Goal: Task Accomplishment & Management: Manage account settings

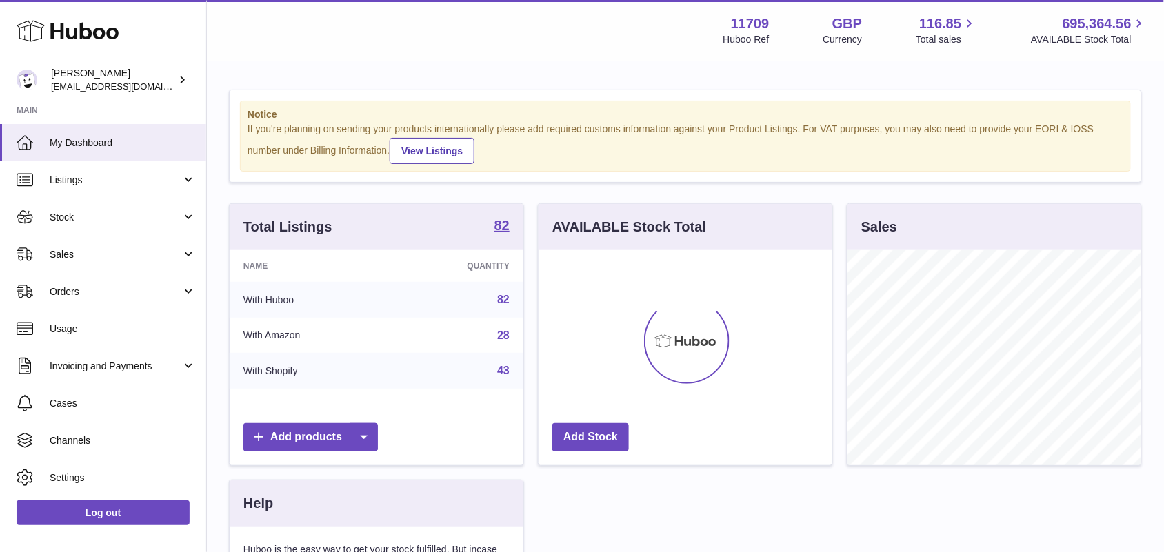
scroll to position [214, 293]
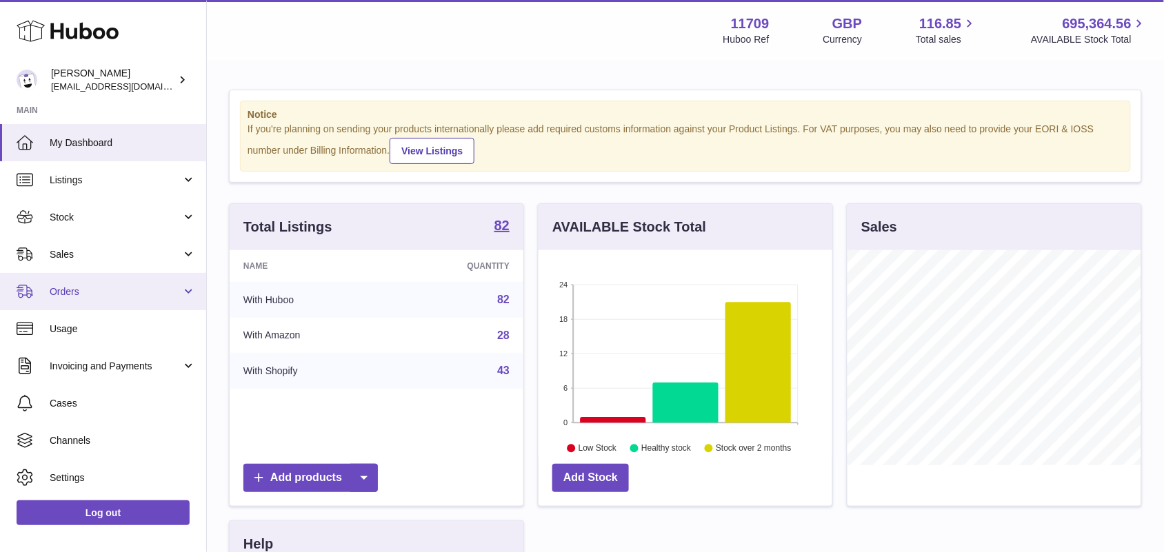
click at [105, 291] on span "Orders" at bounding box center [116, 291] width 132 height 13
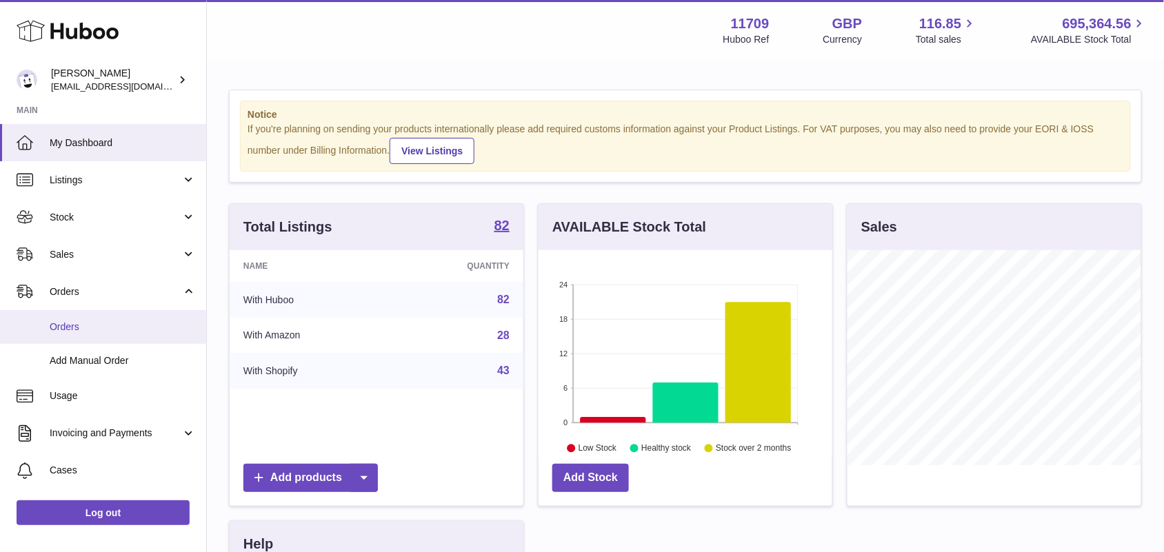
click at [90, 325] on span "Orders" at bounding box center [123, 327] width 146 height 13
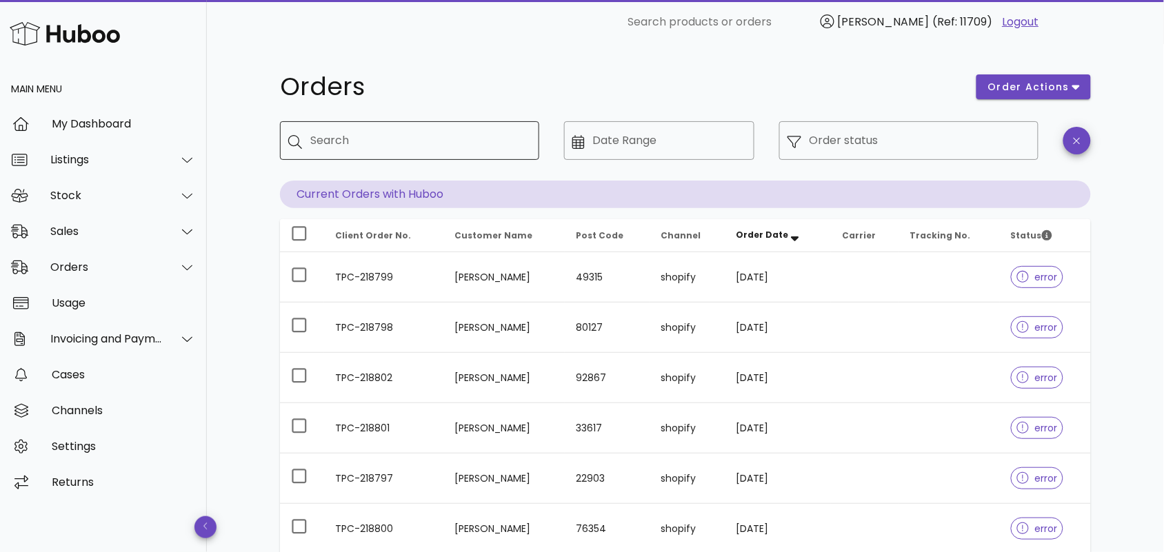
click at [336, 143] on input "Search" at bounding box center [419, 141] width 218 height 22
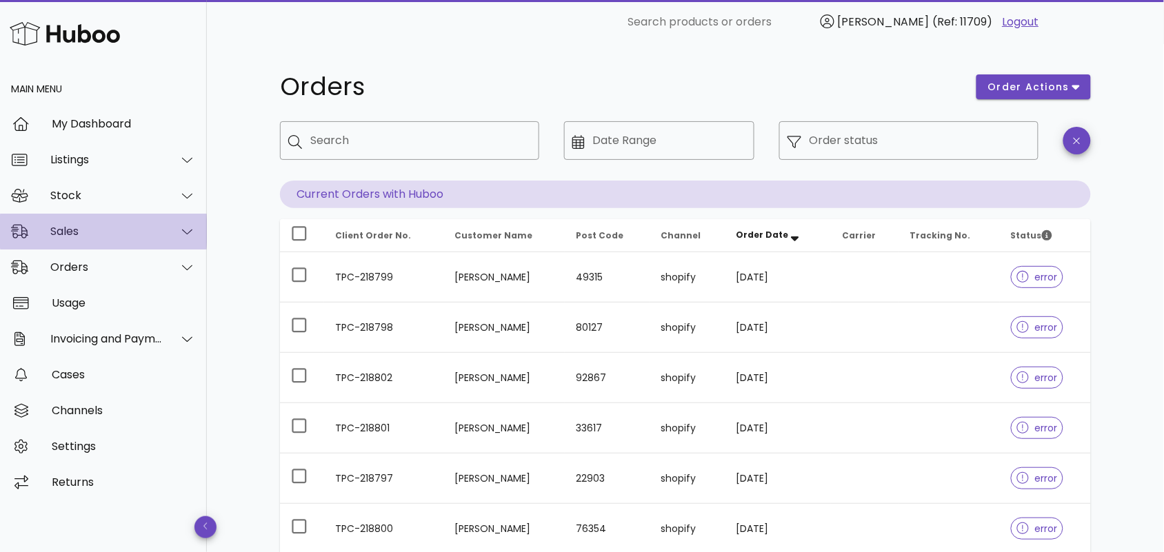
click at [169, 232] on div at bounding box center [179, 231] width 33 height 34
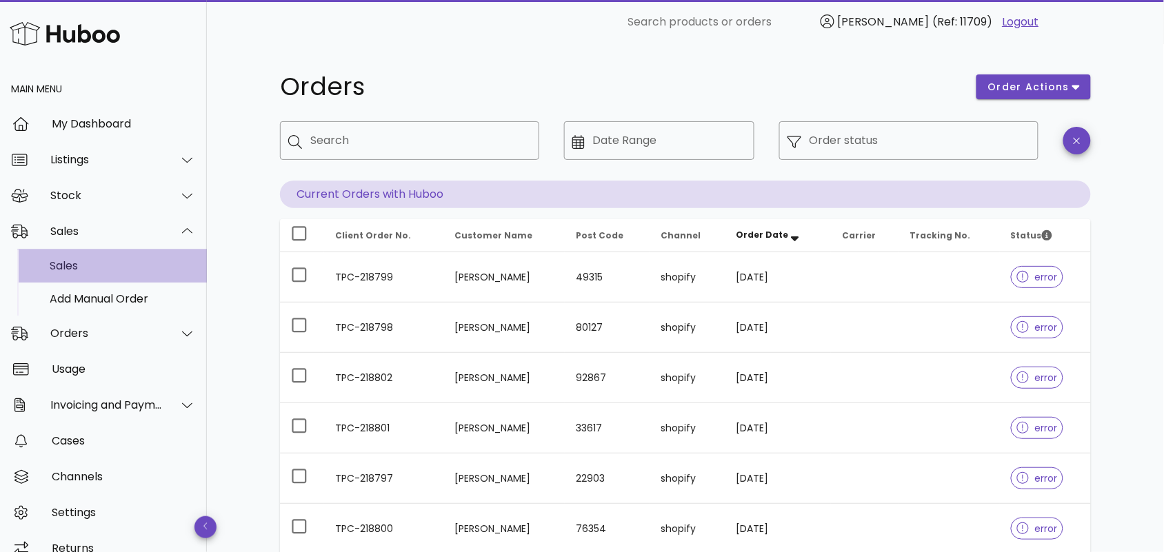
click at [140, 262] on div "Sales" at bounding box center [123, 265] width 146 height 13
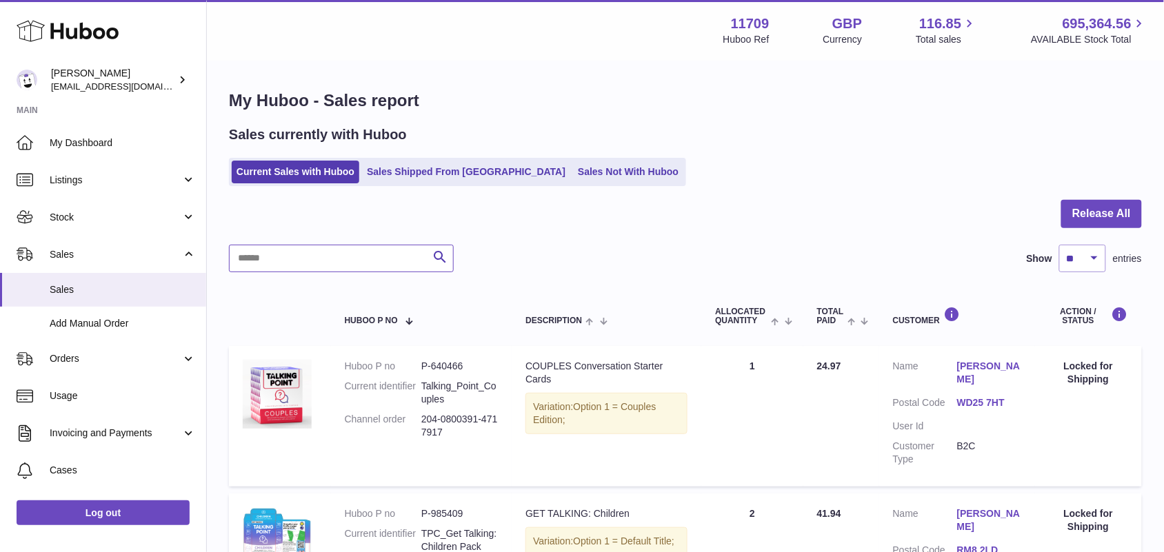
click at [334, 267] on input "text" at bounding box center [341, 259] width 225 height 28
paste input "**********"
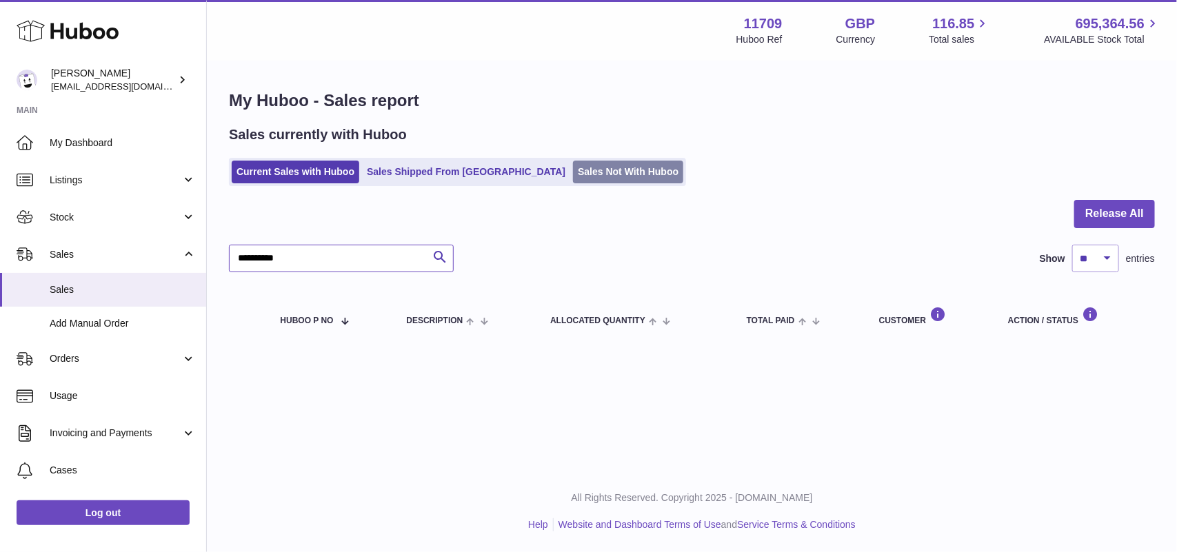
type input "**********"
click at [573, 166] on link "Sales Not With Huboo" at bounding box center [628, 172] width 110 height 23
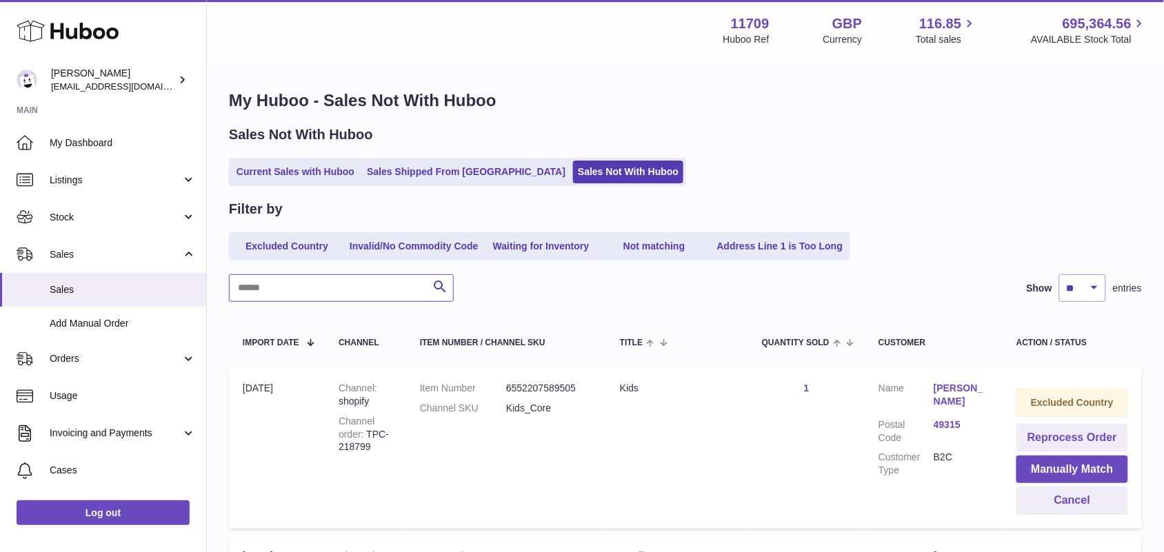
click at [300, 293] on input "text" at bounding box center [341, 288] width 225 height 28
paste input "**********"
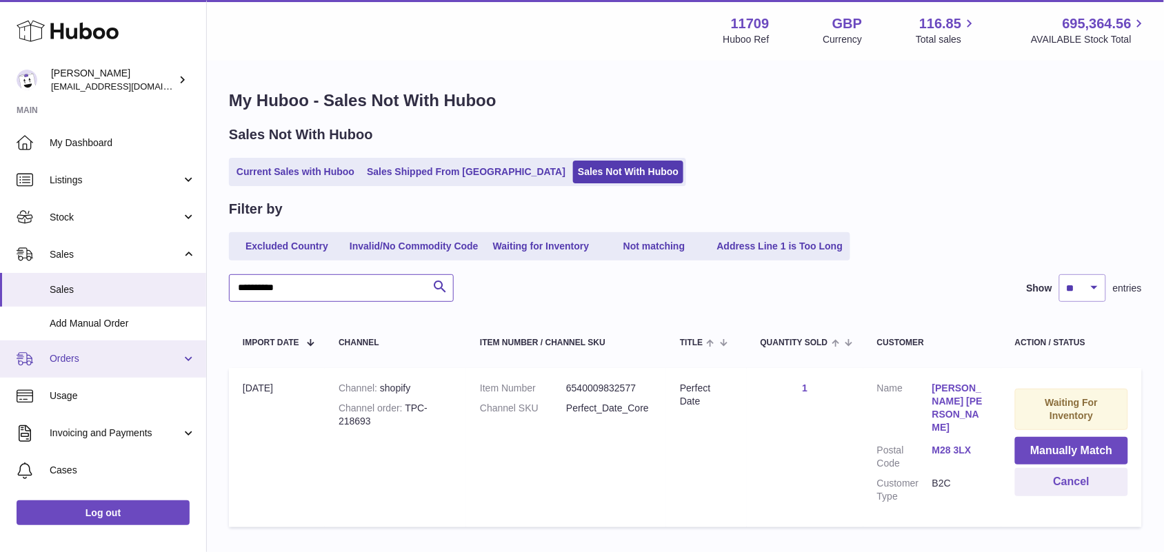
type input "**********"
click at [98, 357] on span "Orders" at bounding box center [116, 358] width 132 height 13
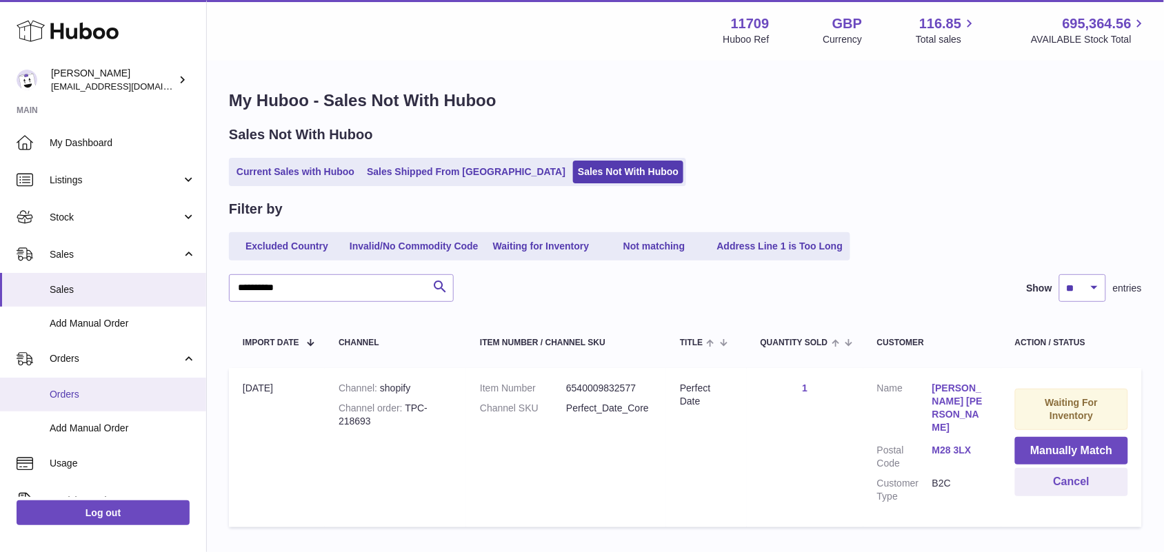
click at [83, 394] on span "Orders" at bounding box center [123, 394] width 146 height 13
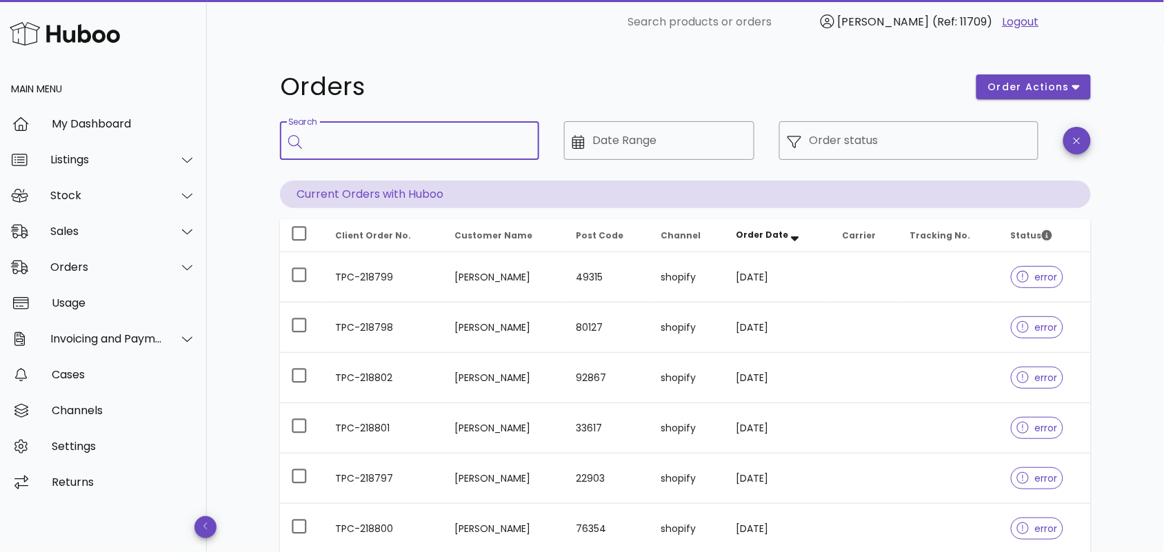
click at [359, 136] on input "Search" at bounding box center [419, 141] width 218 height 22
paste input "**********"
type input "**********"
drag, startPoint x: 401, startPoint y: 146, endPoint x: 263, endPoint y: 150, distance: 137.9
click at [263, 150] on div "**********" at bounding box center [685, 475] width 877 height 863
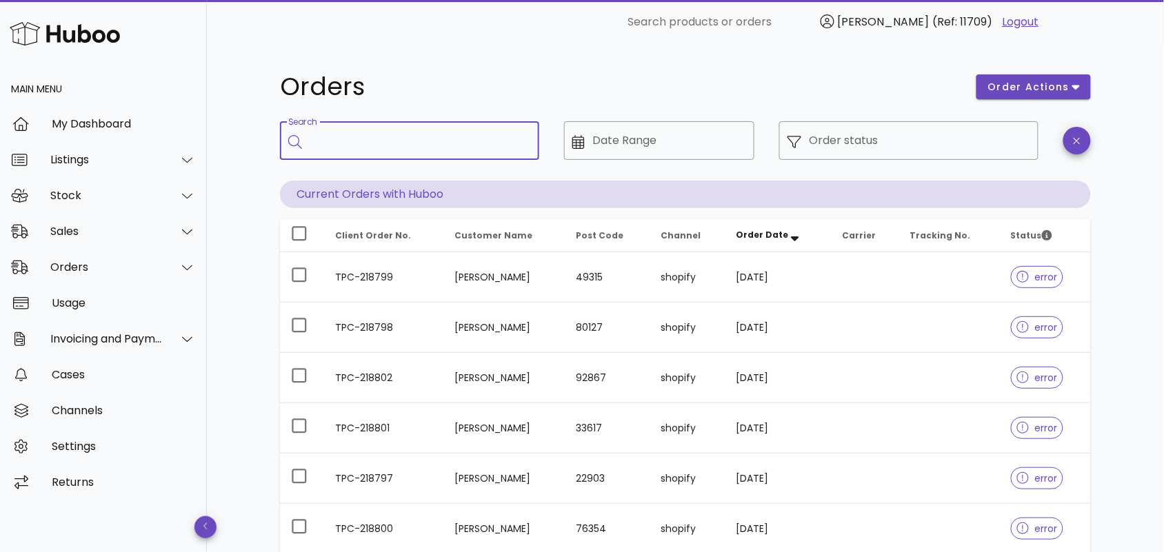
click at [369, 135] on input "Search" at bounding box center [419, 141] width 218 height 22
paste input "**********"
type input "**********"
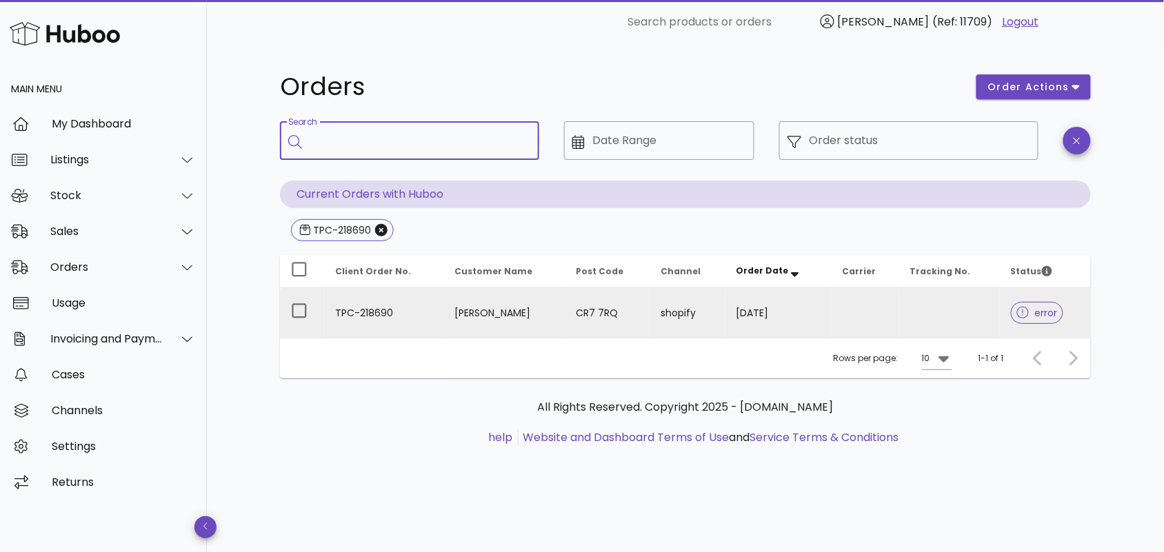
click at [425, 298] on td "TPC-218690" at bounding box center [383, 313] width 119 height 50
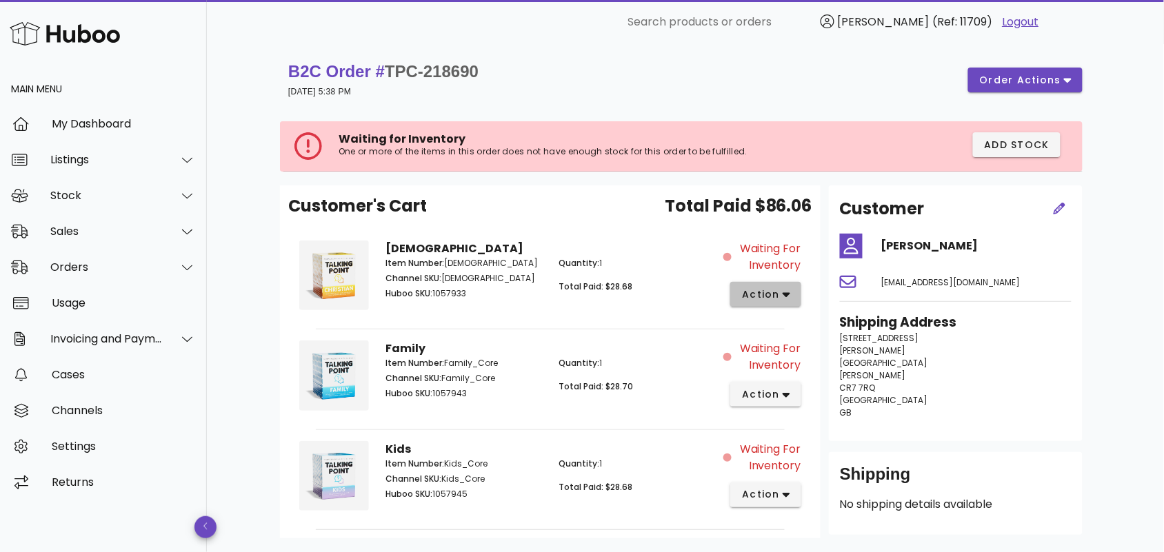
click at [780, 294] on span "action" at bounding box center [765, 294] width 49 height 14
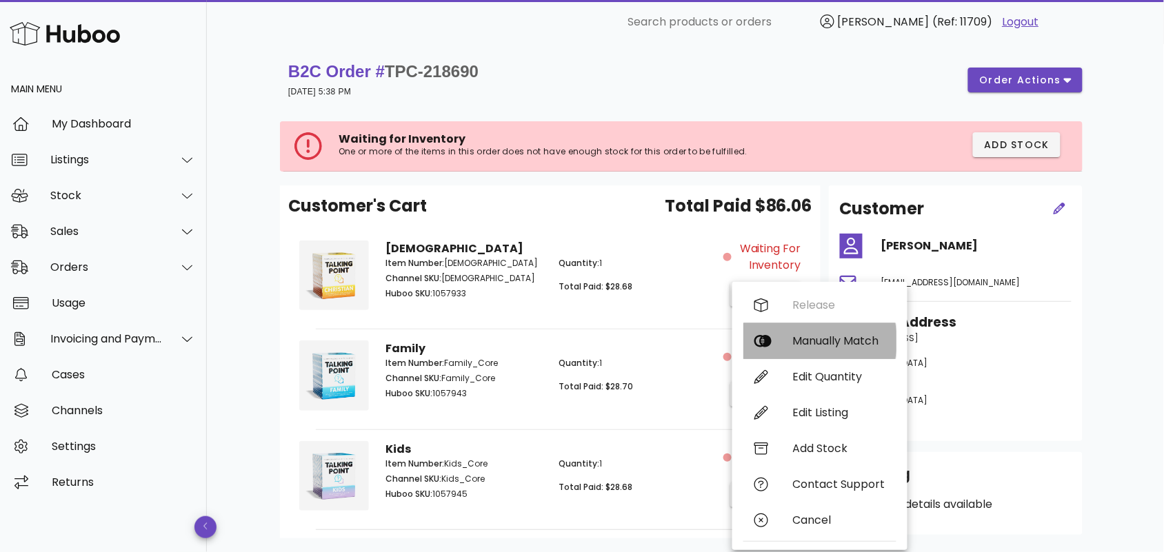
click at [814, 342] on div "Manually Match" at bounding box center [839, 340] width 92 height 13
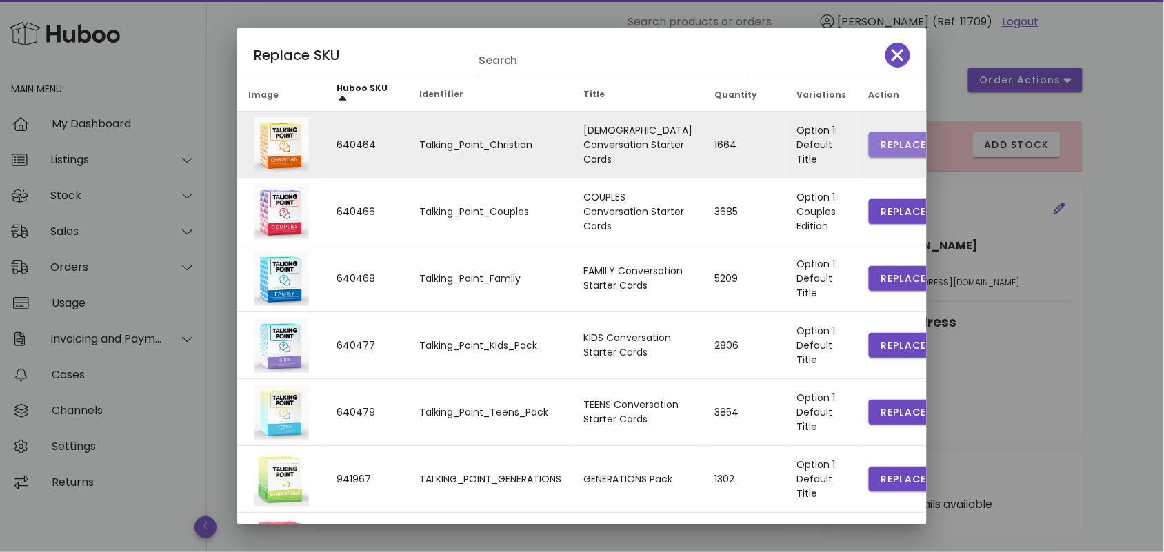
click at [880, 140] on span "Replace" at bounding box center [903, 145] width 47 height 14
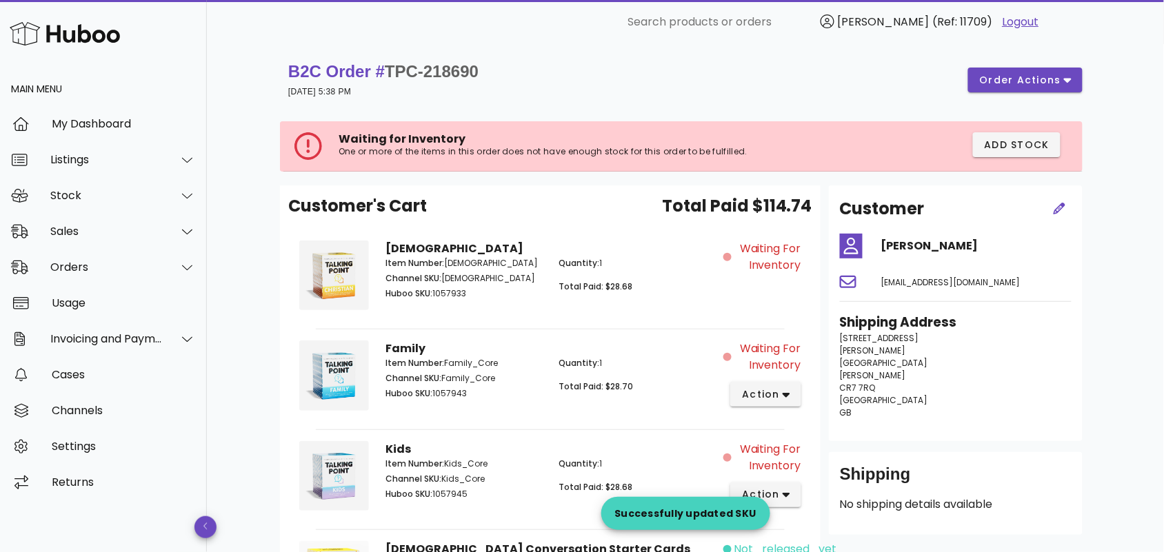
scroll to position [197, 0]
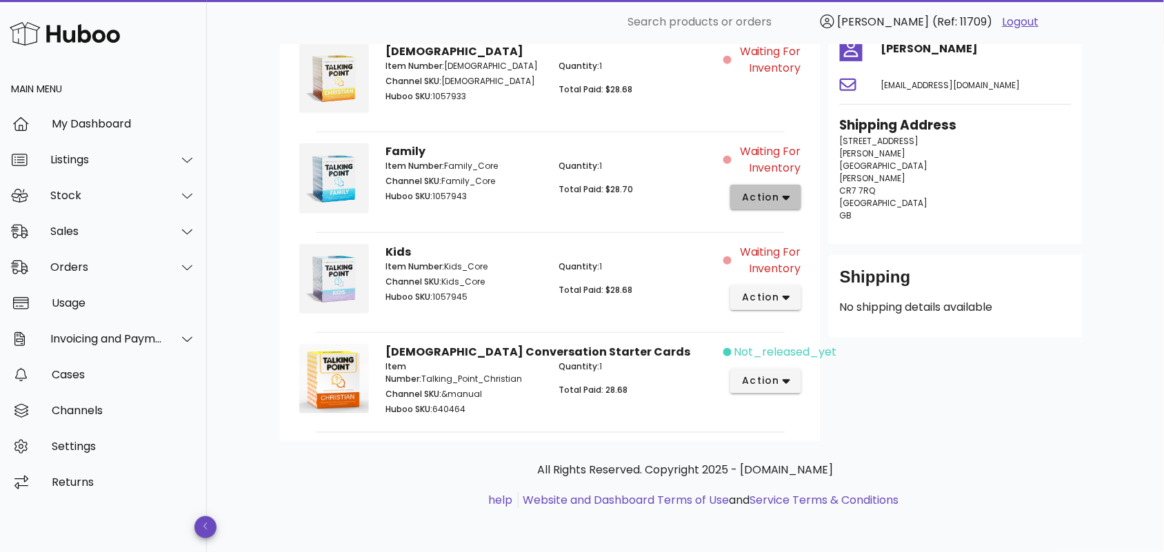
click at [786, 194] on icon "button" at bounding box center [786, 198] width 8 height 12
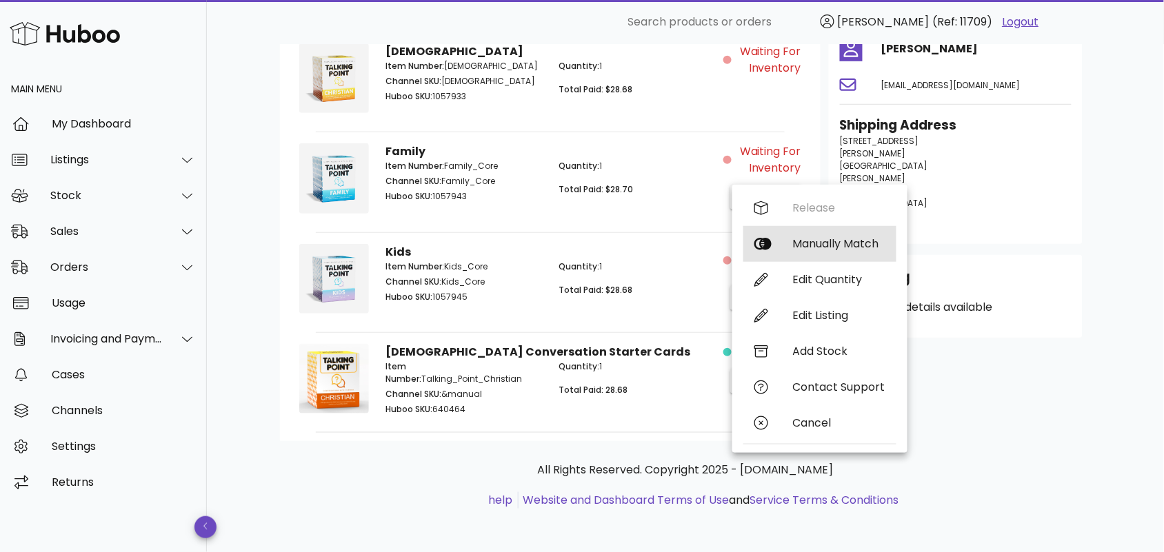
click at [801, 241] on div "Manually Match" at bounding box center [839, 243] width 92 height 13
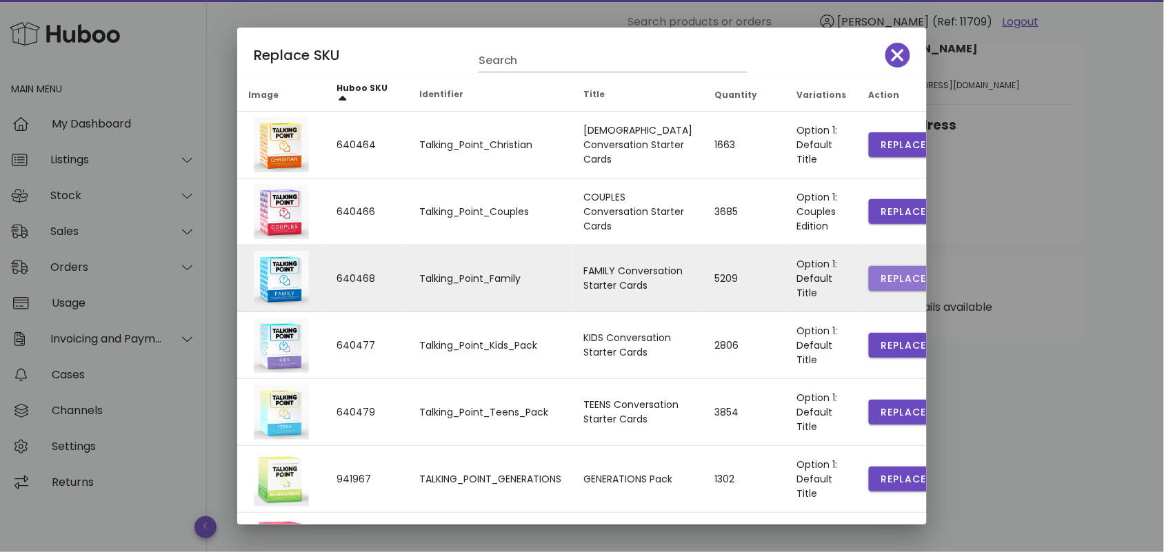
click at [880, 280] on span "Replace" at bounding box center [903, 279] width 47 height 14
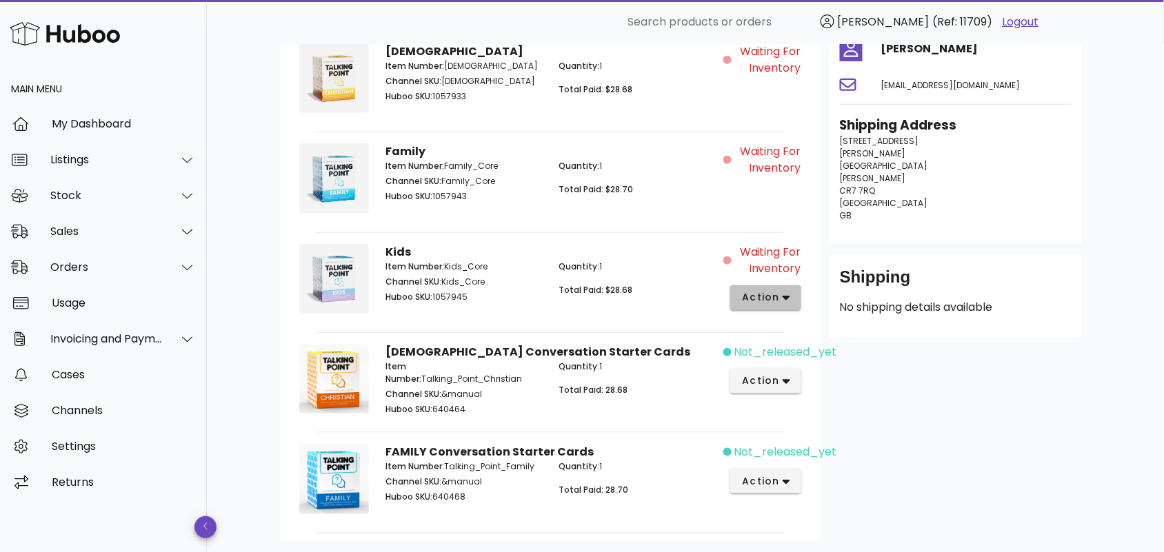
click at [782, 303] on span "action" at bounding box center [765, 297] width 49 height 14
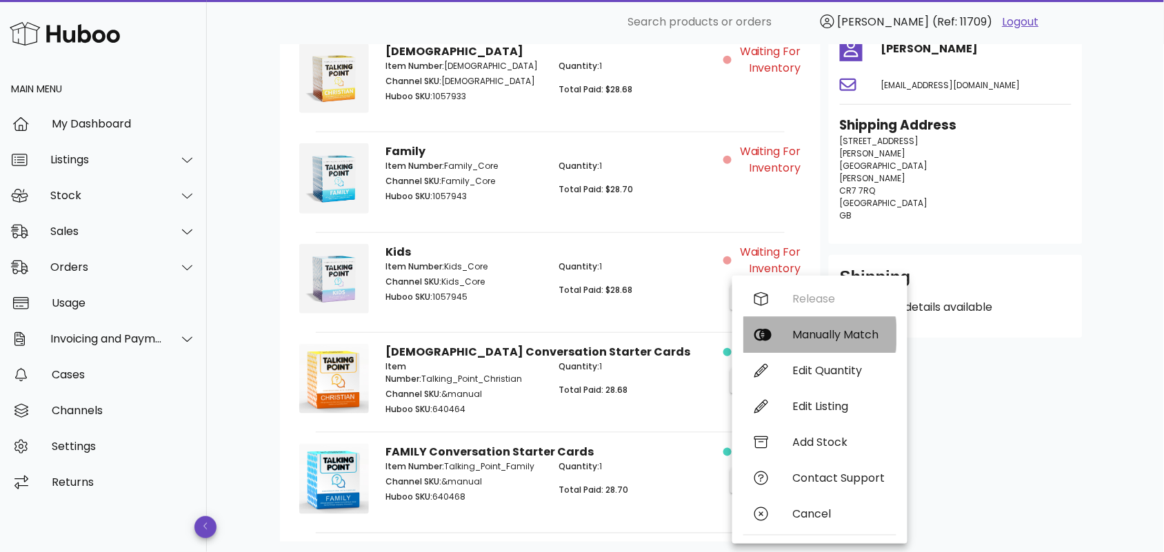
click at [807, 336] on div "Manually Match" at bounding box center [839, 334] width 92 height 13
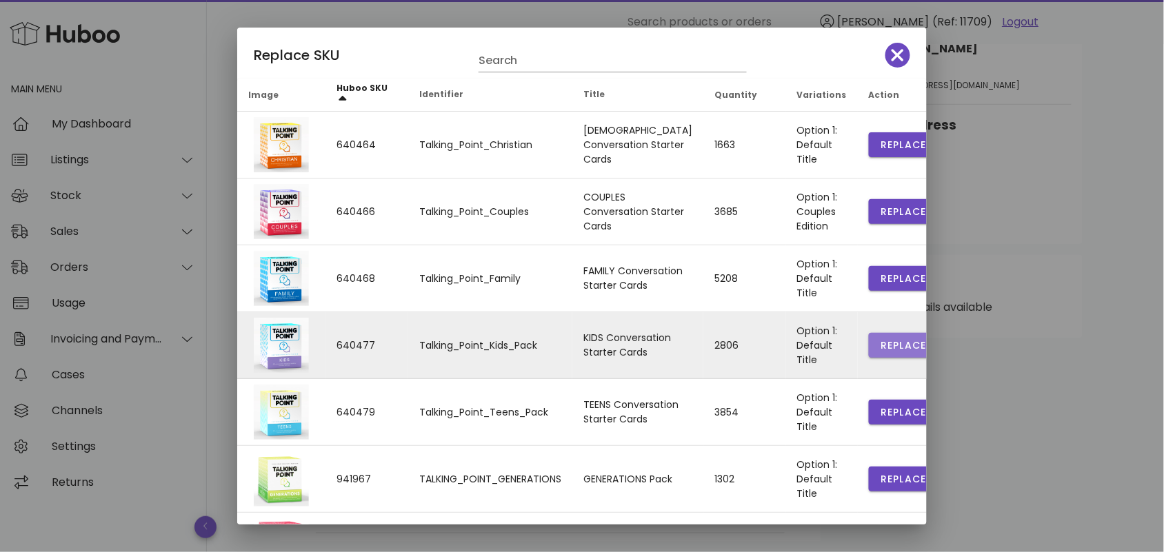
click at [880, 342] on span "Replace" at bounding box center [903, 345] width 47 height 14
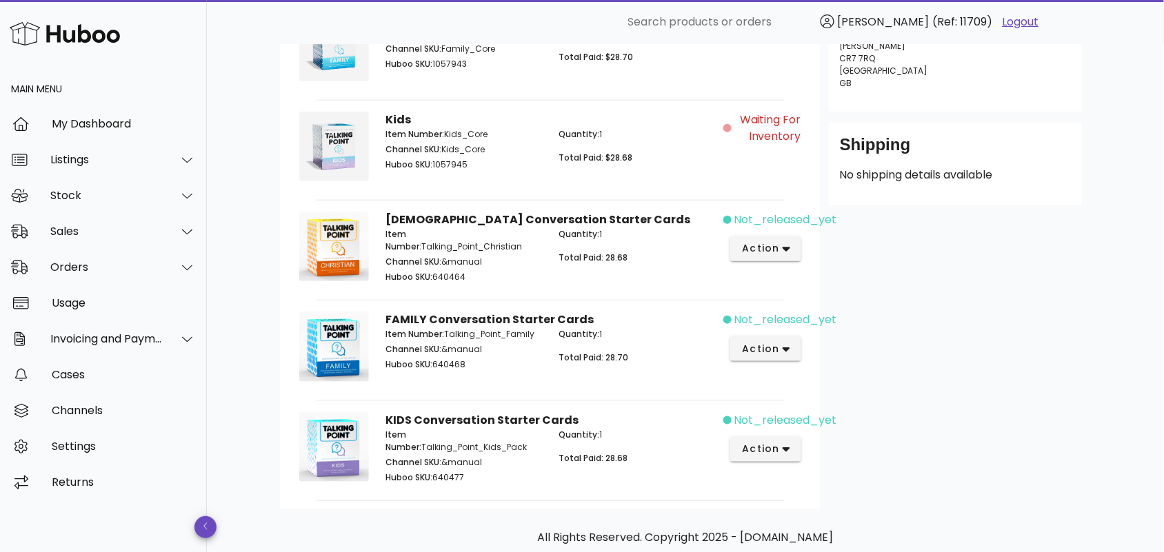
scroll to position [319, 0]
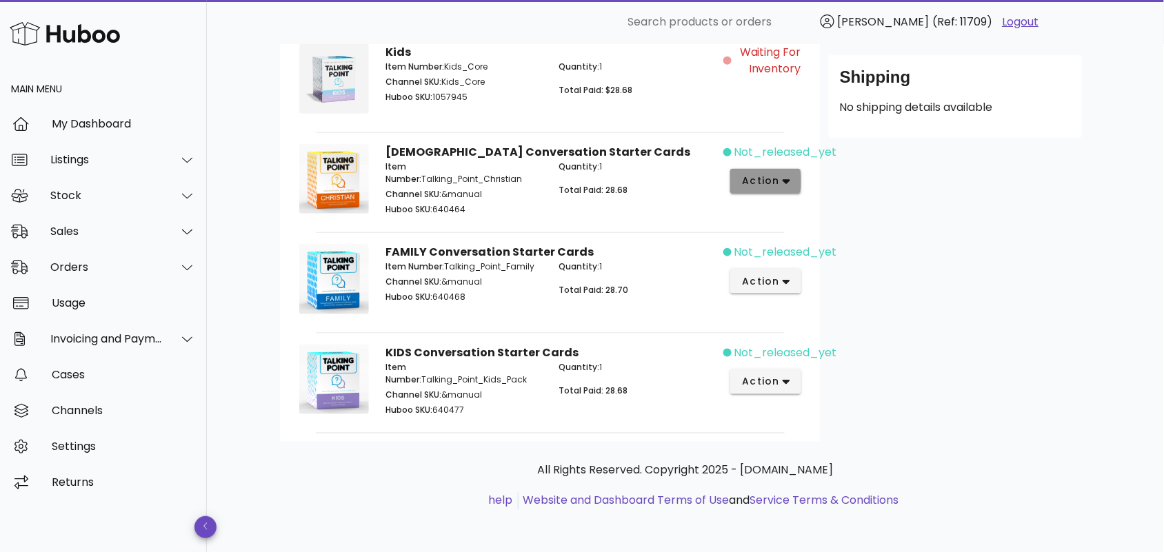
click at [781, 184] on span "action" at bounding box center [765, 181] width 49 height 14
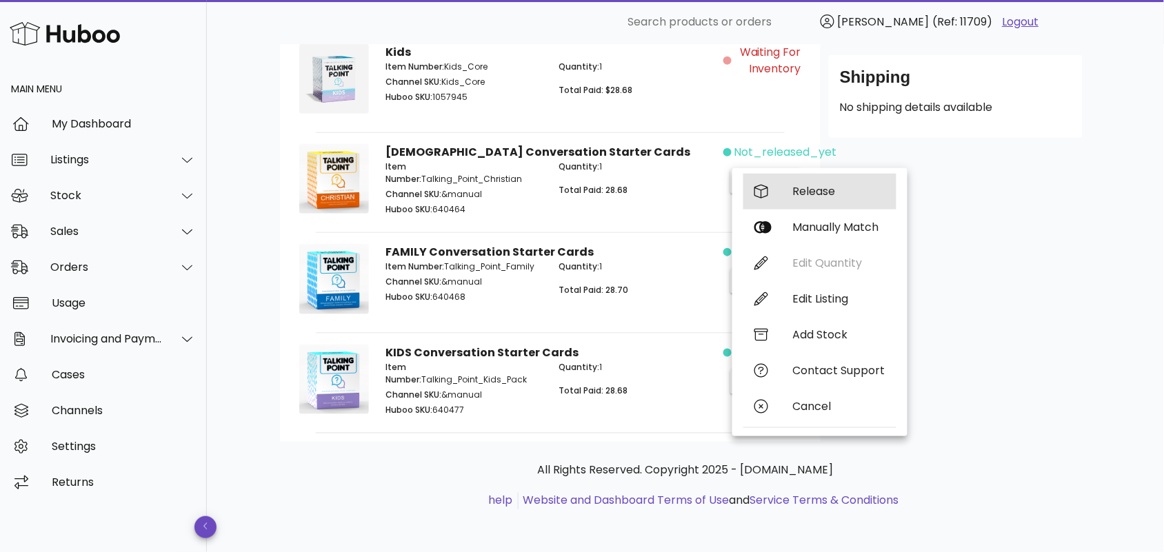
click at [802, 185] on div "Release" at bounding box center [839, 191] width 92 height 13
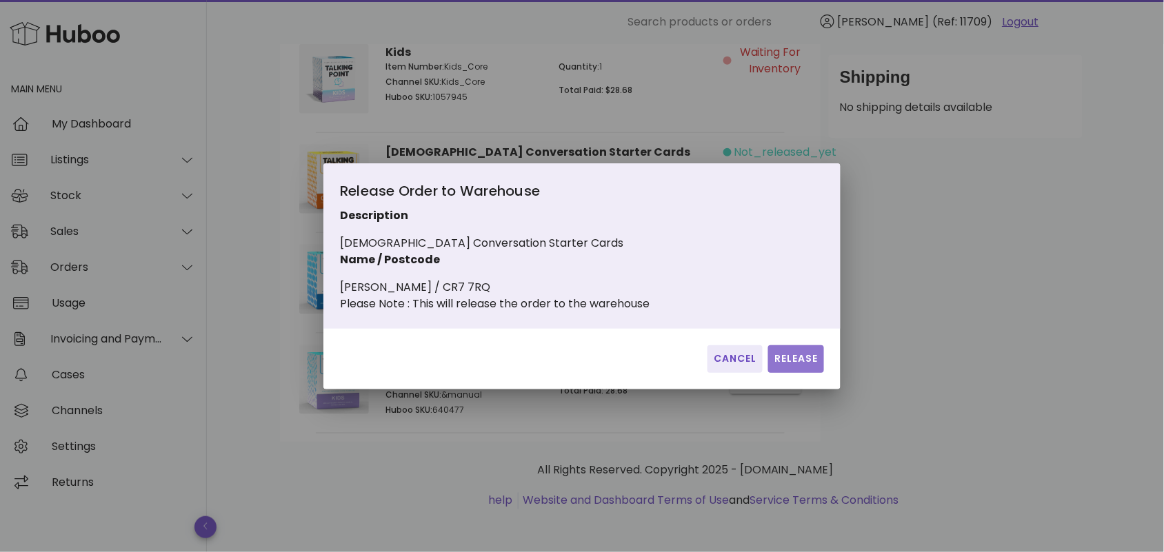
click at [791, 362] on span "Release" at bounding box center [795, 359] width 45 height 14
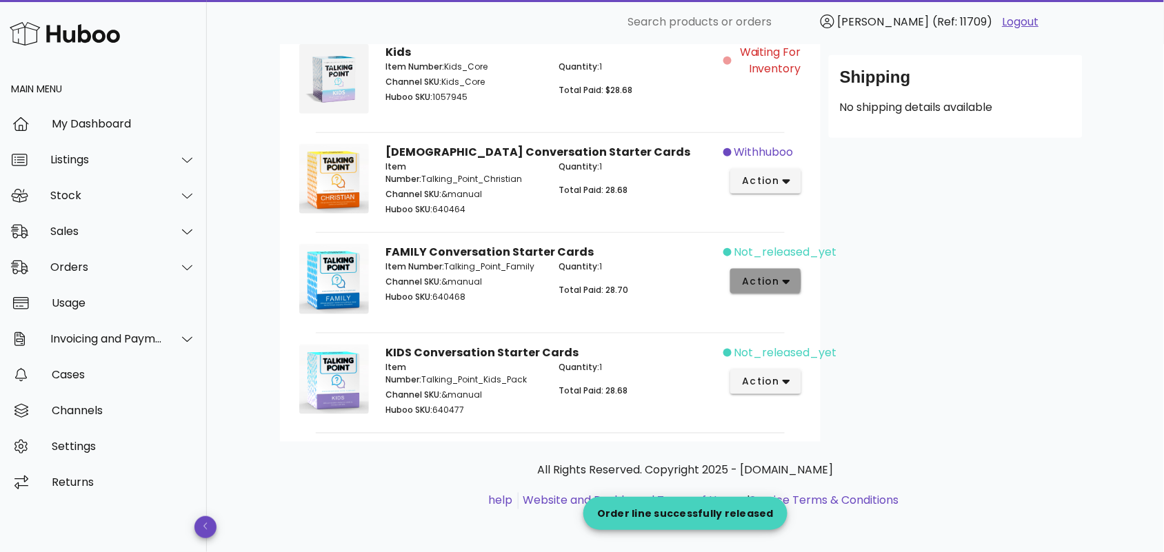
click at [786, 278] on icon "button" at bounding box center [786, 282] width 8 height 12
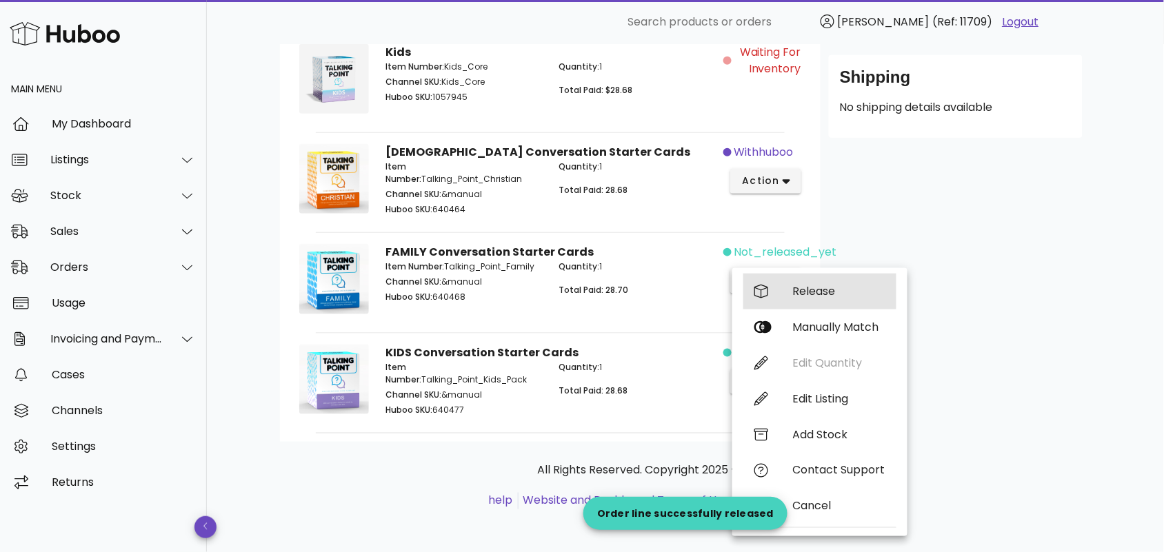
click at [818, 290] on div "Release" at bounding box center [839, 291] width 92 height 13
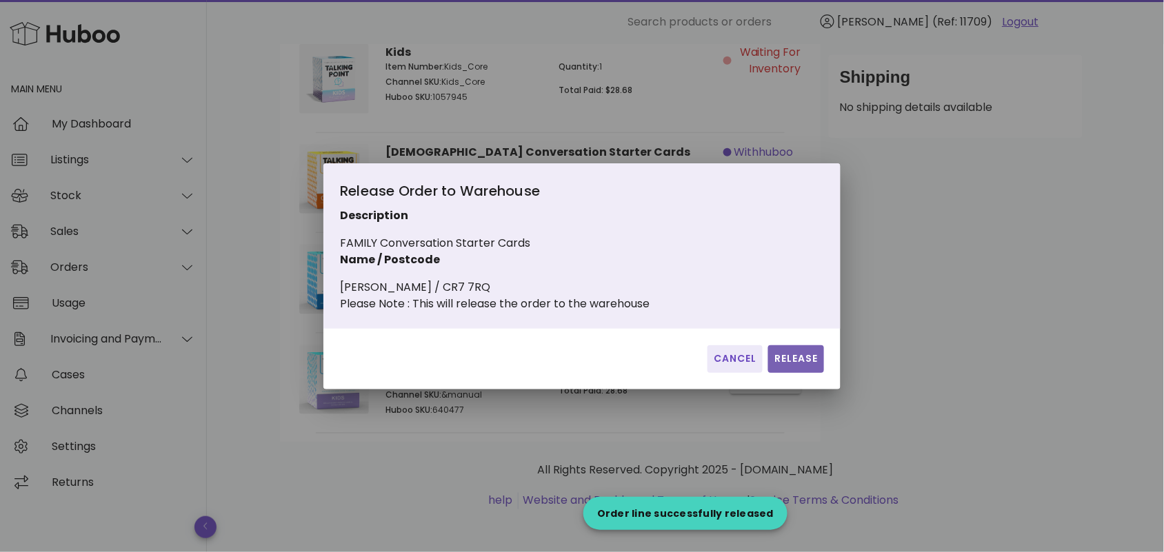
click at [794, 364] on span "Release" at bounding box center [795, 359] width 45 height 14
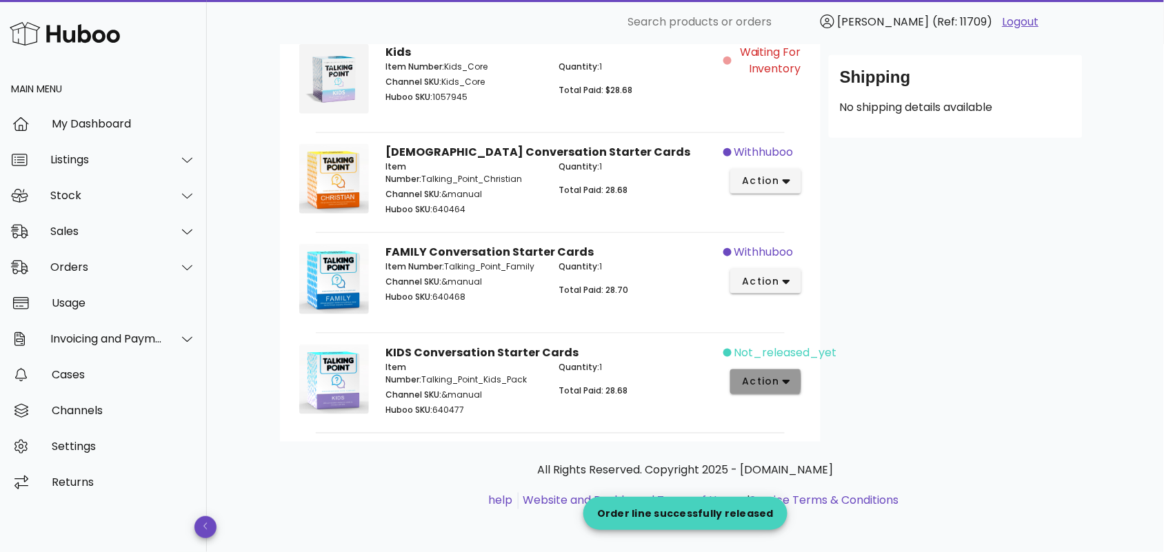
click at [791, 374] on button "action" at bounding box center [765, 381] width 71 height 25
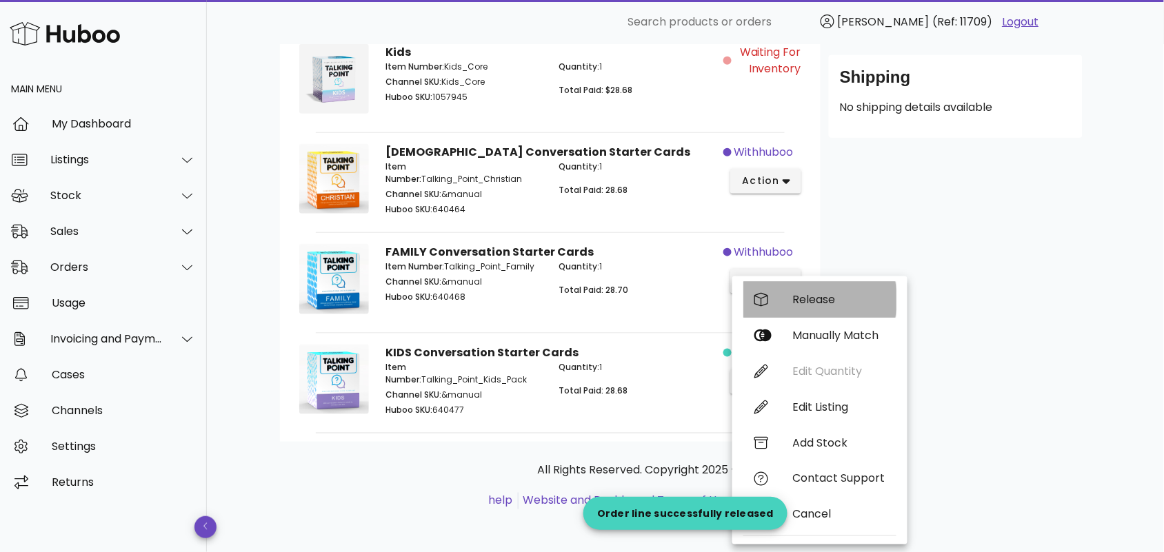
click at [801, 304] on div "Release" at bounding box center [839, 299] width 92 height 13
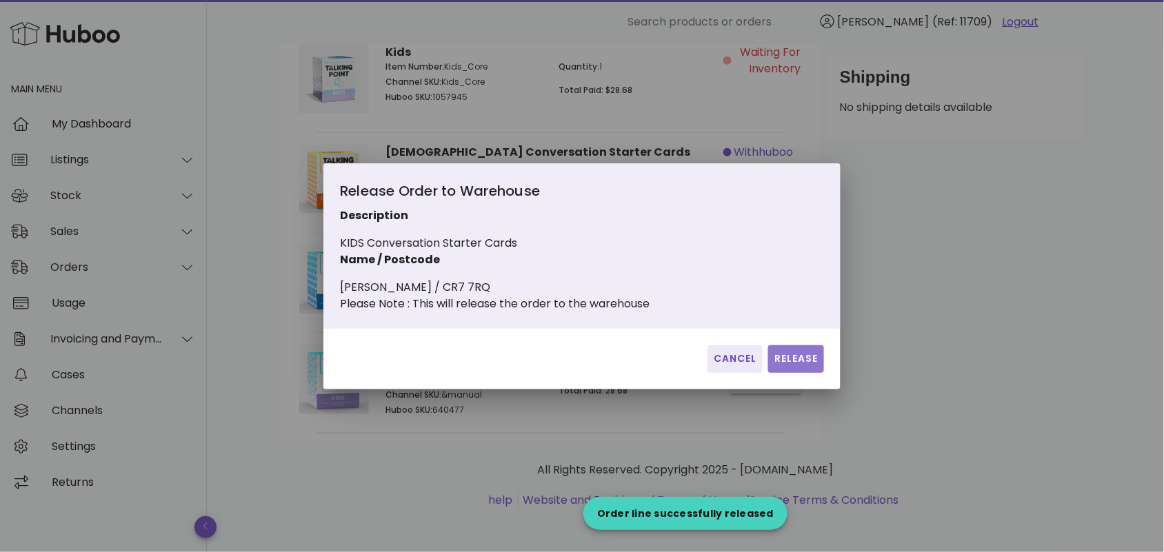
click at [786, 366] on span "Release" at bounding box center [795, 359] width 45 height 14
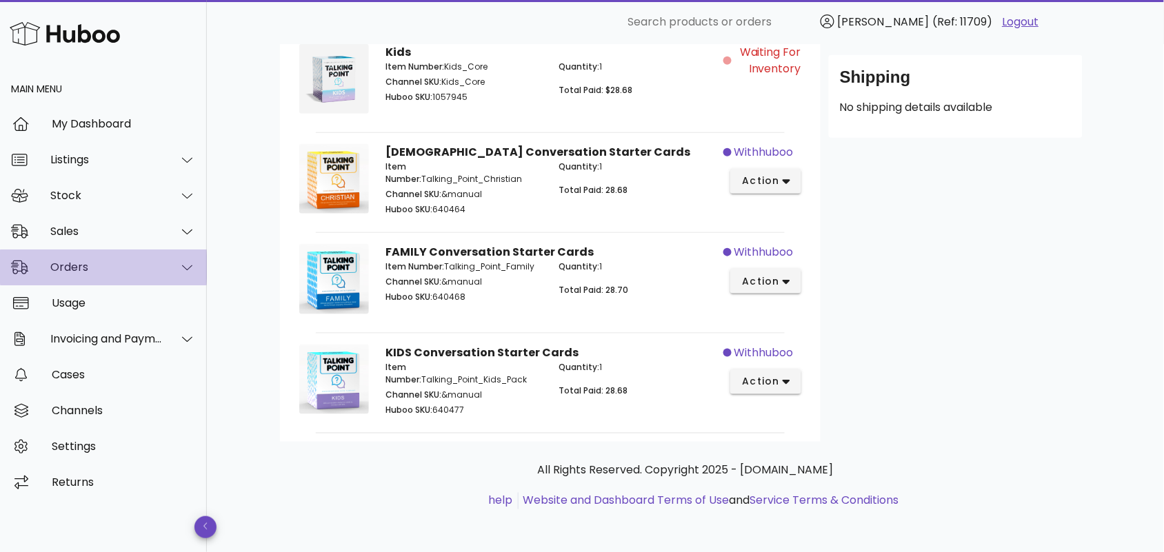
click at [119, 265] on div "Orders" at bounding box center [106, 267] width 112 height 13
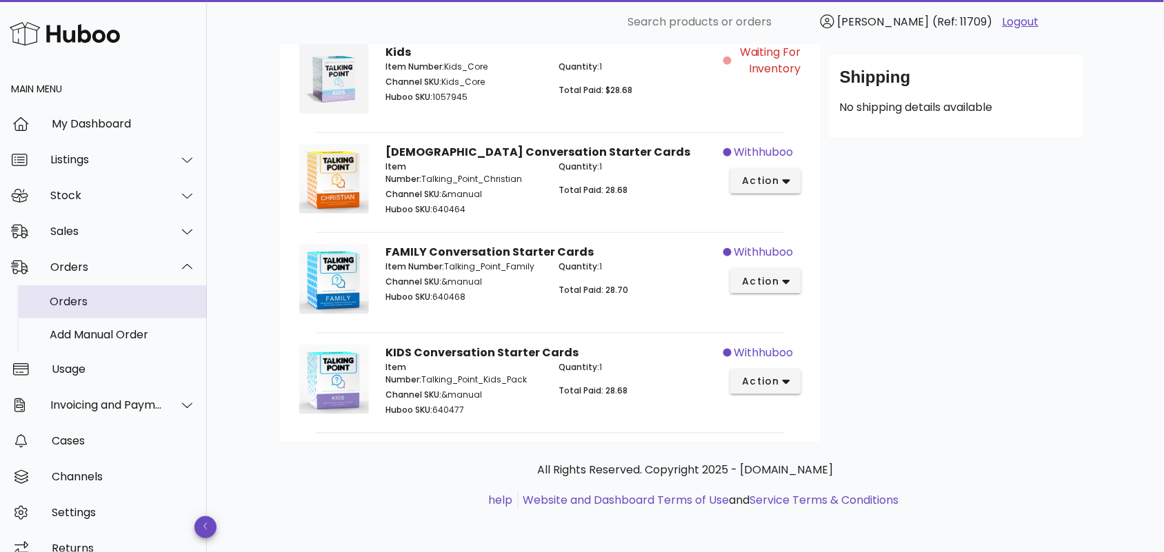
click at [101, 304] on div "Orders" at bounding box center [123, 301] width 146 height 13
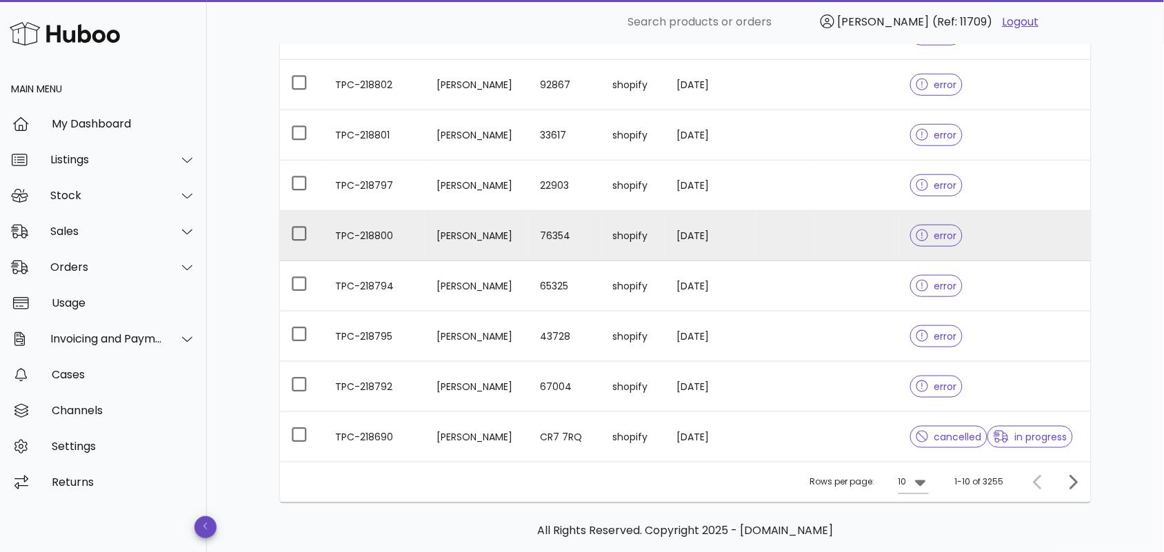
scroll to position [356, 0]
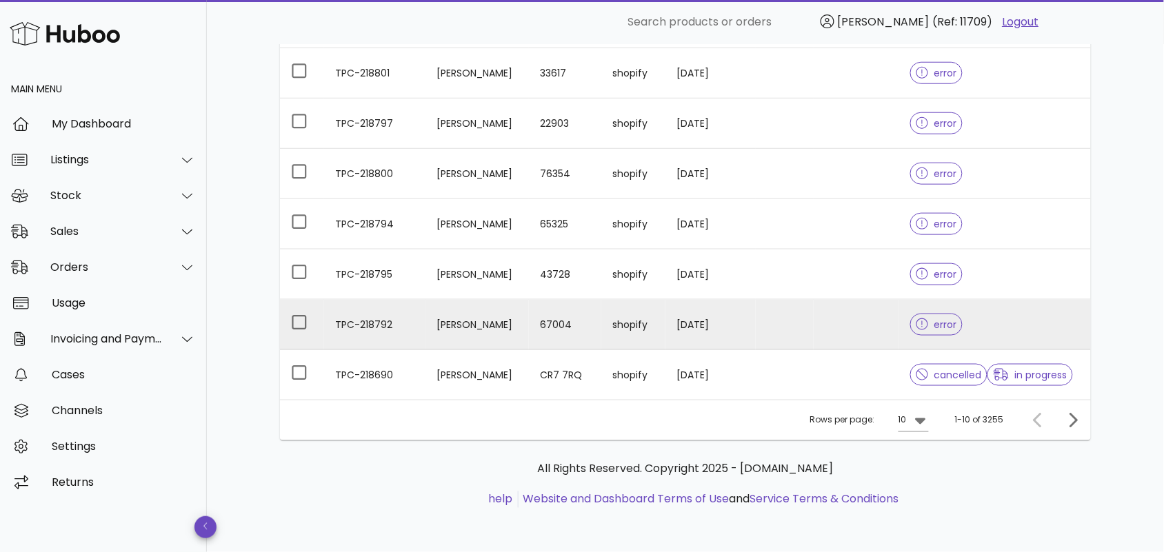
click at [366, 322] on td "TPC-218792" at bounding box center [374, 325] width 101 height 50
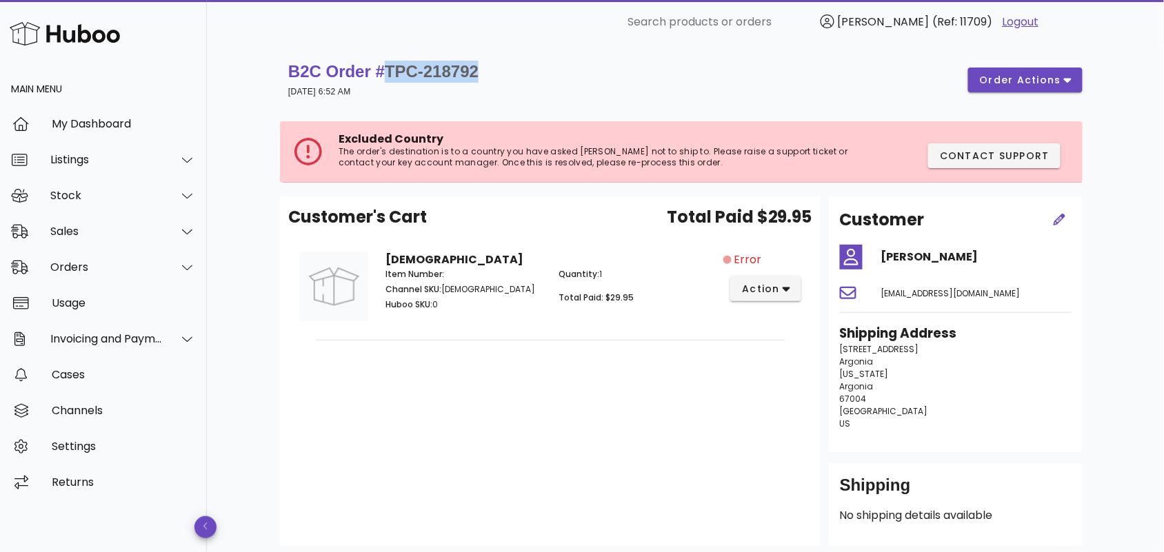
drag, startPoint x: 489, startPoint y: 69, endPoint x: 392, endPoint y: 70, distance: 97.9
click at [392, 70] on div "B2C Order # TPC-218792 [DATE] 6:52 AM order actions" at bounding box center [685, 80] width 794 height 39
click at [549, 57] on div "B2C Order # TPC-218792 [DATE] 6:52 AM order actions" at bounding box center [685, 79] width 811 height 55
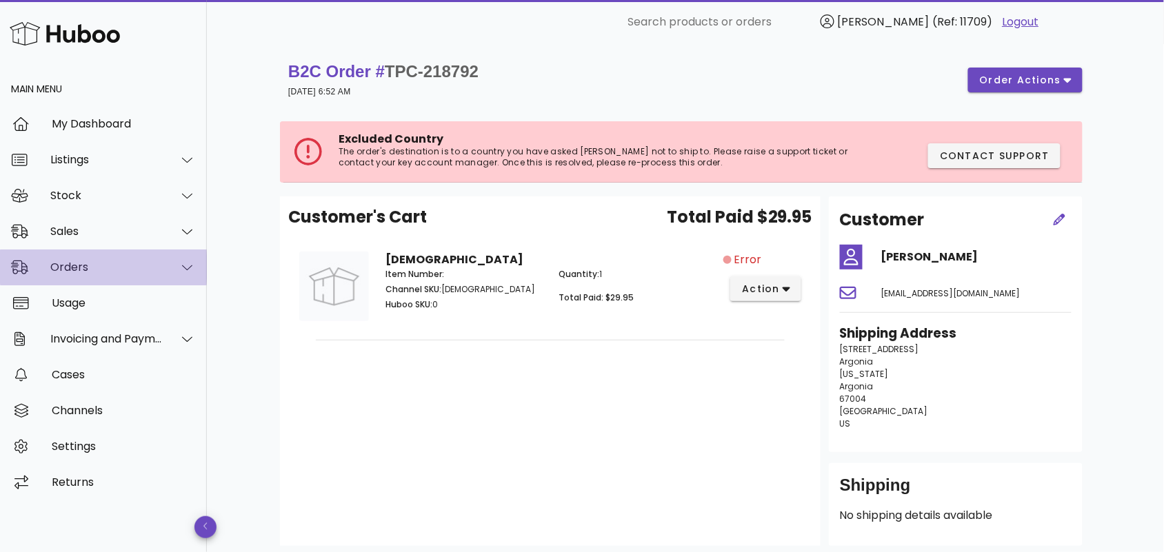
click at [167, 274] on div at bounding box center [179, 267] width 33 height 34
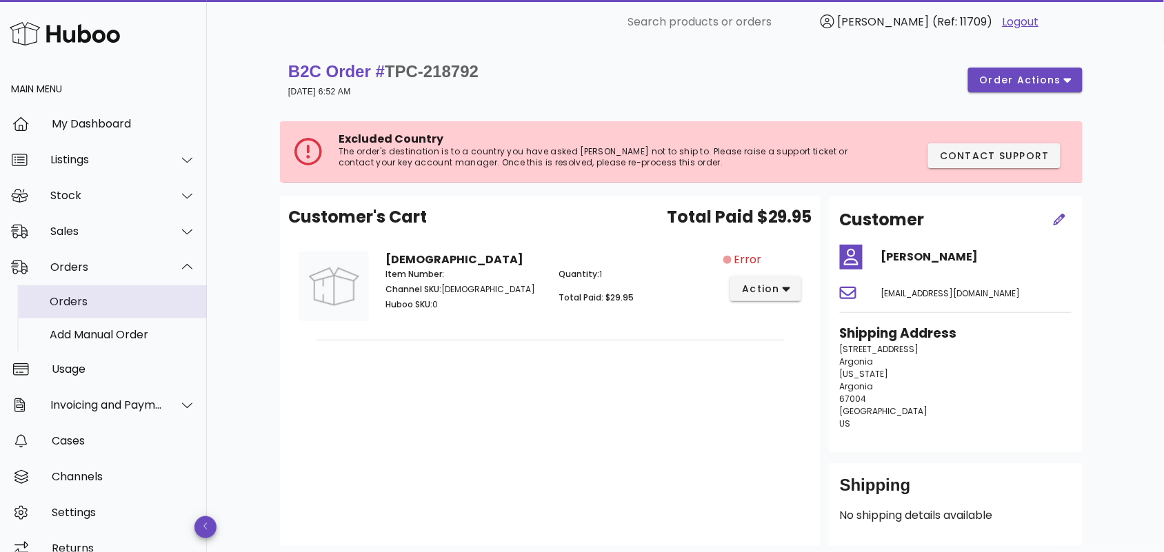
click at [139, 307] on div "Orders" at bounding box center [123, 301] width 146 height 13
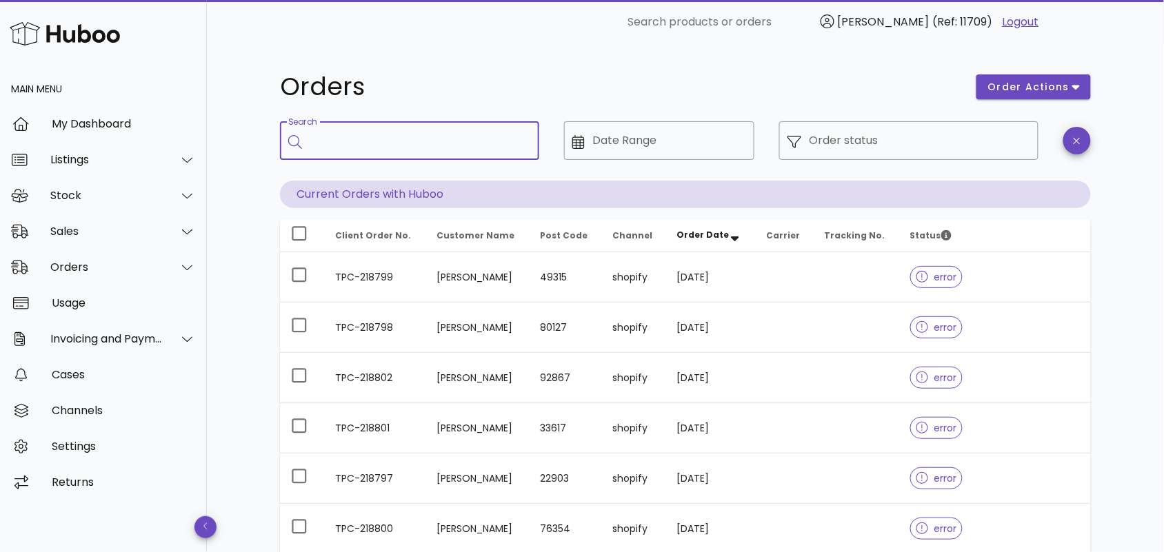
click at [363, 143] on input "Search" at bounding box center [419, 141] width 218 height 22
paste input "**********"
drag, startPoint x: 436, startPoint y: 139, endPoint x: 379, endPoint y: 139, distance: 56.5
click at [379, 139] on input "**********" at bounding box center [410, 141] width 201 height 22
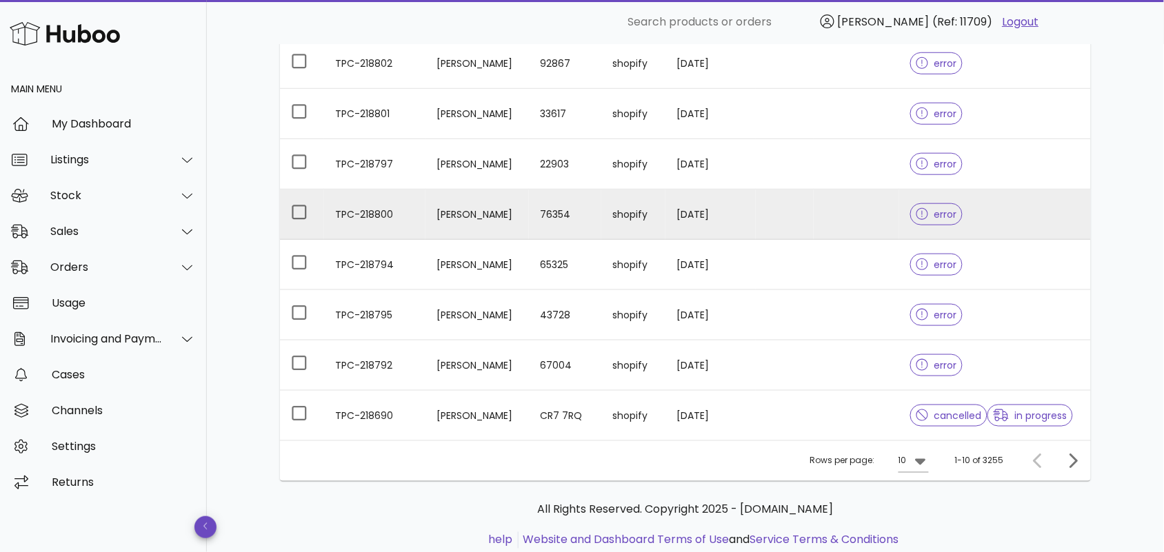
scroll to position [356, 0]
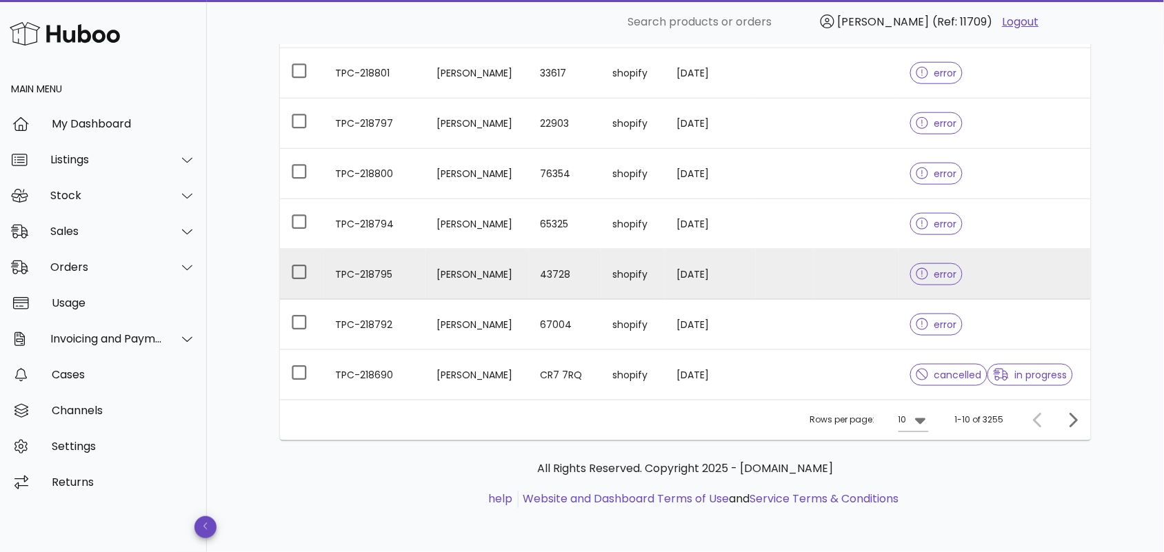
type input "**********"
click at [362, 270] on td "TPC-218795" at bounding box center [374, 275] width 101 height 50
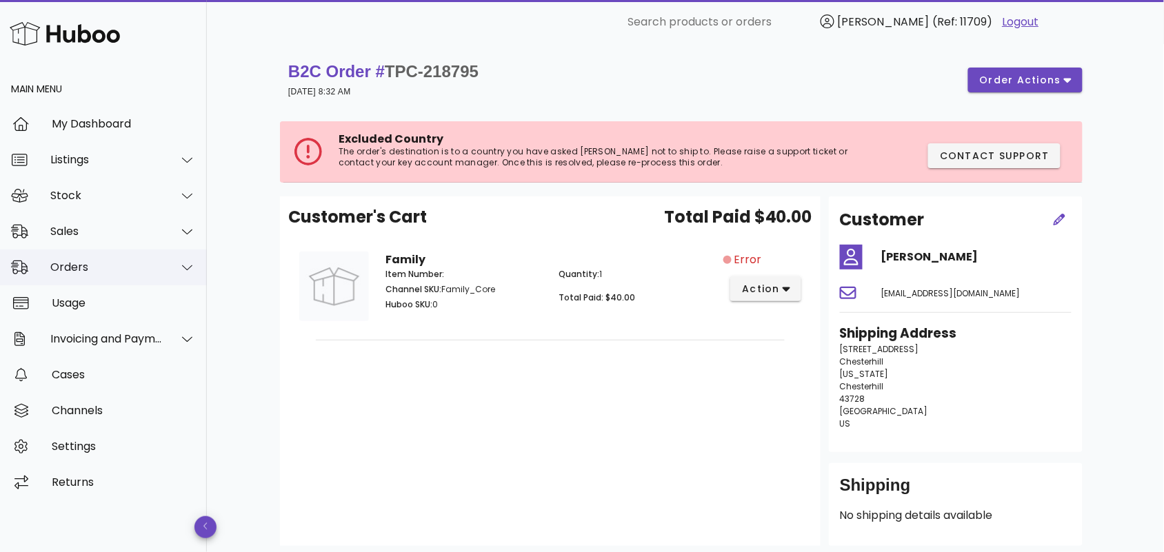
click at [123, 266] on div "Orders" at bounding box center [106, 267] width 112 height 13
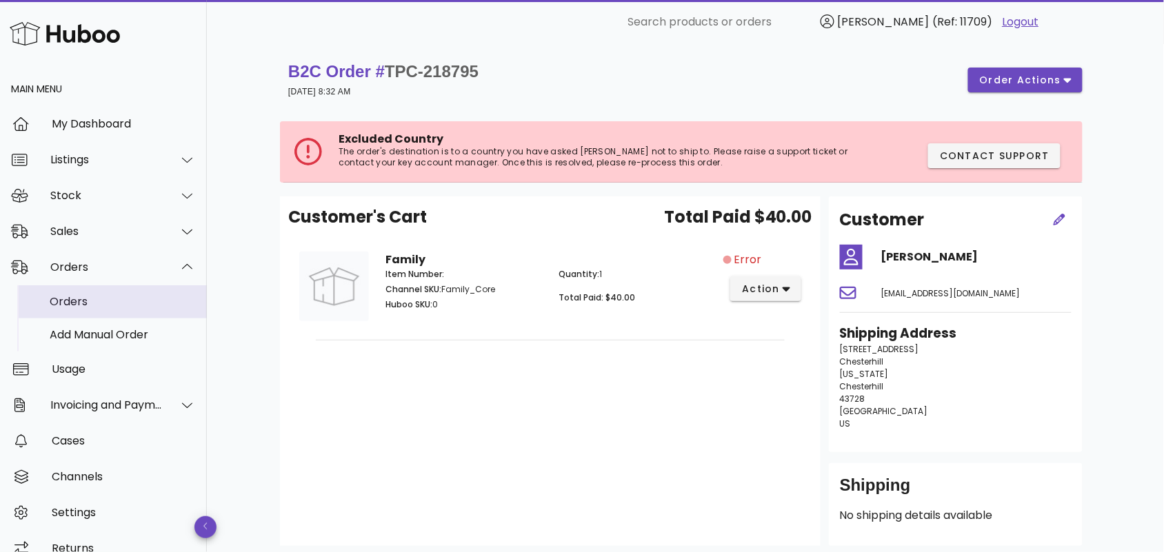
click at [116, 301] on div "Orders" at bounding box center [123, 301] width 146 height 13
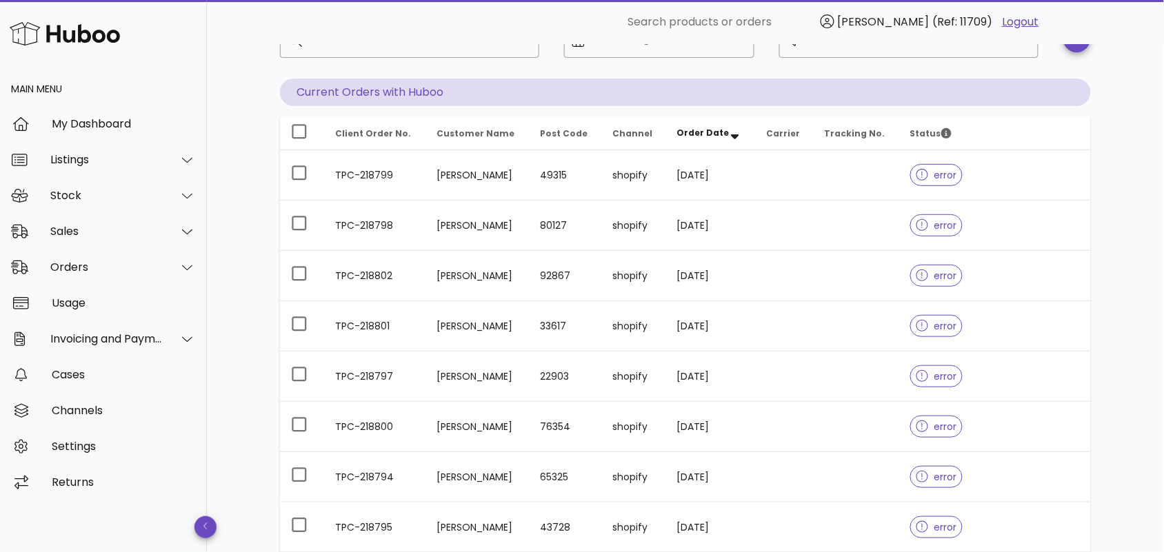
scroll to position [356, 0]
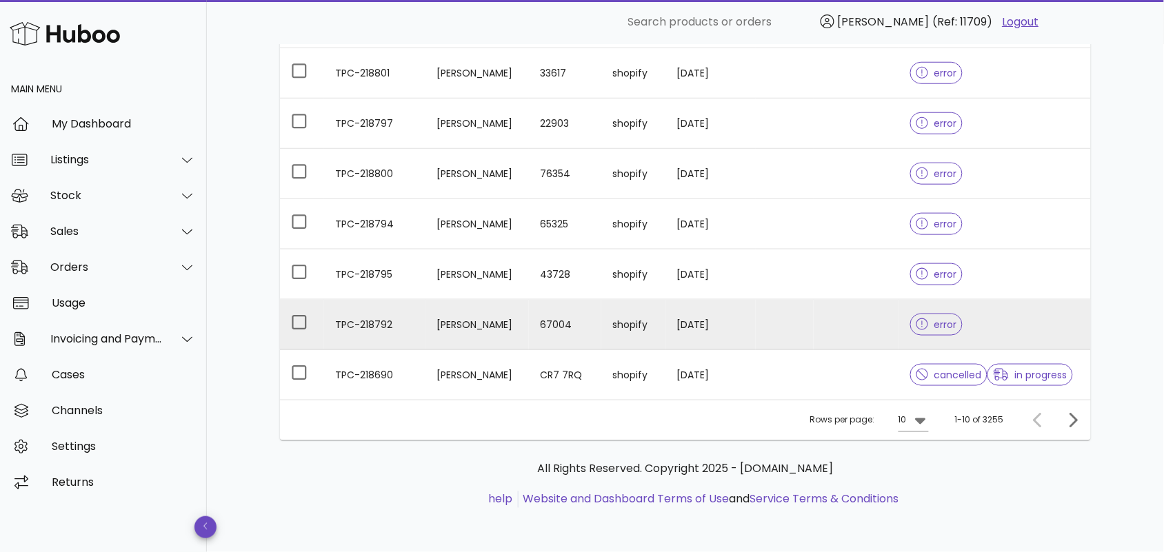
click at [381, 321] on td "TPC-218792" at bounding box center [374, 325] width 101 height 50
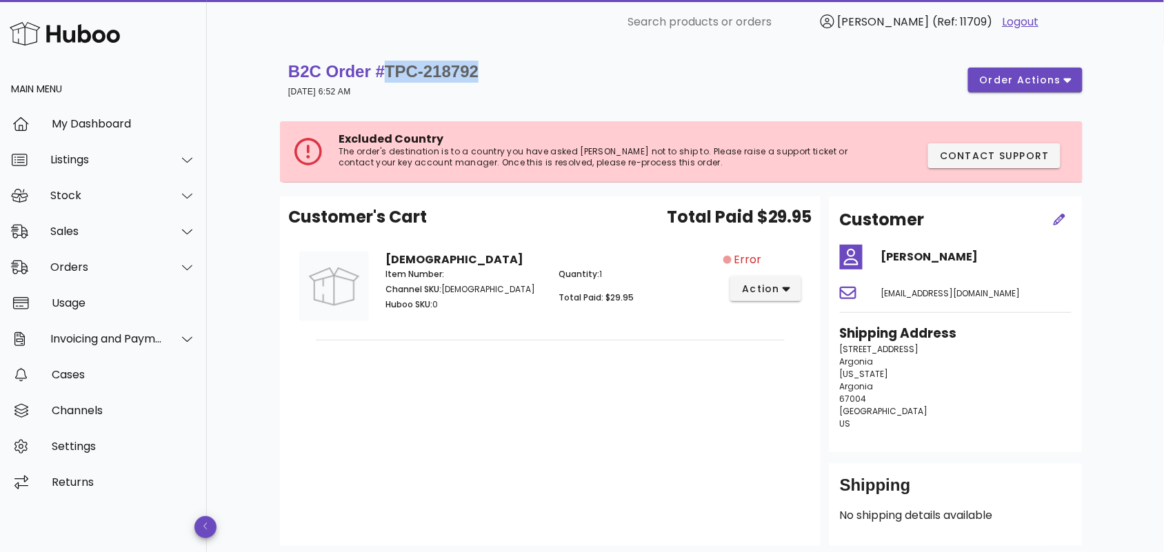
drag, startPoint x: 489, startPoint y: 74, endPoint x: 393, endPoint y: 71, distance: 96.5
click at [393, 71] on div "B2C Order # TPC-218792 02 October 2025 at 6:52 AM order actions" at bounding box center [685, 80] width 794 height 39
copy span "TPC-218792"
click at [770, 290] on span "action" at bounding box center [760, 289] width 39 height 14
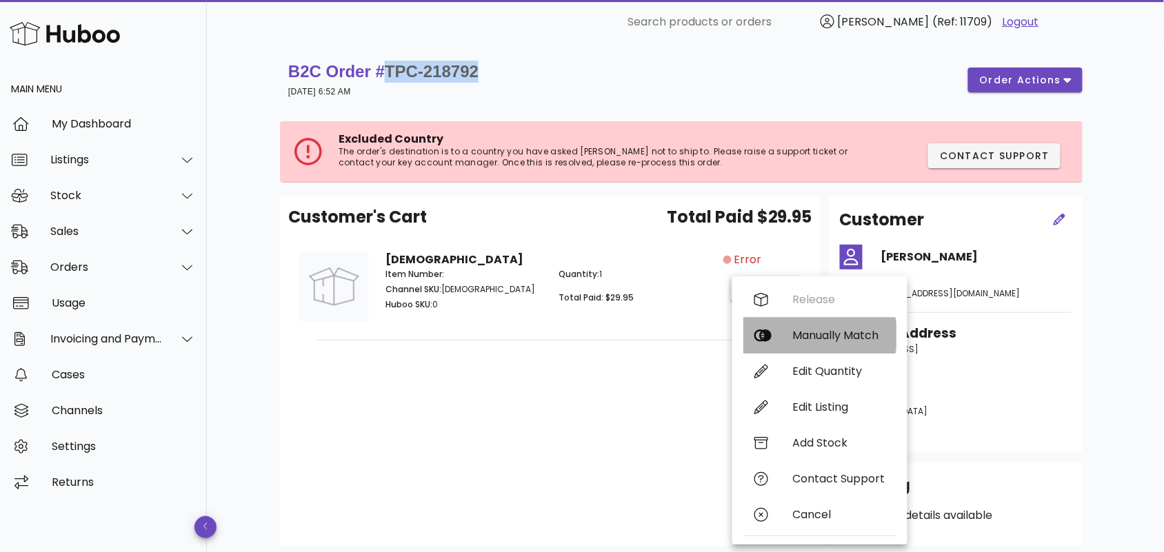
click at [807, 338] on div "Manually Match" at bounding box center [839, 335] width 92 height 13
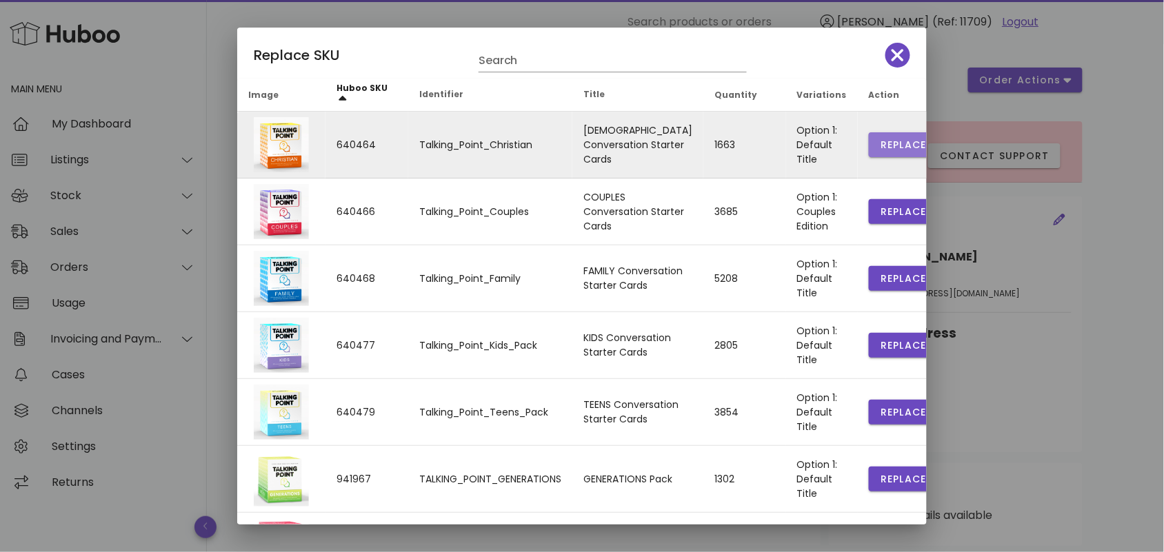
click at [880, 138] on span "Replace" at bounding box center [903, 145] width 47 height 14
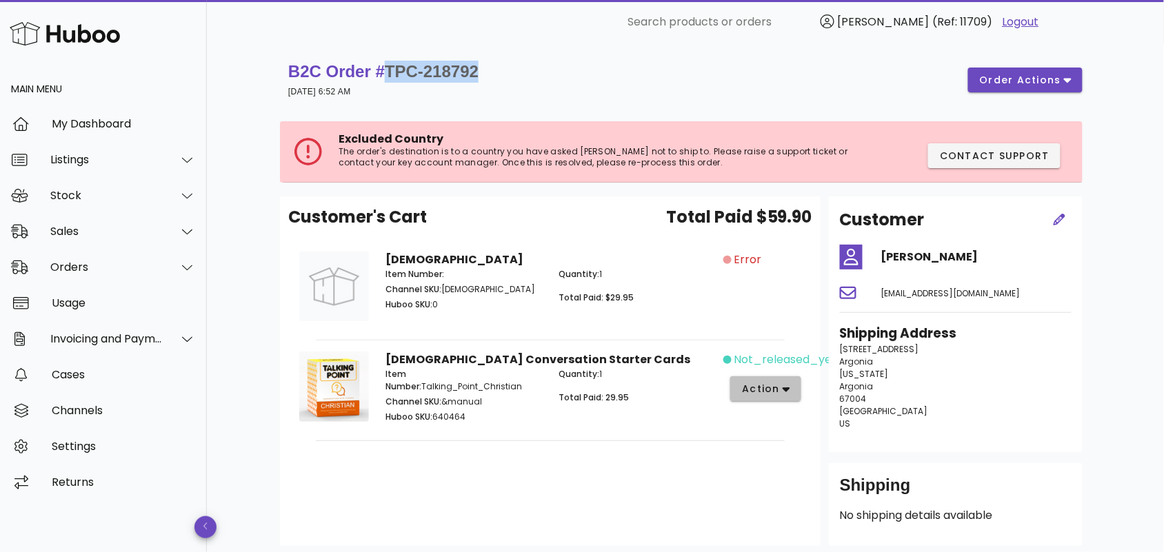
click at [791, 387] on button "action" at bounding box center [765, 388] width 71 height 25
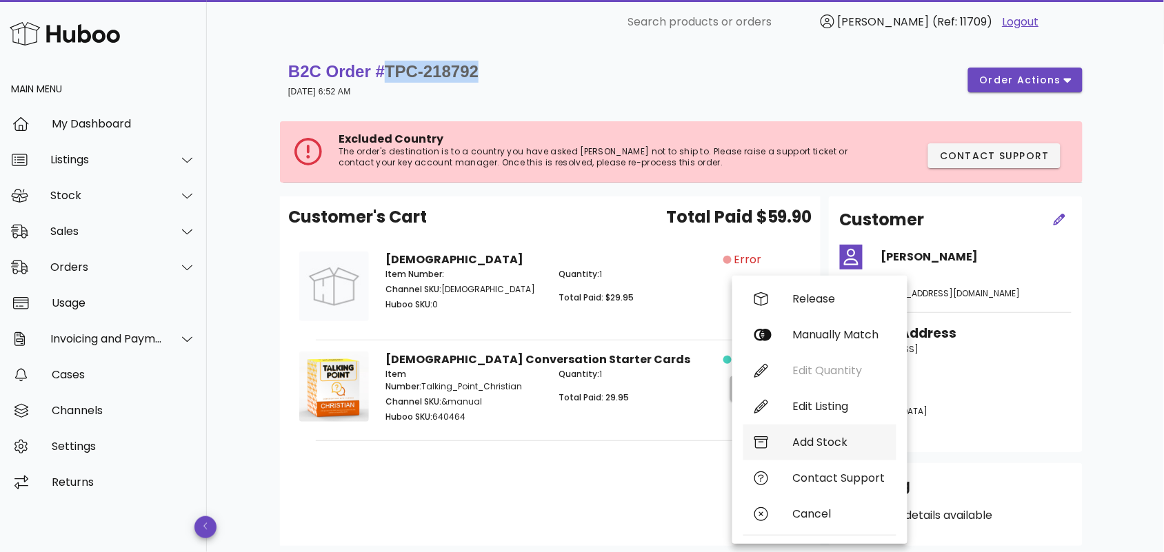
scroll to position [105, 0]
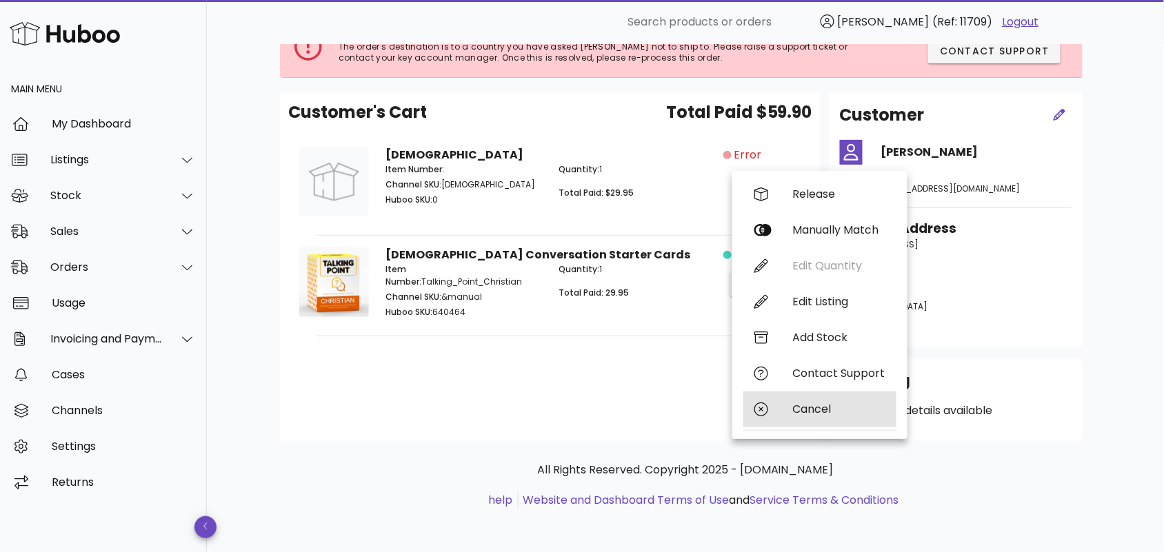
click at [800, 408] on div "Cancel" at bounding box center [839, 409] width 92 height 13
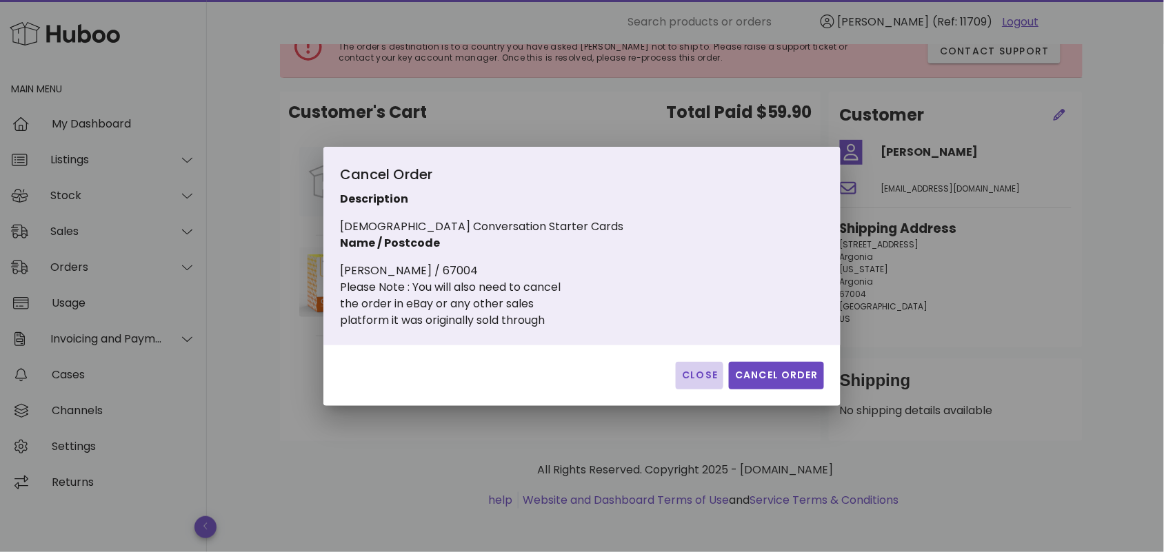
click at [697, 372] on span "Close" at bounding box center [699, 375] width 37 height 14
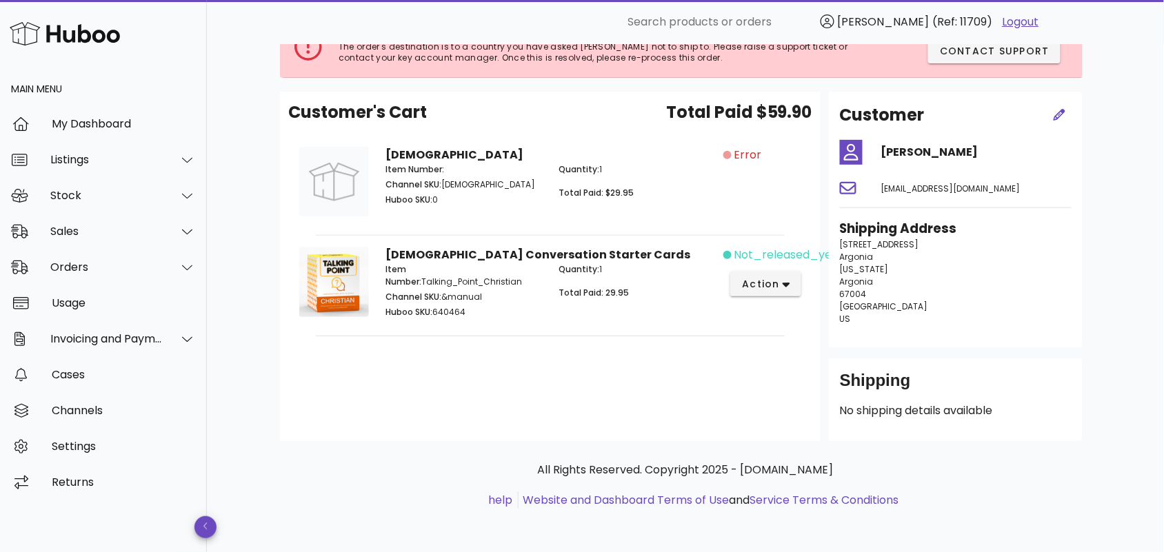
click at [493, 398] on div "Customer's Cart Total Paid $59.90 Christian Item Number: Channel SKU: Christian…" at bounding box center [550, 267] width 540 height 350
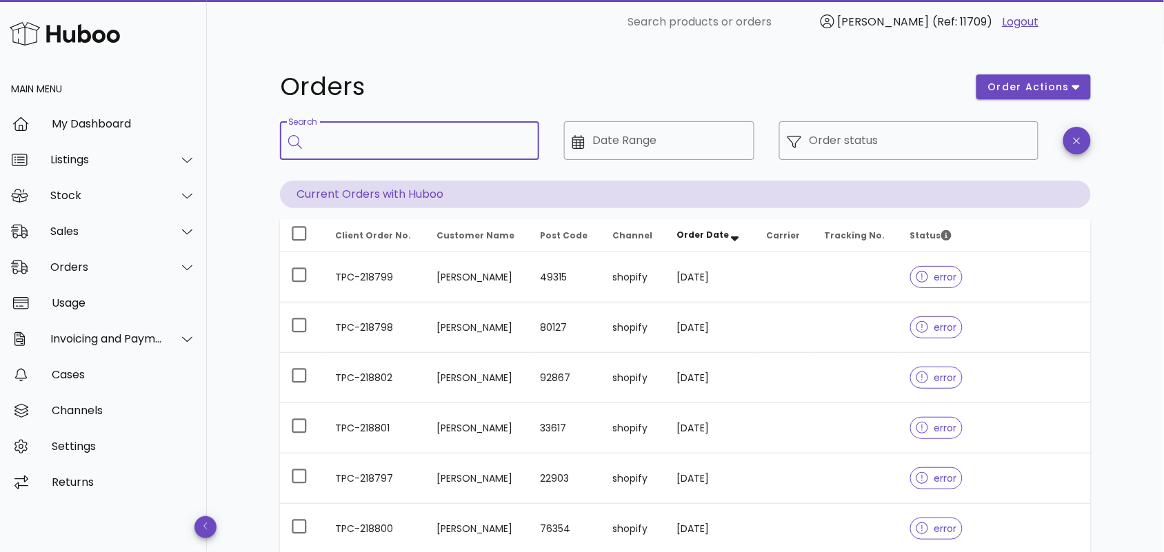
click at [418, 143] on input "Search" at bounding box center [419, 141] width 218 height 22
paste input "**********"
type input "**********"
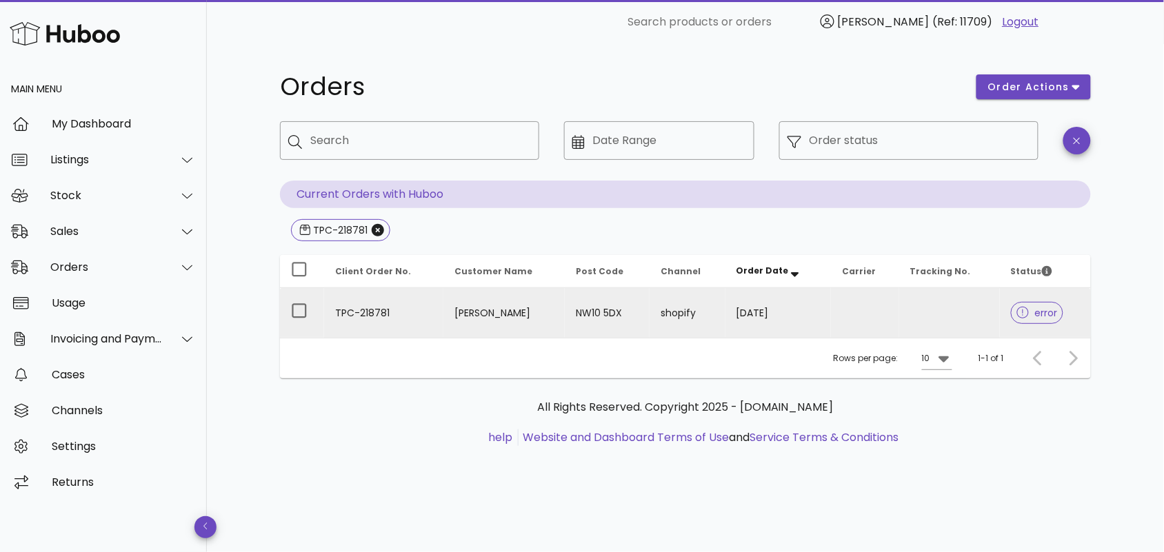
click at [509, 314] on td "[PERSON_NAME]" at bounding box center [504, 313] width 122 height 50
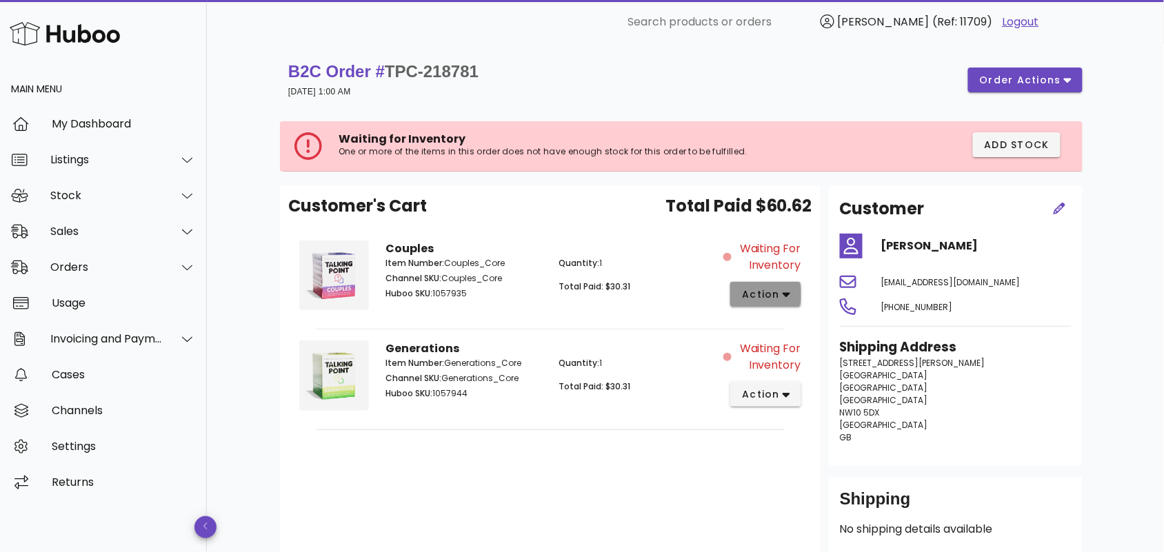
click at [780, 291] on span "action" at bounding box center [765, 294] width 49 height 14
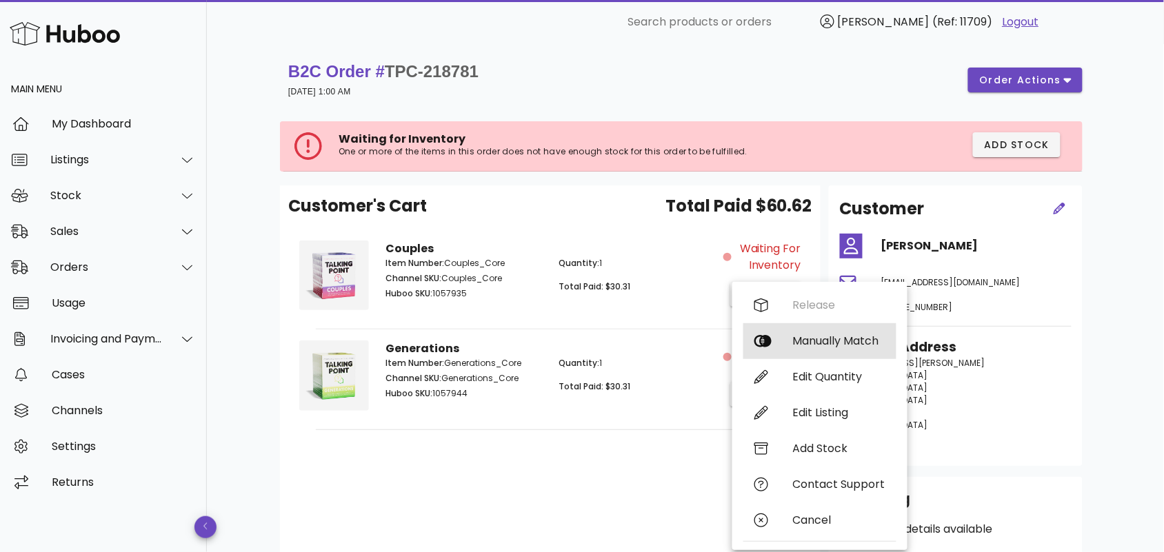
click at [810, 340] on div "Manually Match" at bounding box center [839, 340] width 92 height 13
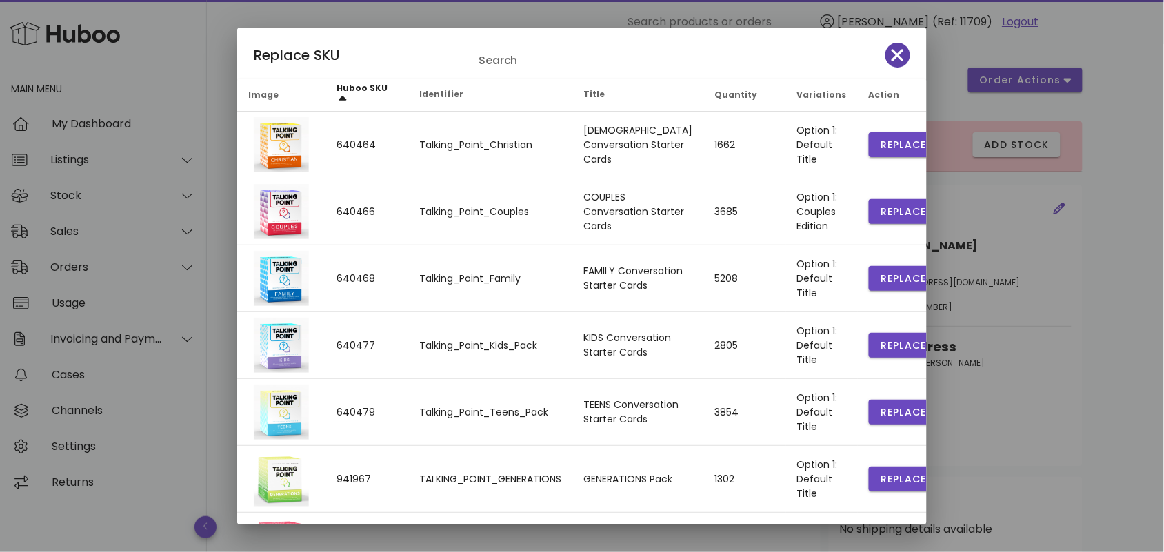
click at [891, 54] on icon "button" at bounding box center [897, 54] width 12 height 19
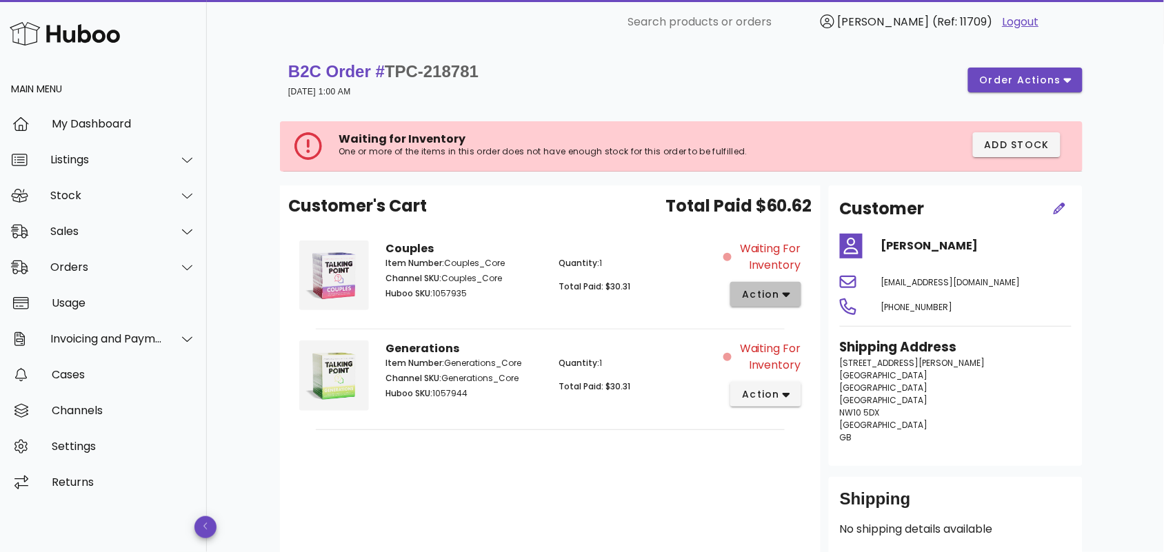
click at [776, 293] on span "action" at bounding box center [760, 294] width 39 height 14
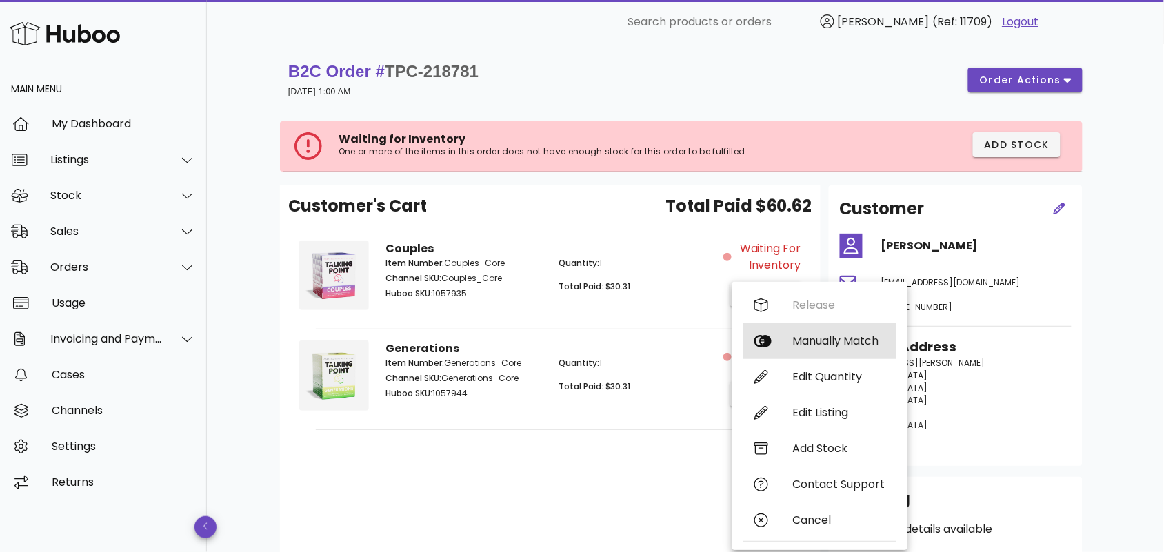
click at [811, 334] on div "Manually Match" at bounding box center [839, 340] width 92 height 13
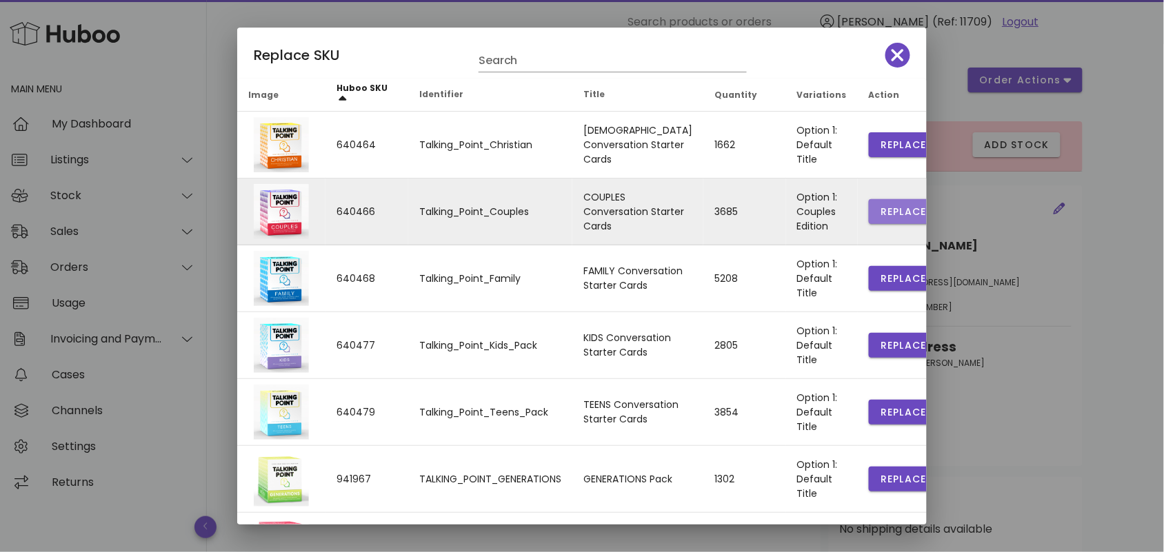
drag, startPoint x: 877, startPoint y: 211, endPoint x: 842, endPoint y: 230, distance: 39.2
click at [880, 211] on span "Replace" at bounding box center [903, 212] width 47 height 14
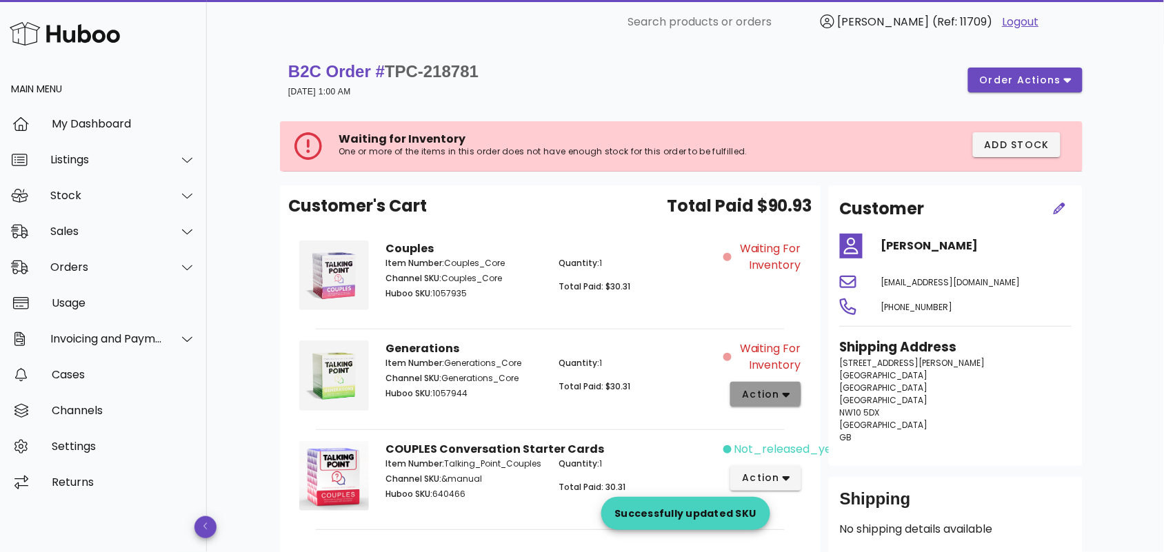
click at [773, 391] on span "action" at bounding box center [760, 394] width 39 height 14
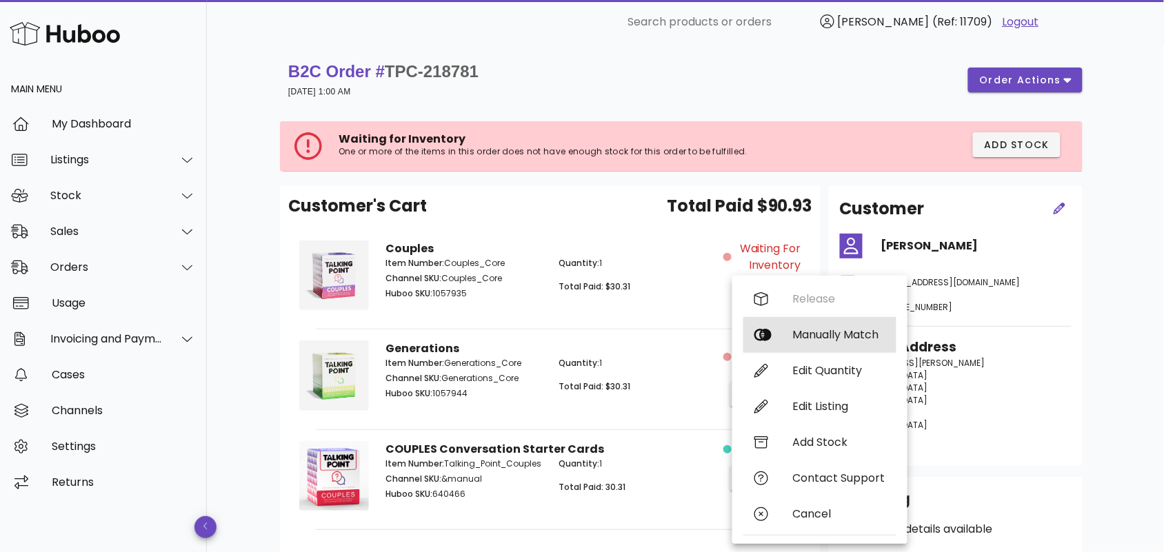
click at [804, 335] on div "Manually Match" at bounding box center [839, 334] width 92 height 13
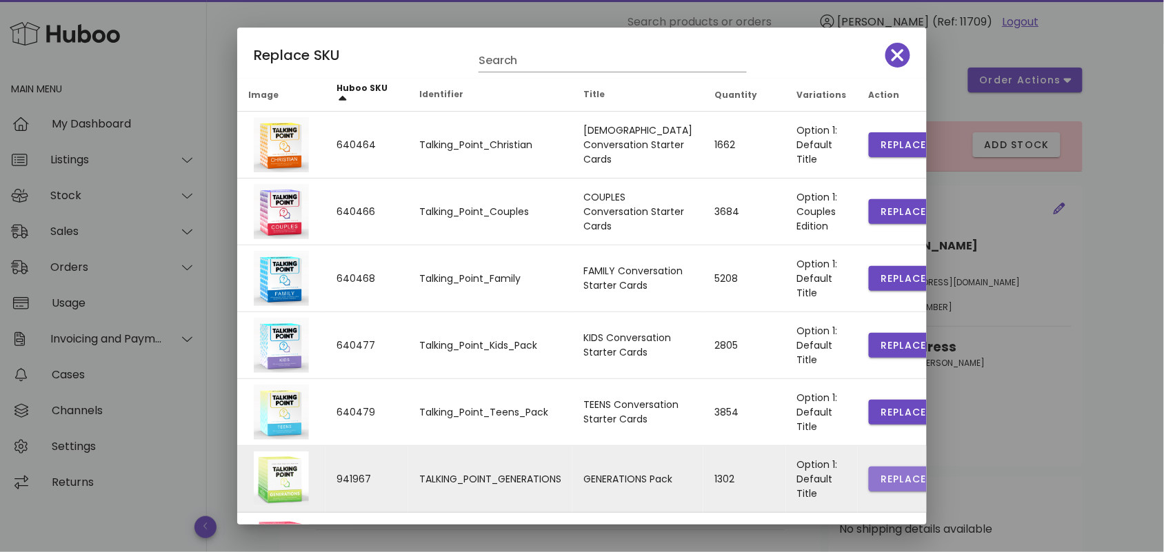
click at [880, 477] on span "Replace" at bounding box center [903, 479] width 47 height 14
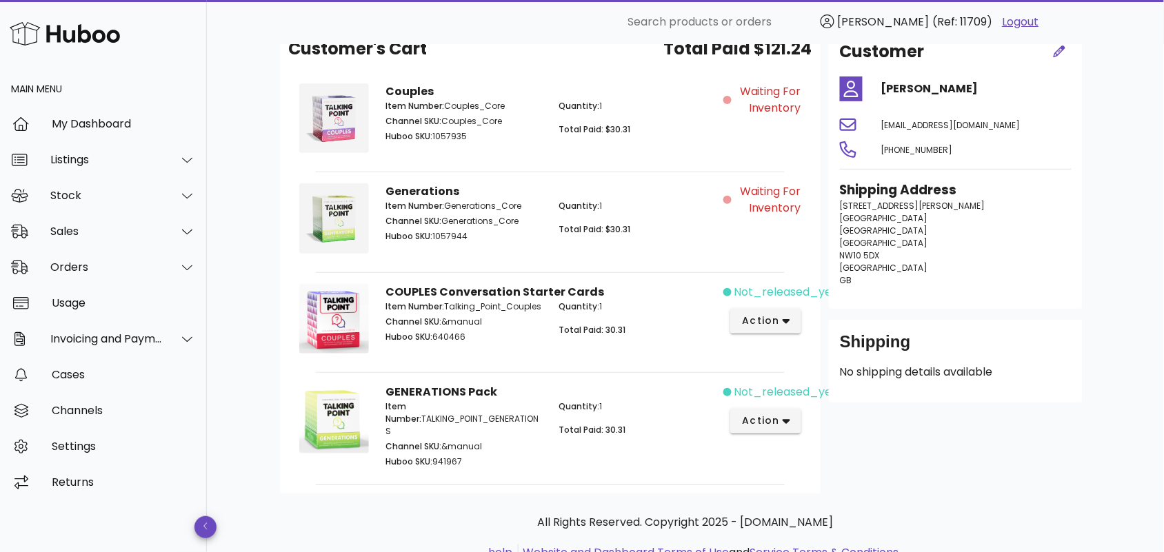
scroll to position [119, 0]
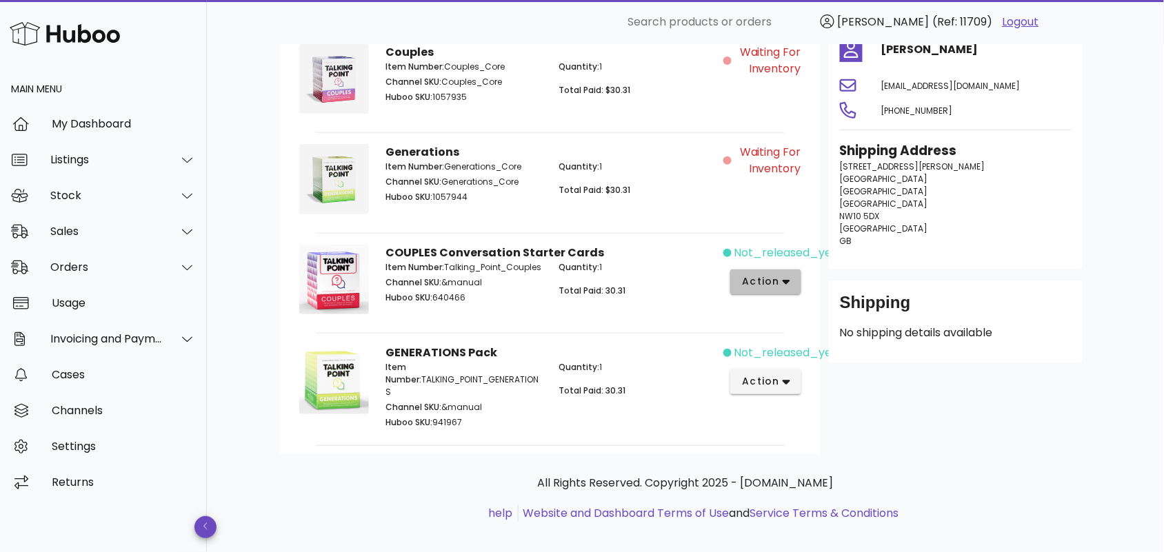
click at [787, 285] on icon "button" at bounding box center [786, 282] width 8 height 12
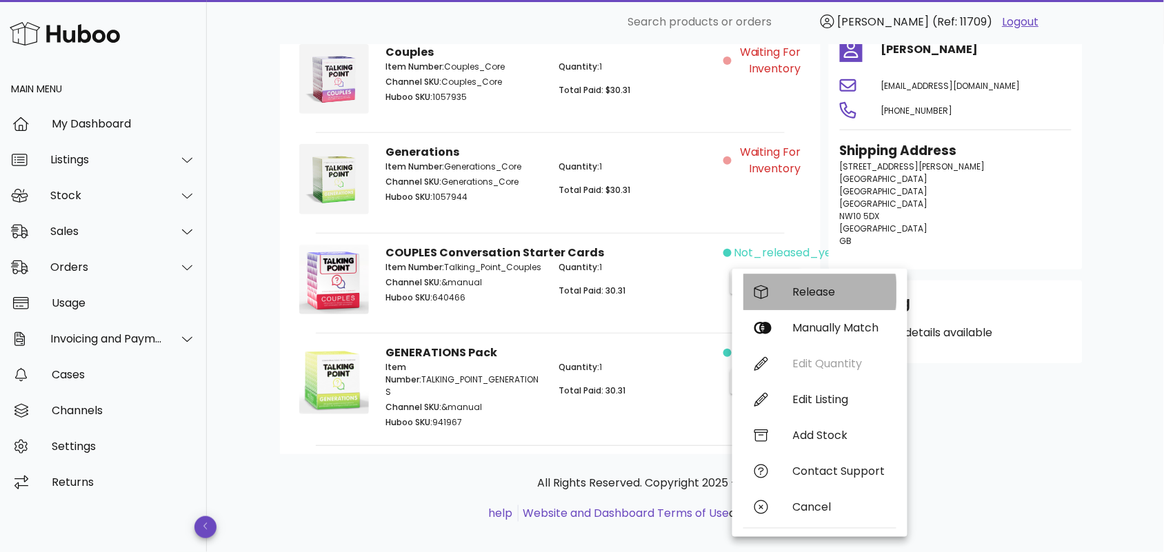
click at [800, 295] on div "Release" at bounding box center [839, 291] width 92 height 13
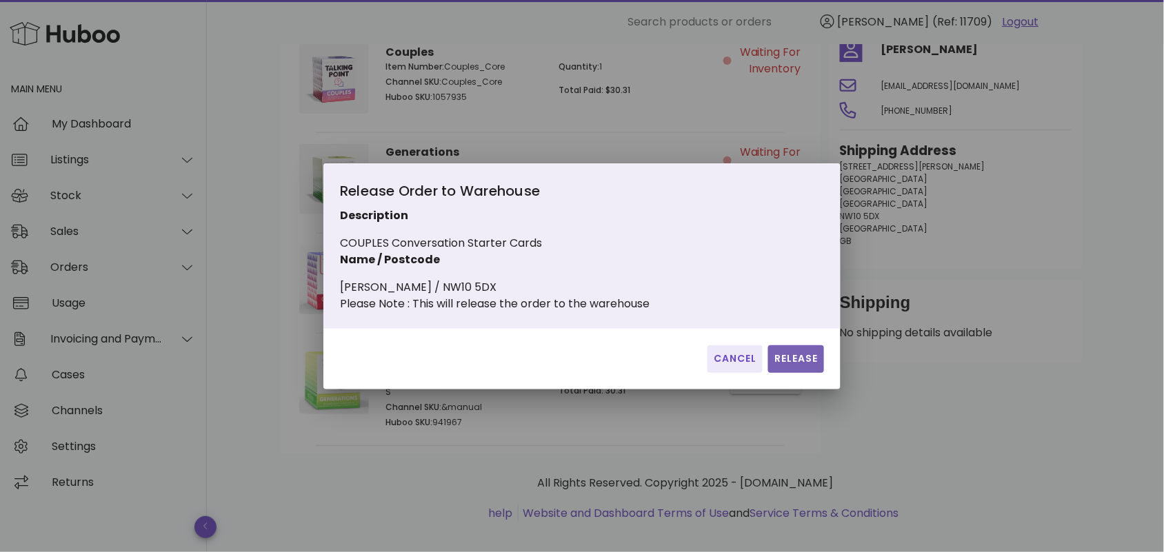
click at [784, 362] on span "Release" at bounding box center [795, 359] width 45 height 14
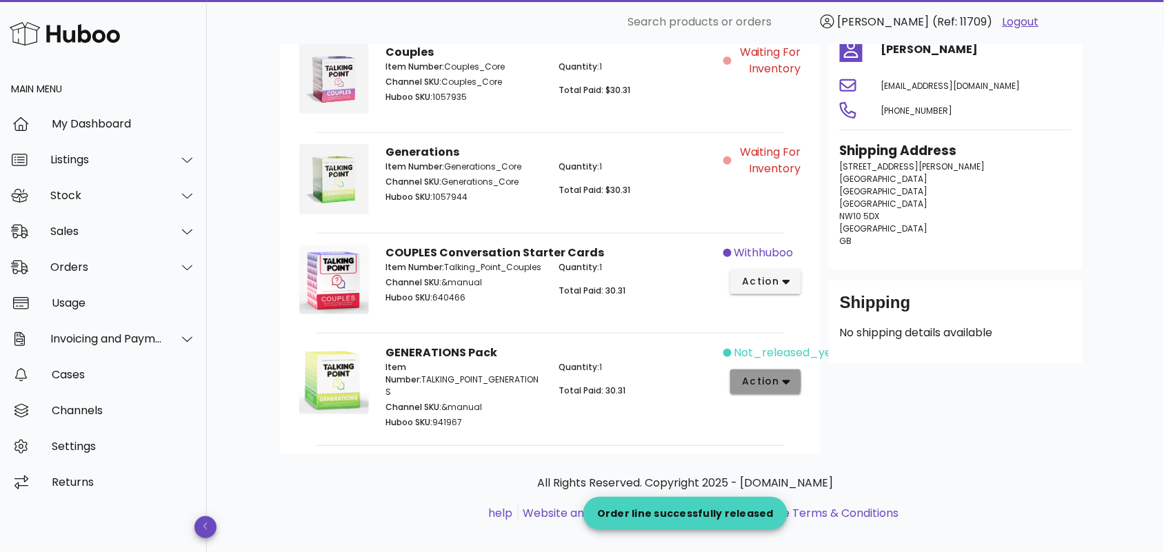
click at [777, 378] on span "action" at bounding box center [760, 381] width 39 height 14
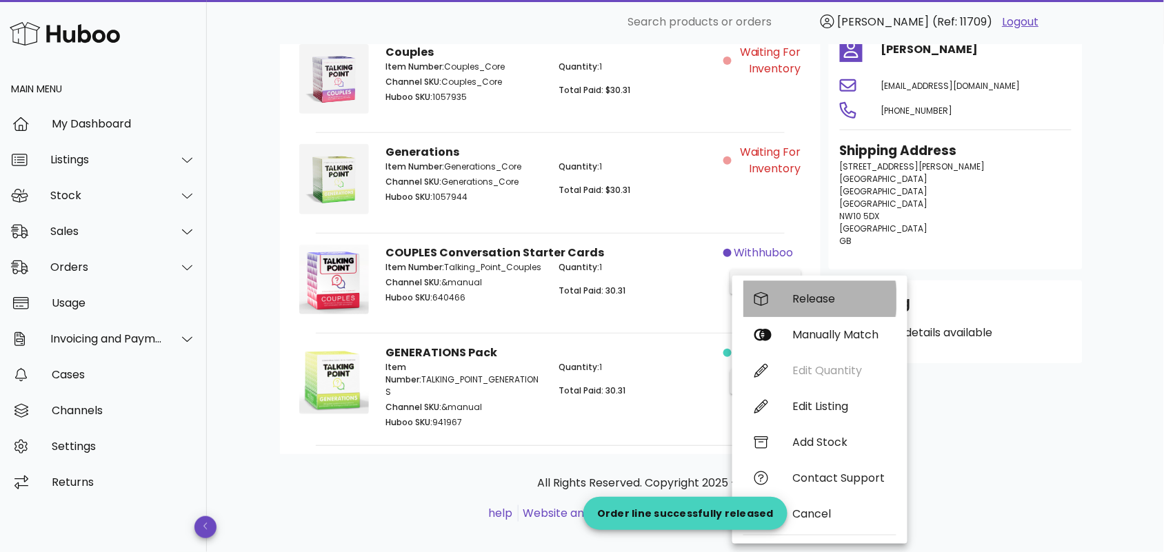
click at [803, 301] on div "Release" at bounding box center [839, 298] width 92 height 13
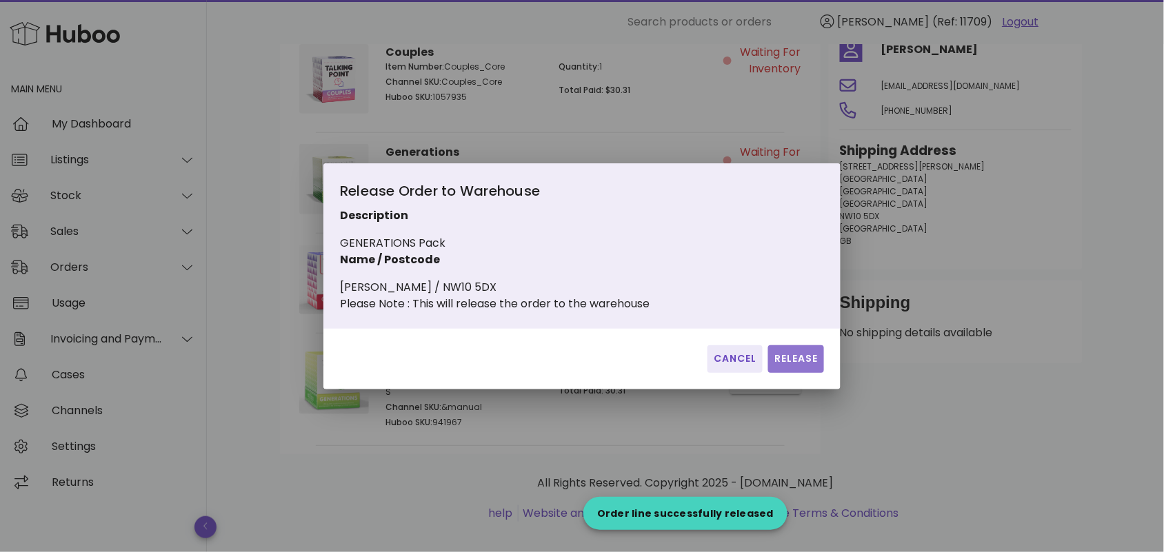
drag, startPoint x: 801, startPoint y: 365, endPoint x: 783, endPoint y: 366, distance: 17.9
click at [798, 366] on span "Release" at bounding box center [795, 359] width 45 height 14
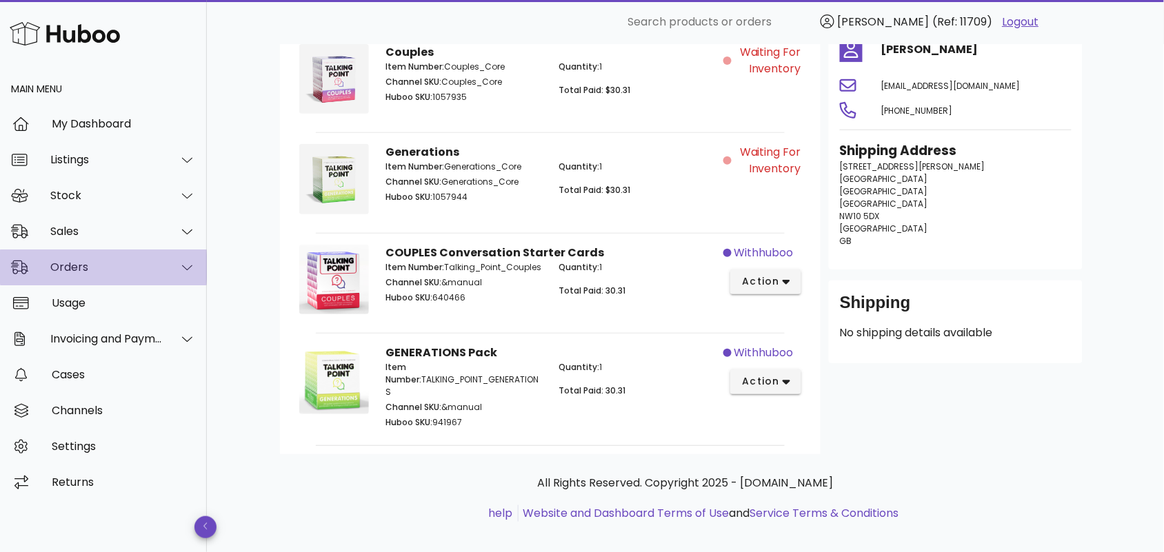
click at [170, 263] on div at bounding box center [179, 267] width 33 height 34
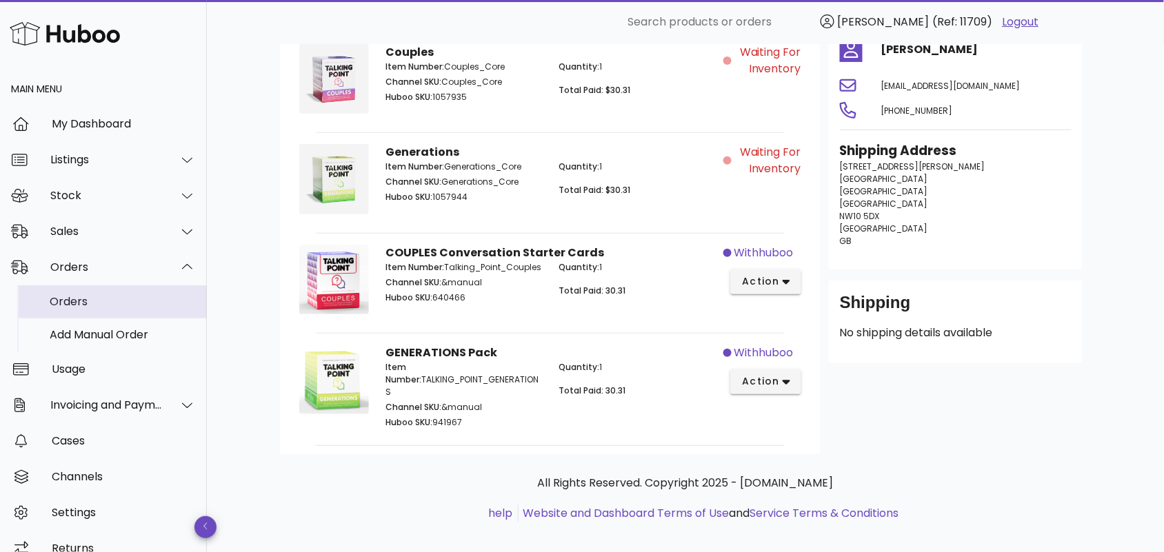
click at [70, 303] on div "Orders" at bounding box center [123, 301] width 146 height 13
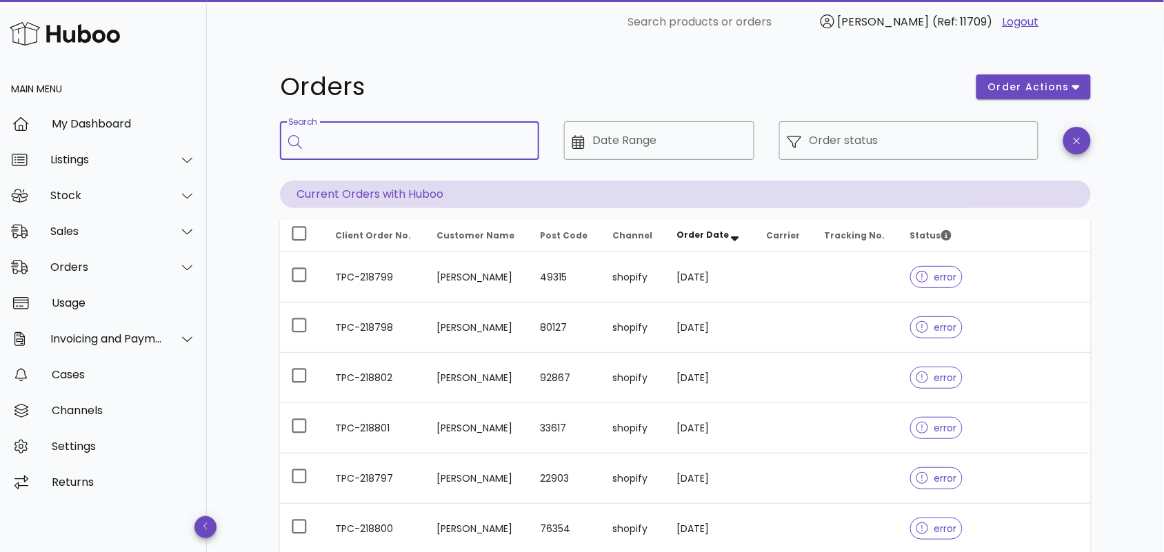
click at [404, 140] on input "Search" at bounding box center [419, 141] width 218 height 22
paste input "**********"
type input "**********"
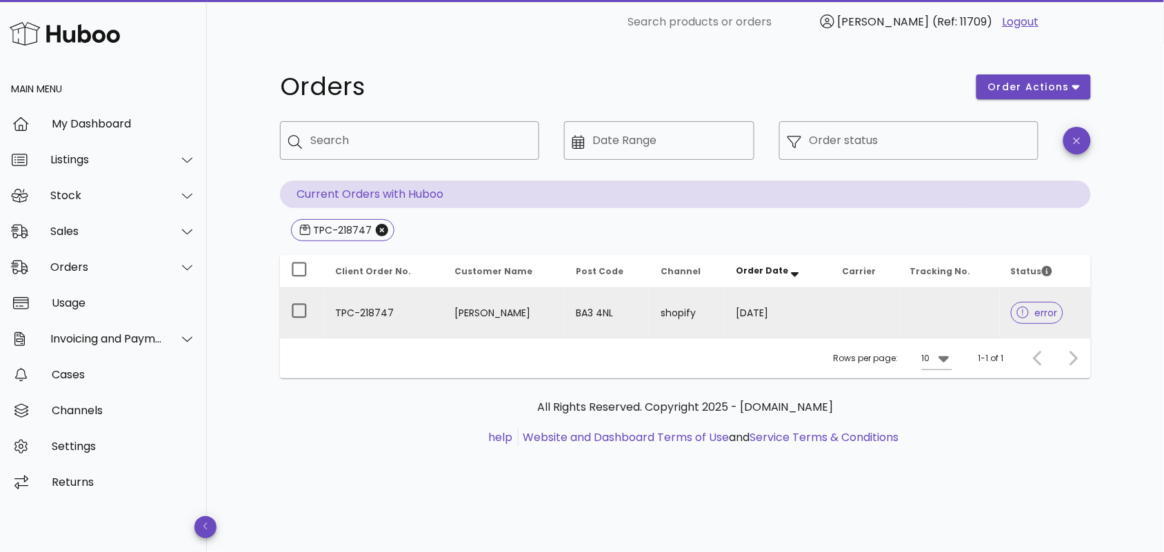
click at [369, 310] on td "TPC-218747" at bounding box center [383, 313] width 119 height 50
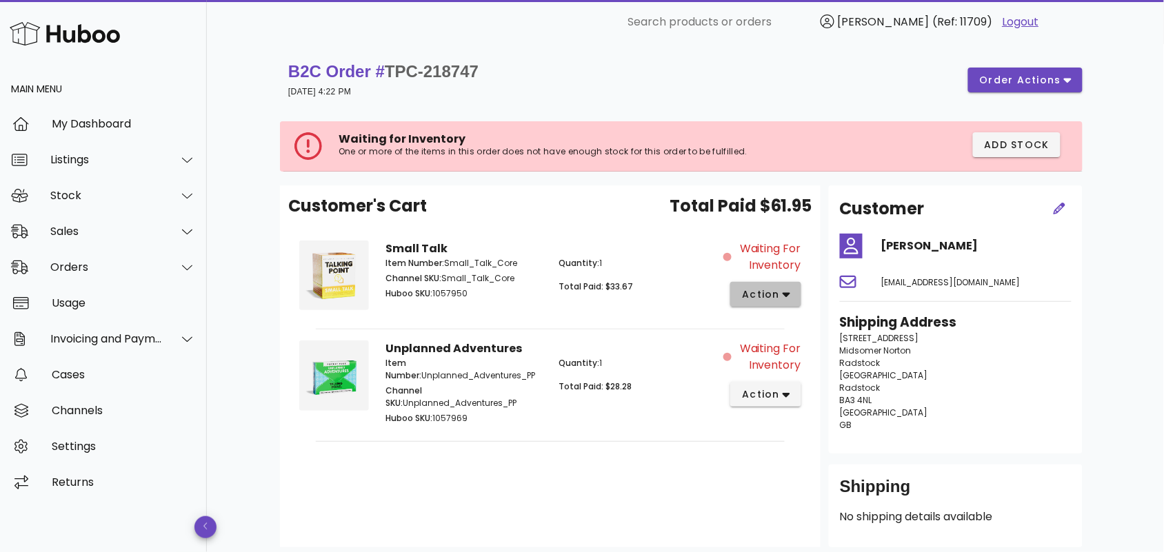
click at [787, 296] on icon "button" at bounding box center [786, 295] width 8 height 5
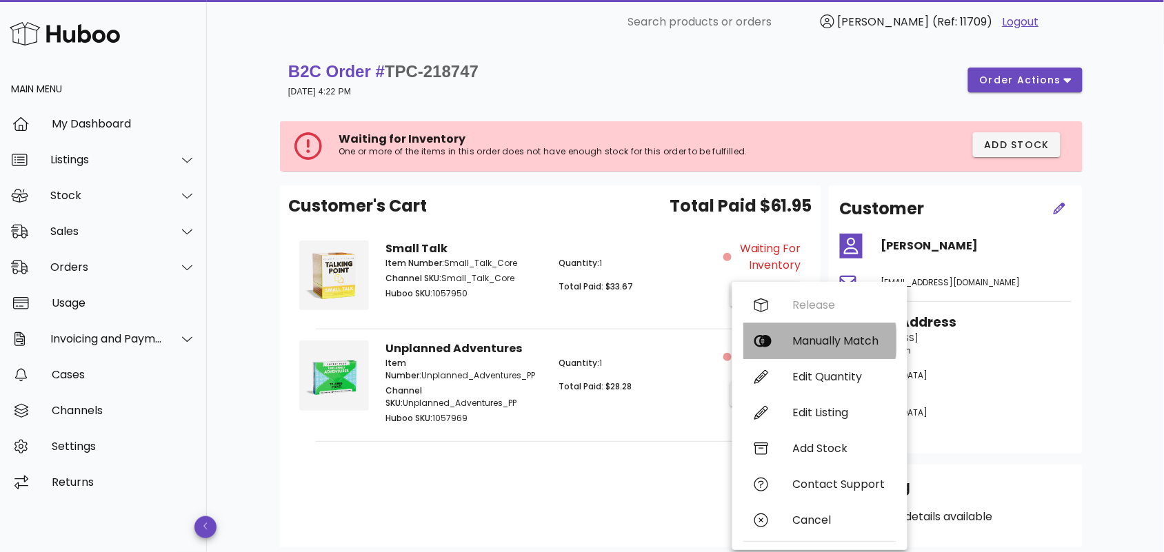
click at [796, 342] on div "Manually Match" at bounding box center [839, 340] width 92 height 13
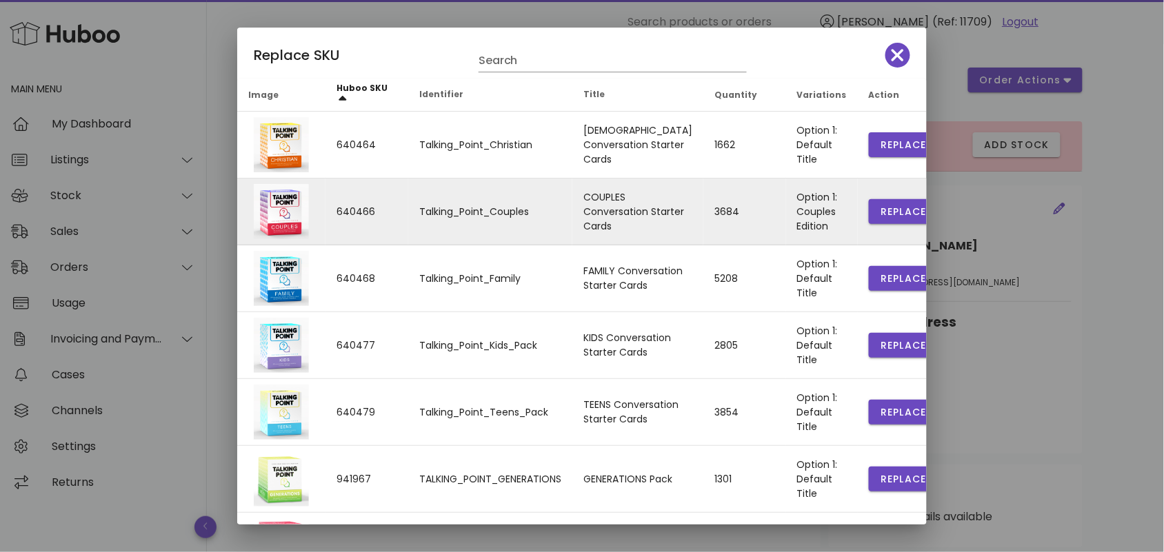
scroll to position [297, 0]
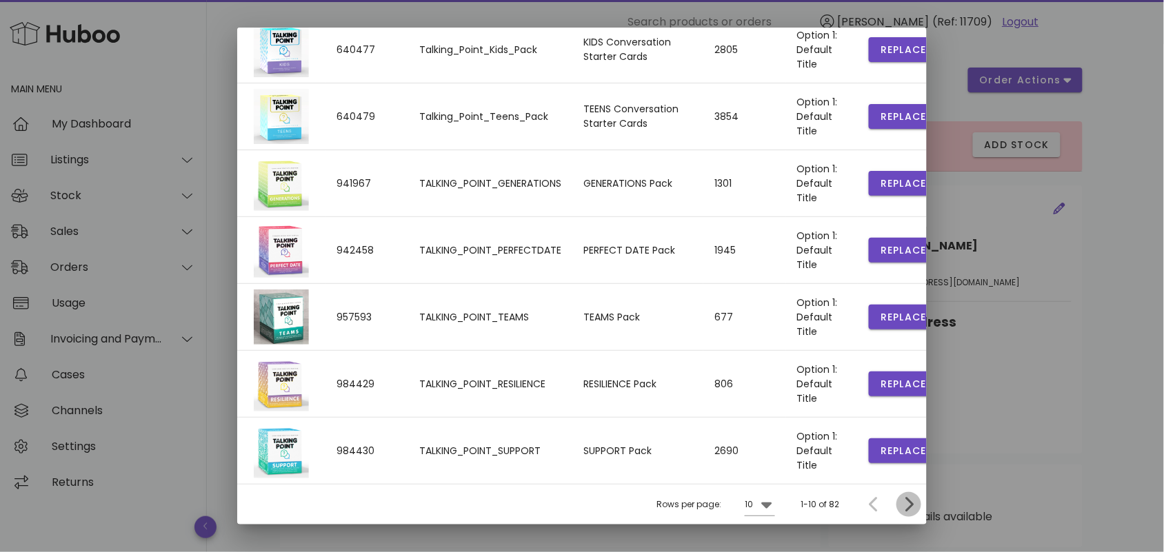
click at [905, 502] on icon "Next page" at bounding box center [909, 505] width 8 height 14
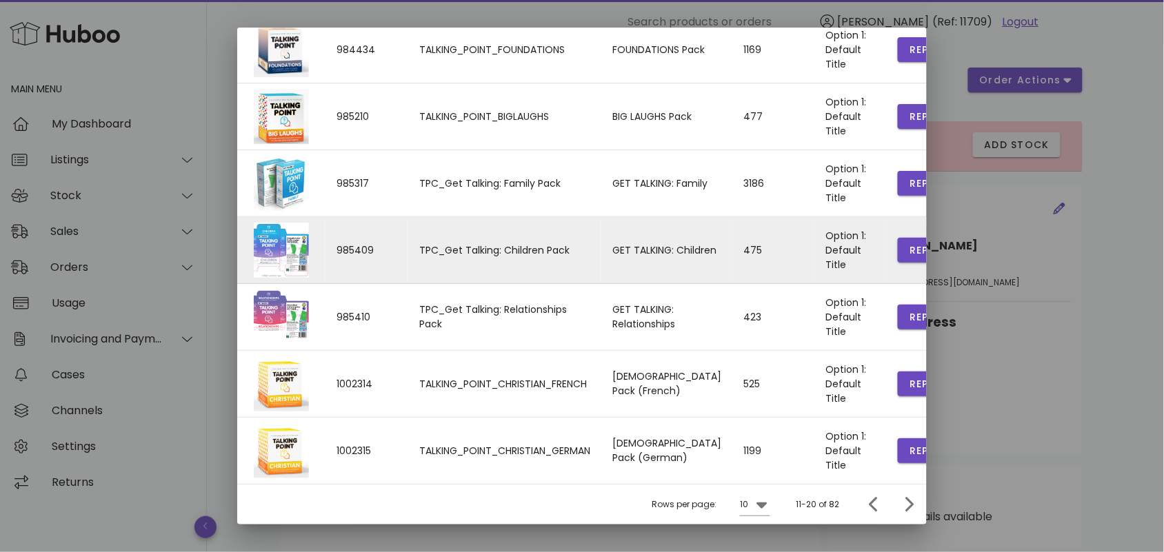
scroll to position [0, 0]
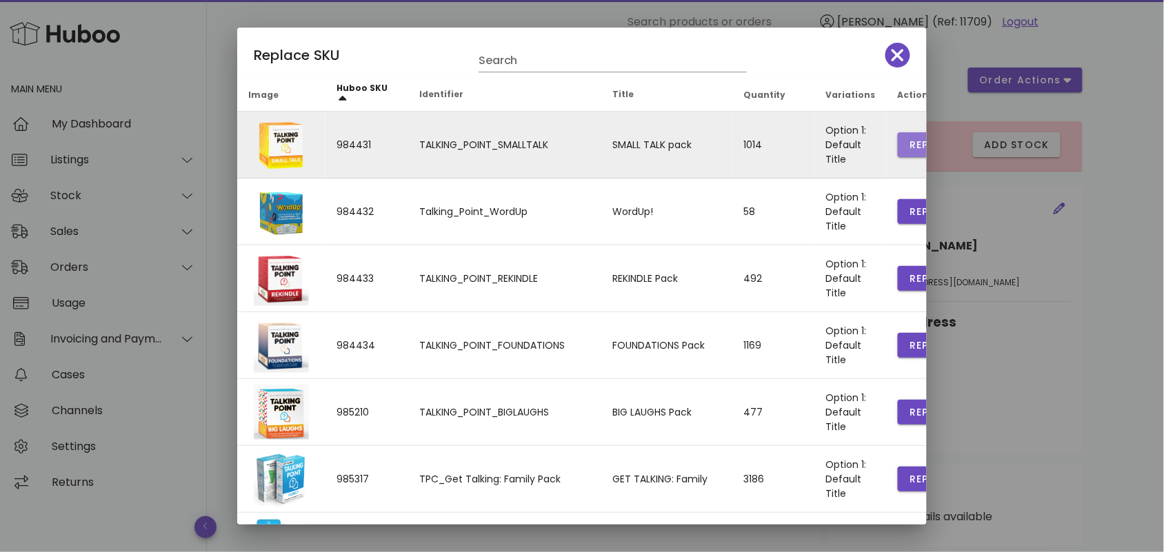
click at [909, 141] on span "Replace" at bounding box center [932, 145] width 47 height 14
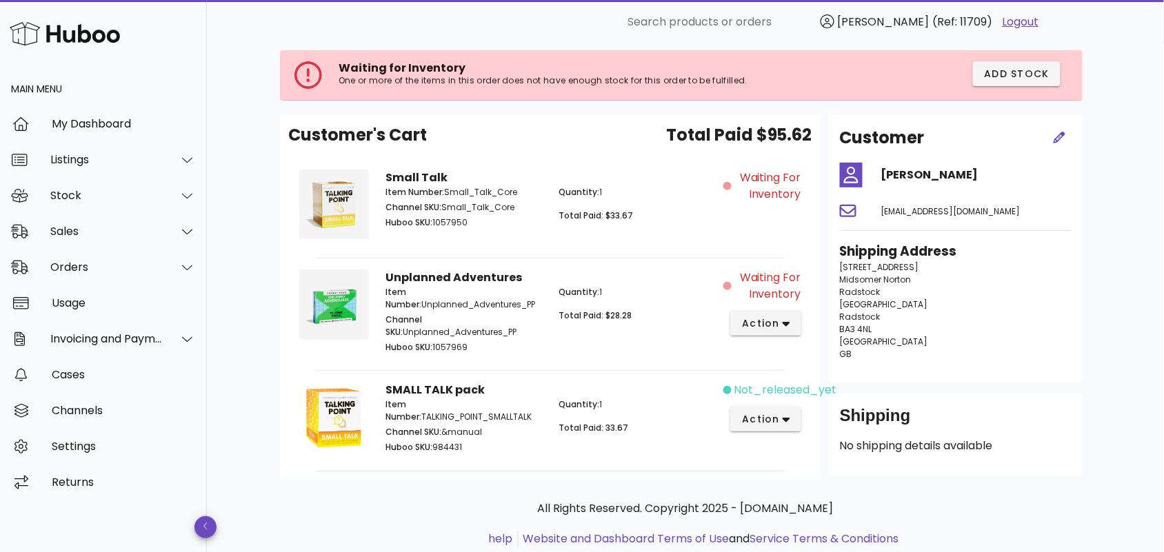
scroll to position [109, 0]
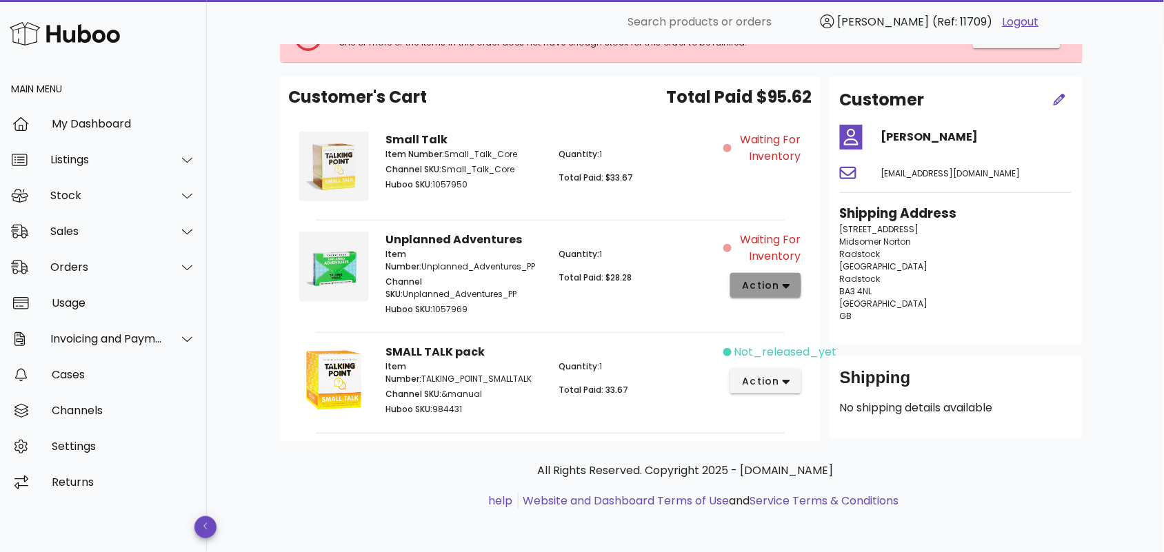
click at [784, 285] on icon "button" at bounding box center [786, 286] width 8 height 5
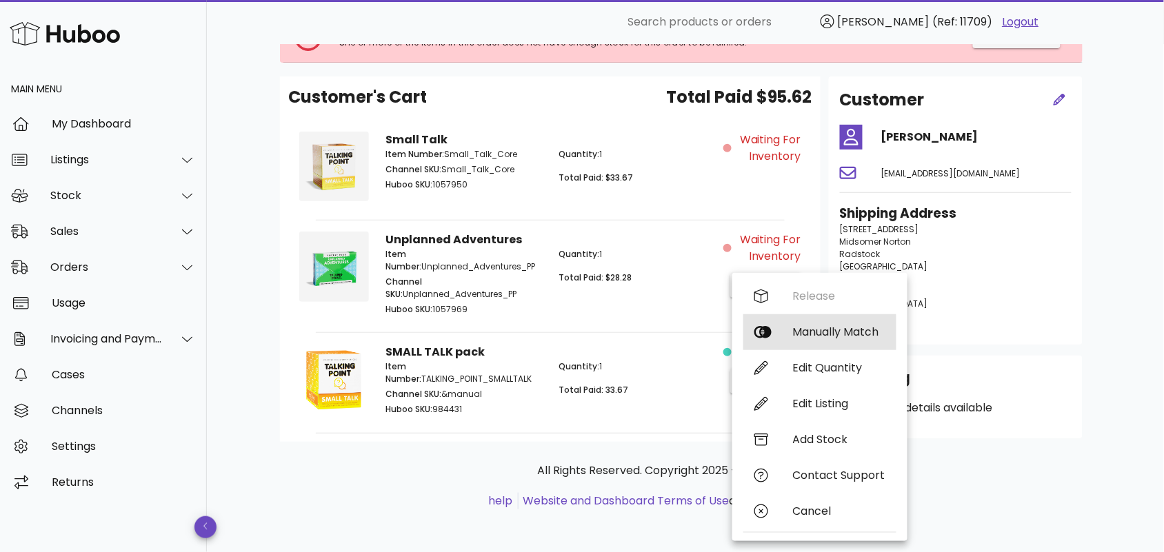
click at [814, 333] on div "Manually Match" at bounding box center [839, 331] width 92 height 13
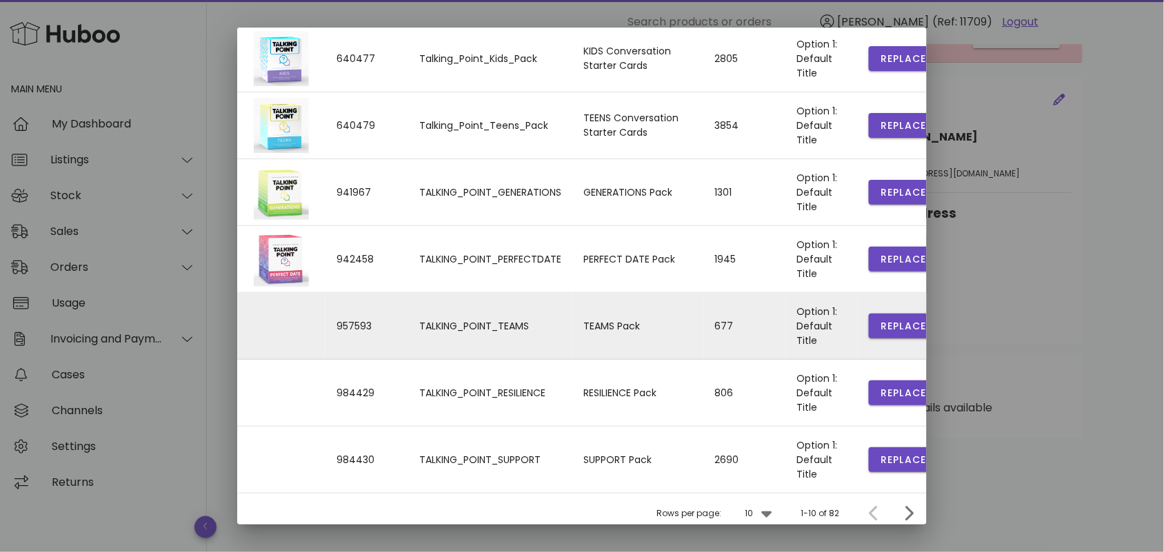
scroll to position [297, 0]
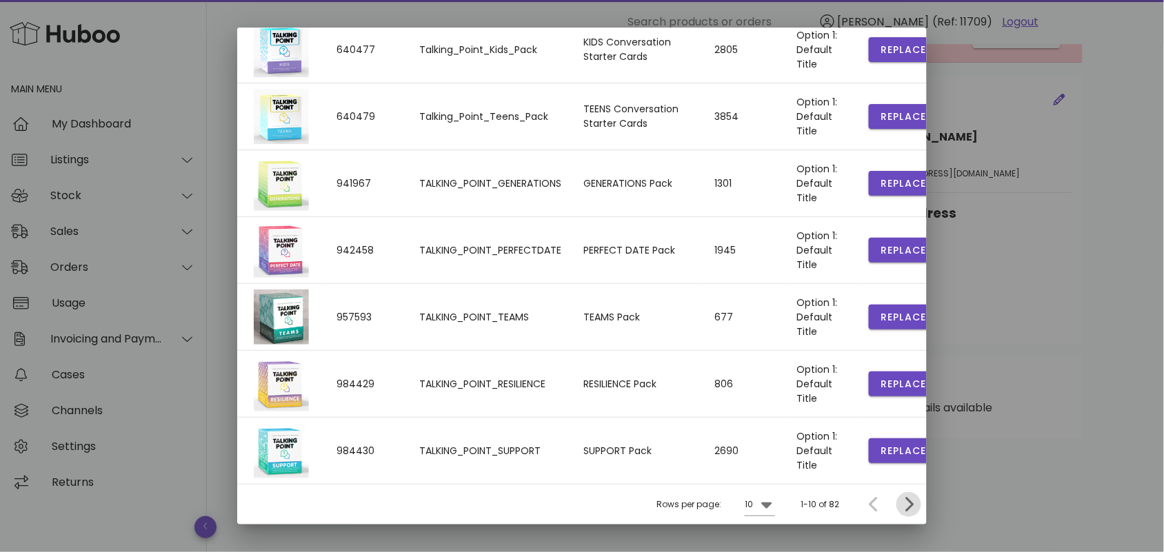
click at [900, 505] on icon "Next page" at bounding box center [908, 504] width 17 height 17
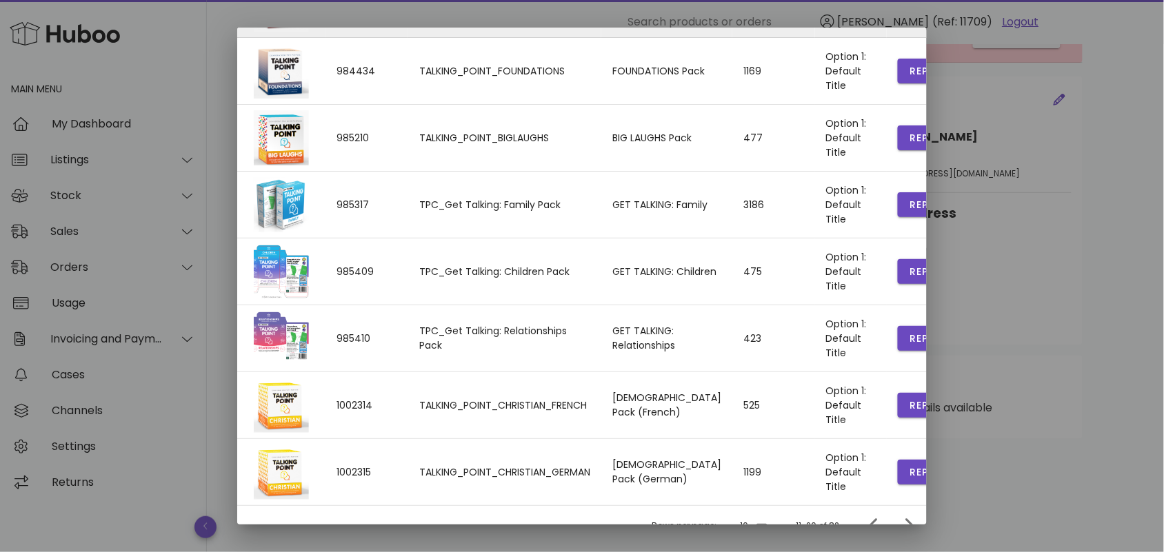
scroll to position [310, 0]
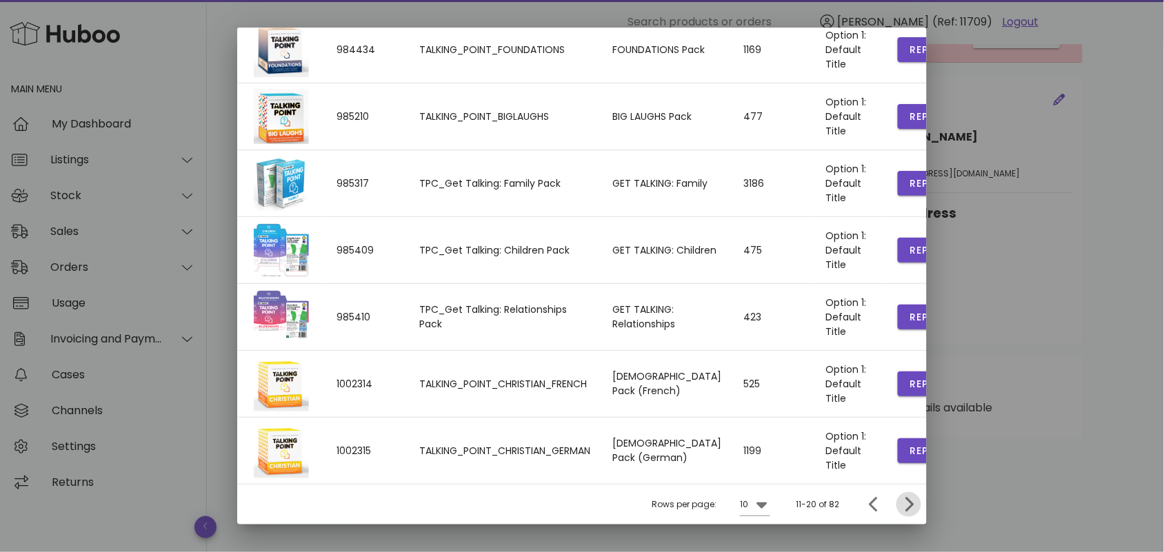
click at [900, 505] on icon "Next page" at bounding box center [908, 504] width 17 height 17
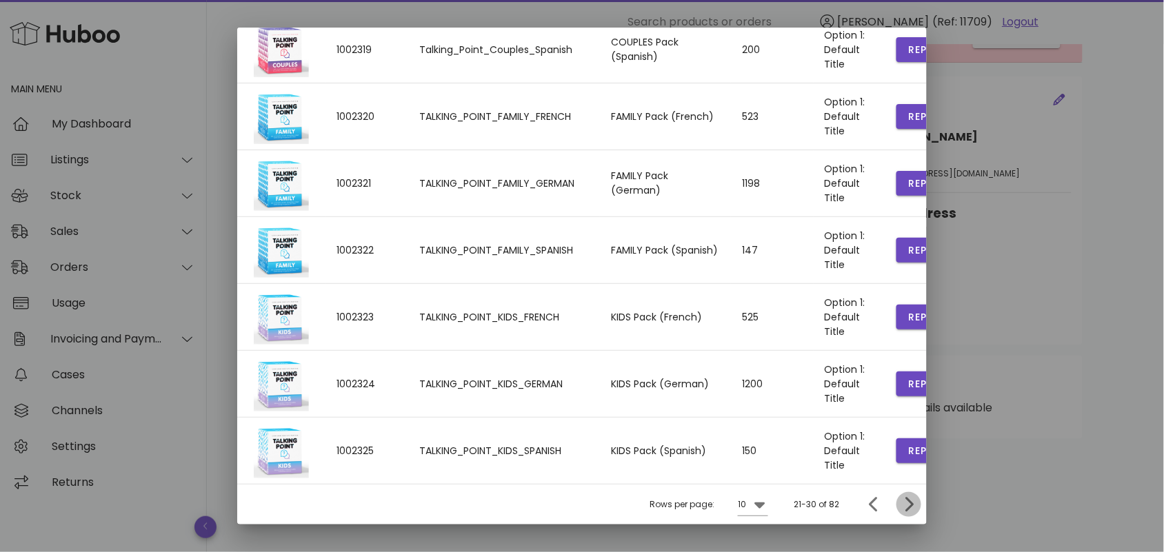
click at [901, 505] on icon "Next page" at bounding box center [908, 504] width 17 height 17
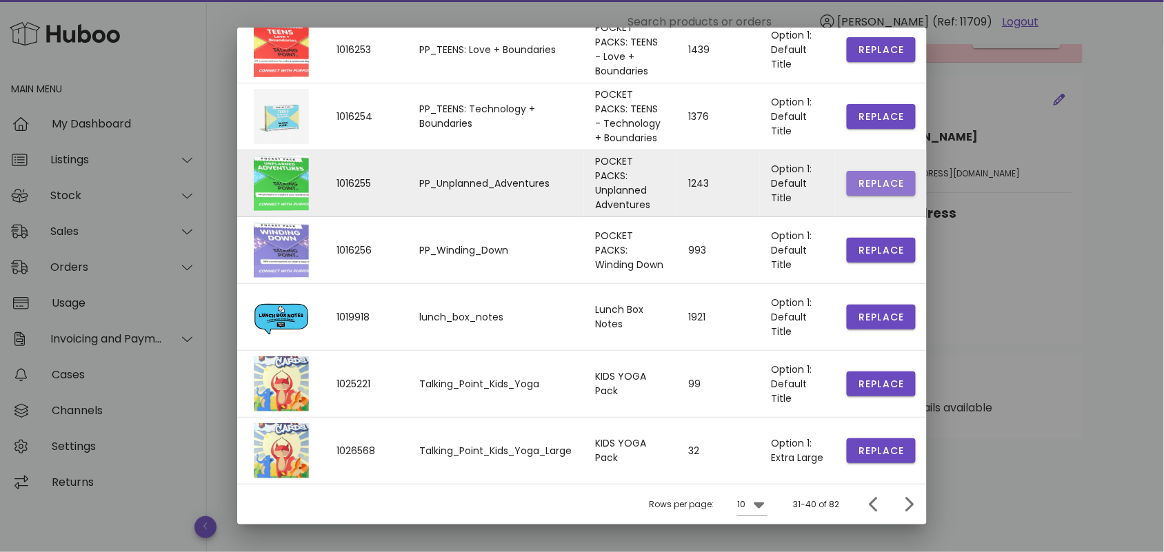
click at [866, 191] on span "Replace" at bounding box center [881, 183] width 47 height 14
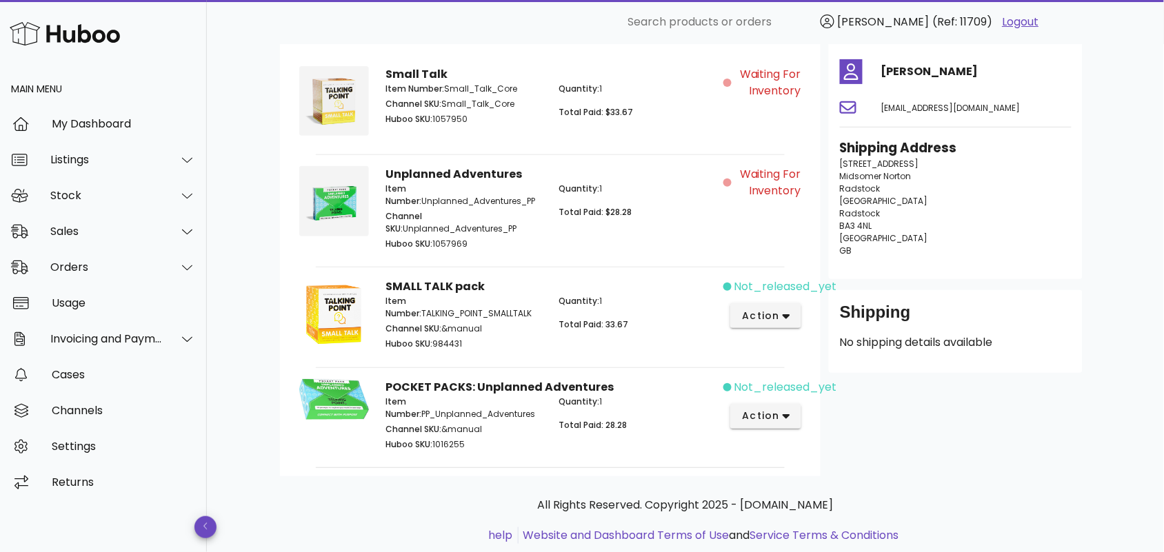
scroll to position [132, 0]
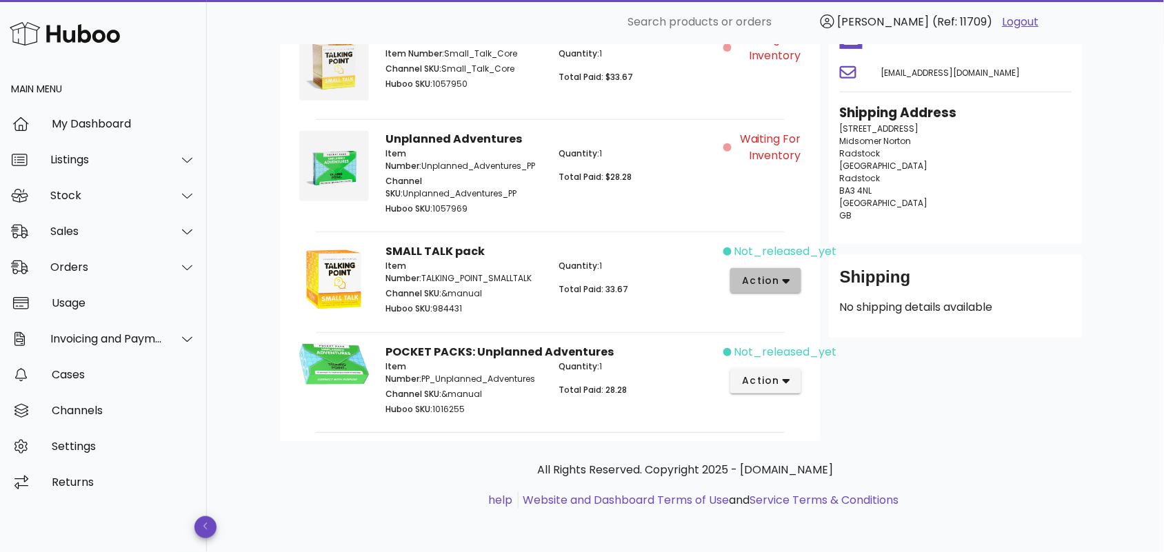
click at [784, 281] on icon "button" at bounding box center [786, 281] width 8 height 5
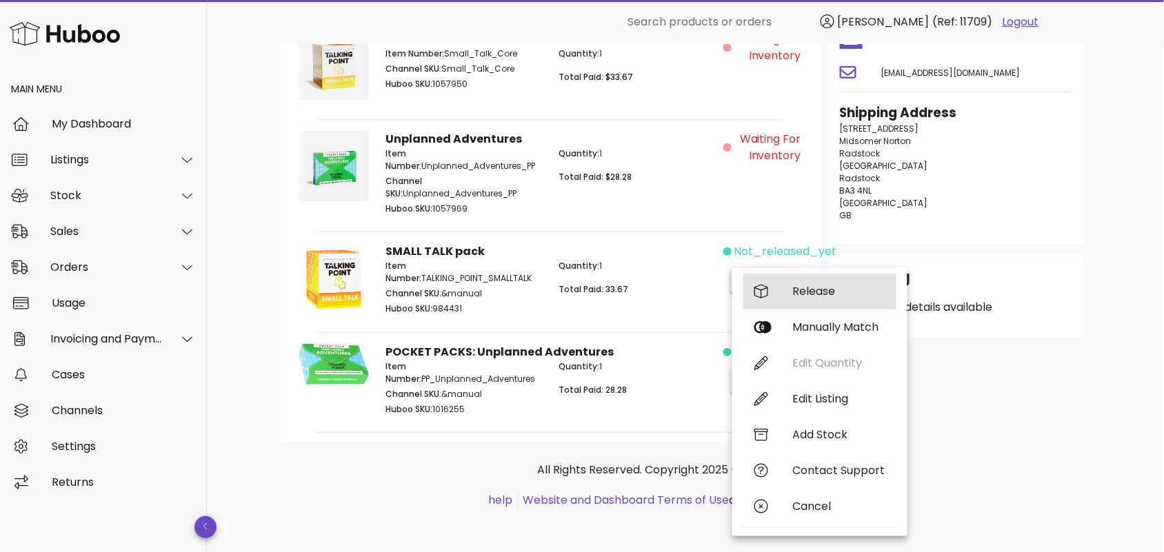
click at [798, 293] on div "Release" at bounding box center [839, 291] width 92 height 13
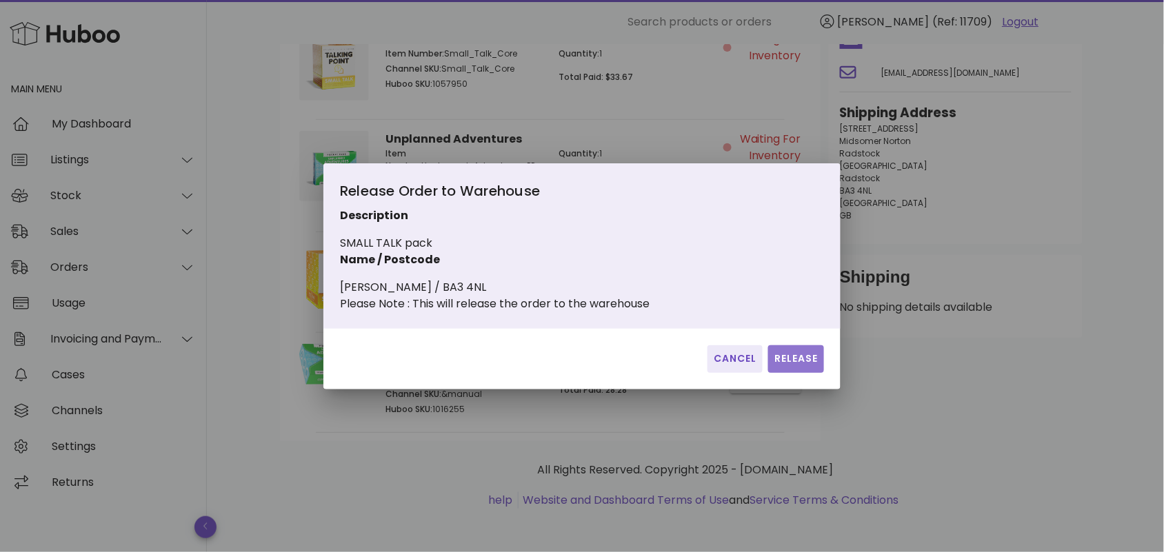
click at [777, 366] on span "Release" at bounding box center [795, 359] width 45 height 14
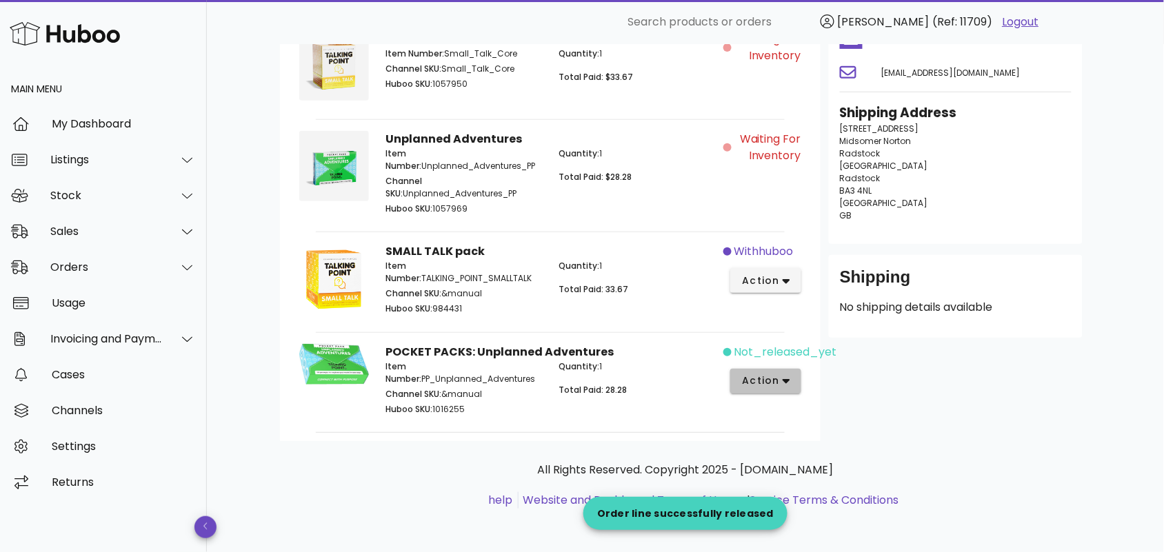
click at [787, 380] on icon "button" at bounding box center [786, 381] width 8 height 5
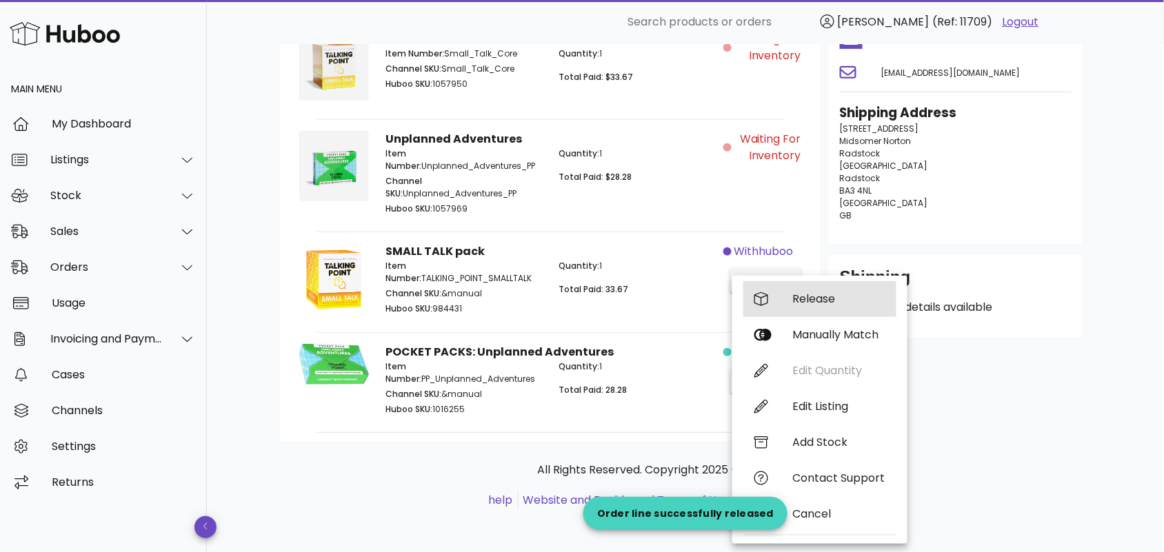
click at [812, 301] on div "Release" at bounding box center [839, 298] width 92 height 13
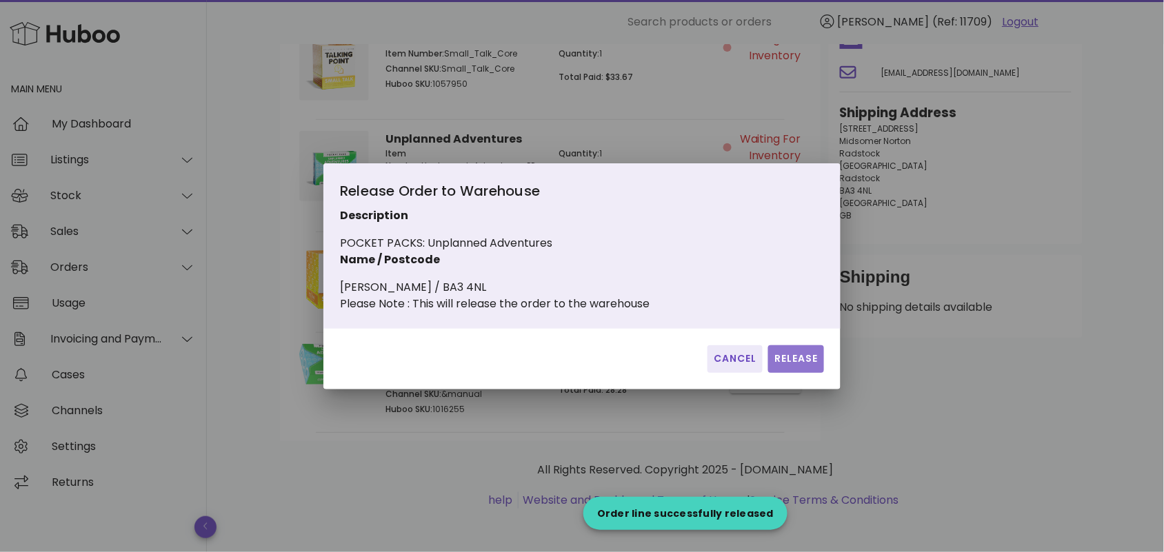
click at [782, 366] on span "Release" at bounding box center [795, 359] width 45 height 14
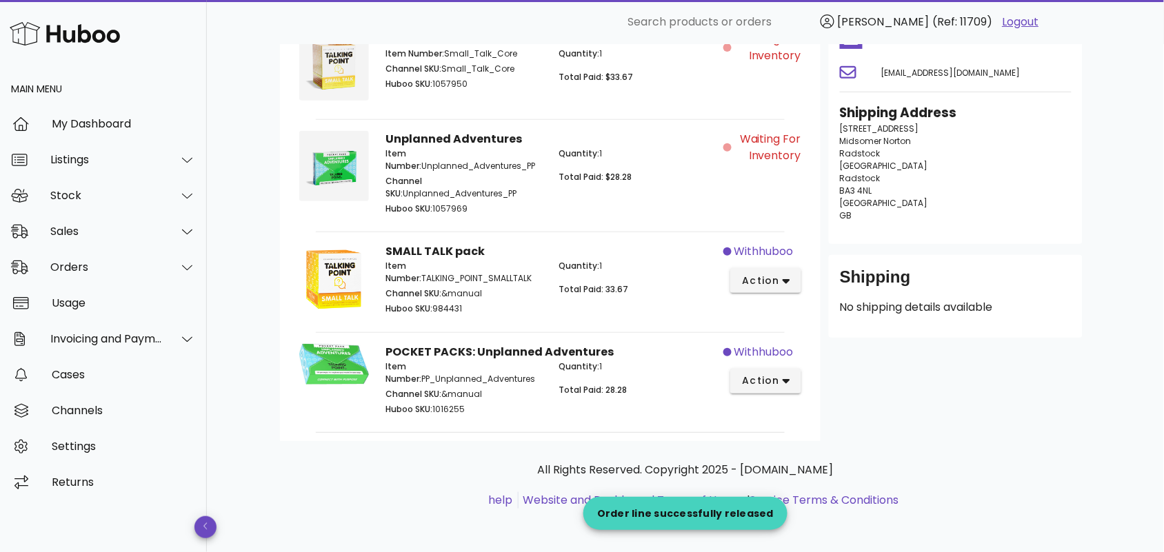
click at [403, 432] on hr at bounding box center [550, 432] width 469 height 1
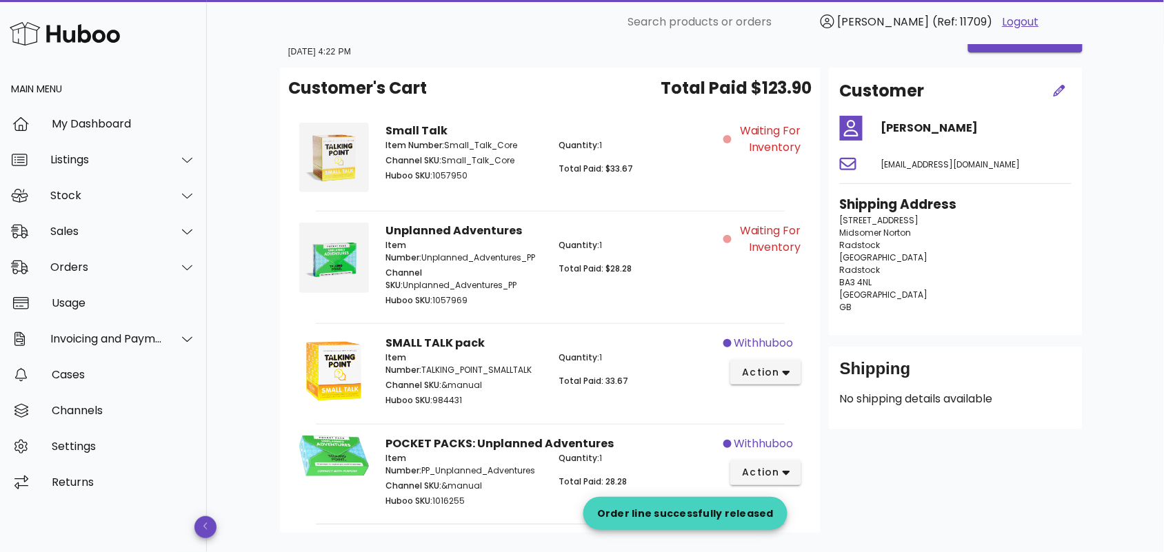
scroll to position [0, 0]
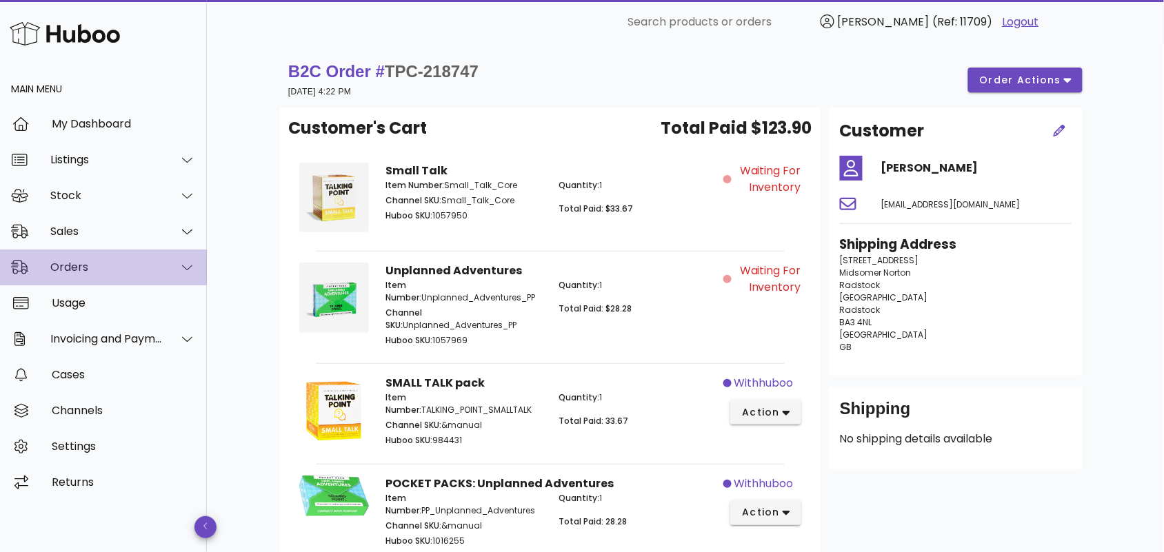
click at [145, 263] on div "Orders" at bounding box center [106, 267] width 112 height 13
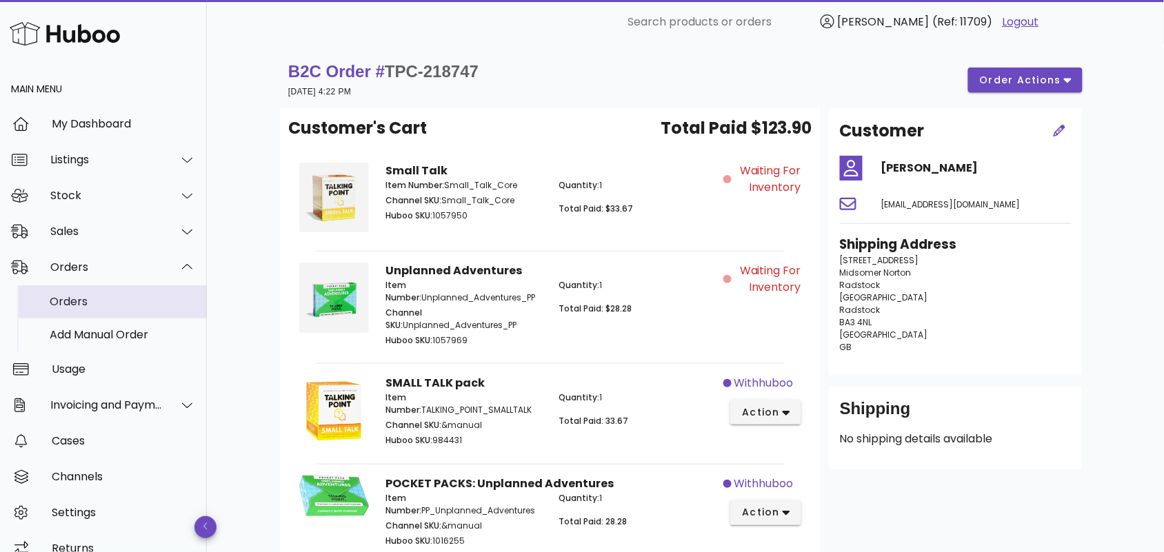
click at [136, 296] on div "Orders" at bounding box center [123, 301] width 146 height 13
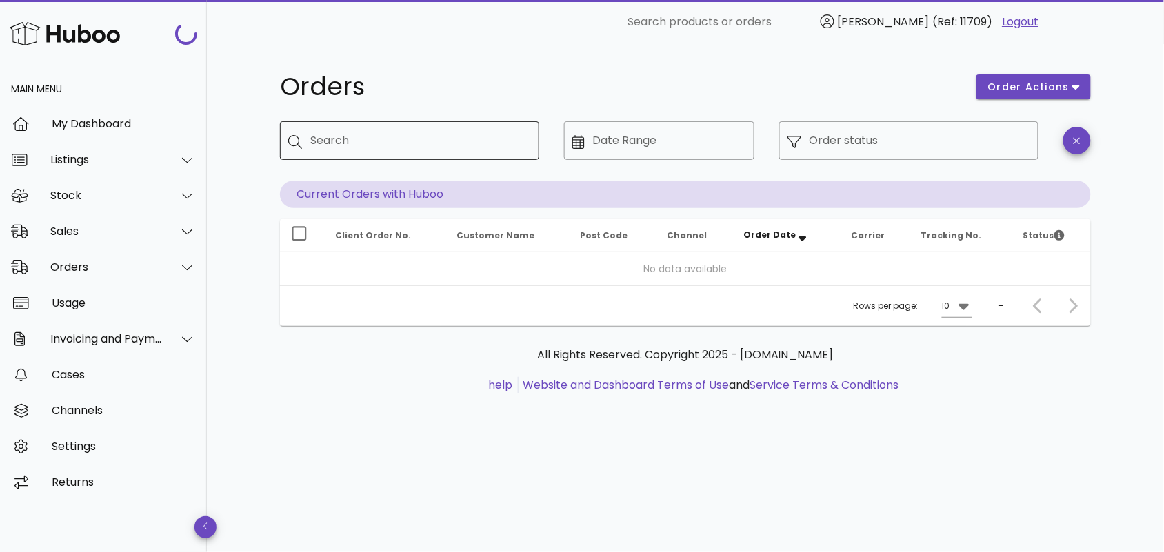
click at [326, 145] on input "Search" at bounding box center [419, 141] width 218 height 22
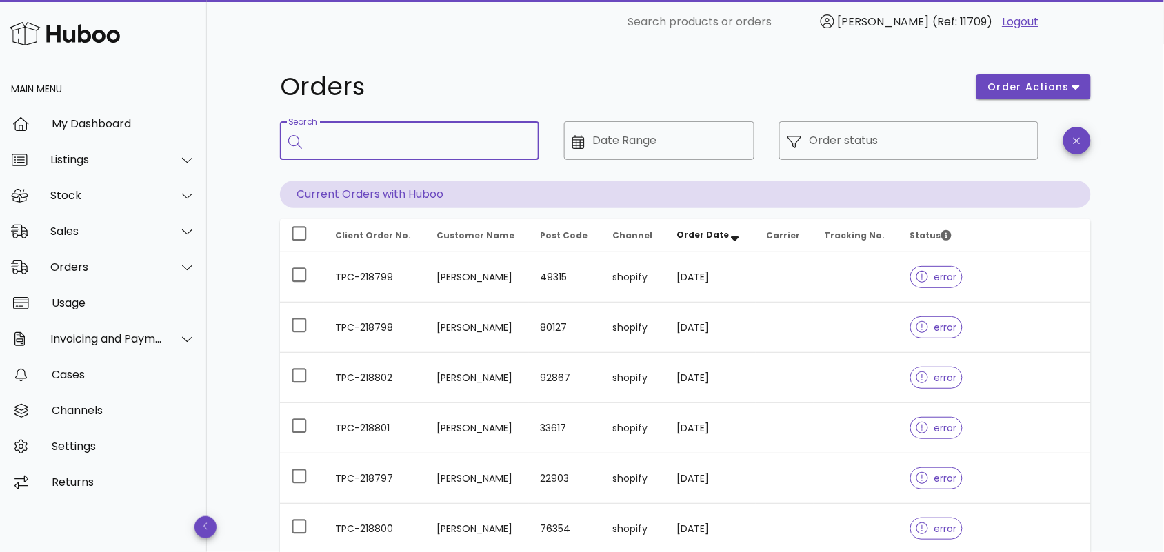
paste input "**********"
type input "**********"
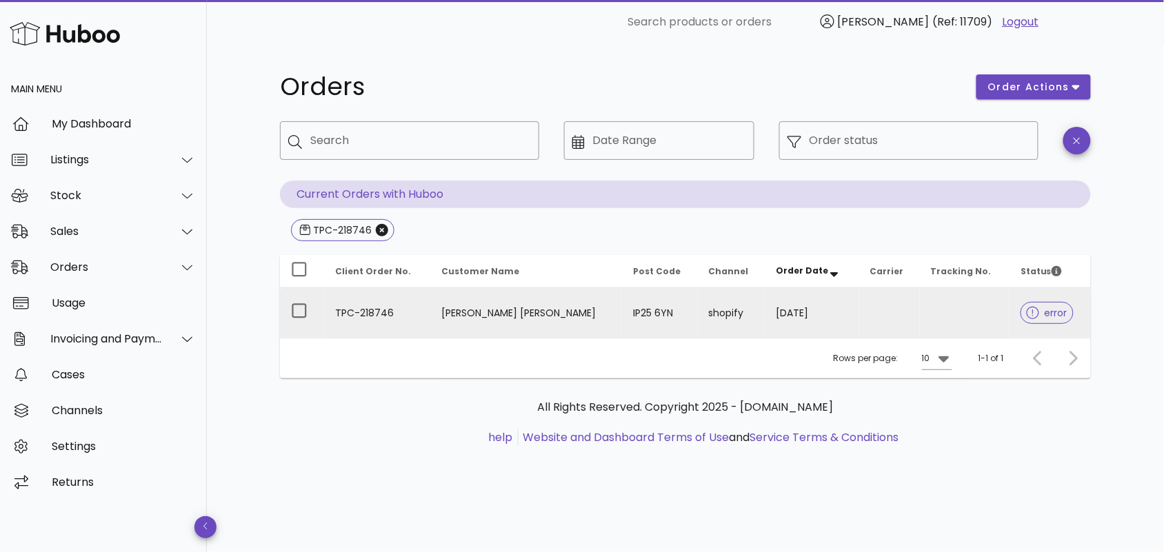
click at [443, 309] on td "[PERSON_NAME] [PERSON_NAME]" at bounding box center [526, 313] width 192 height 50
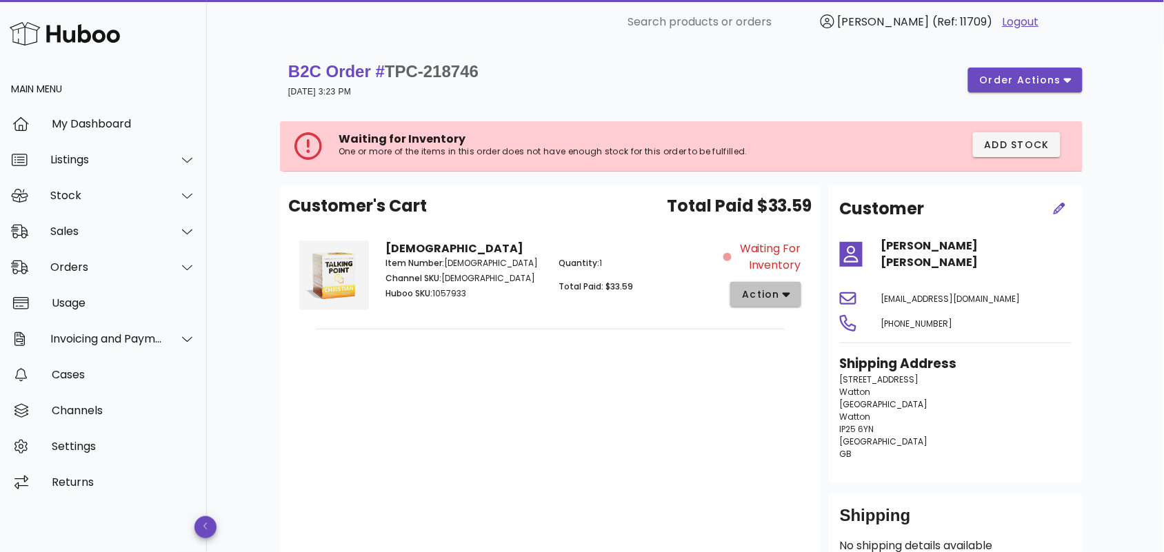
click at [776, 294] on span "action" at bounding box center [760, 294] width 39 height 14
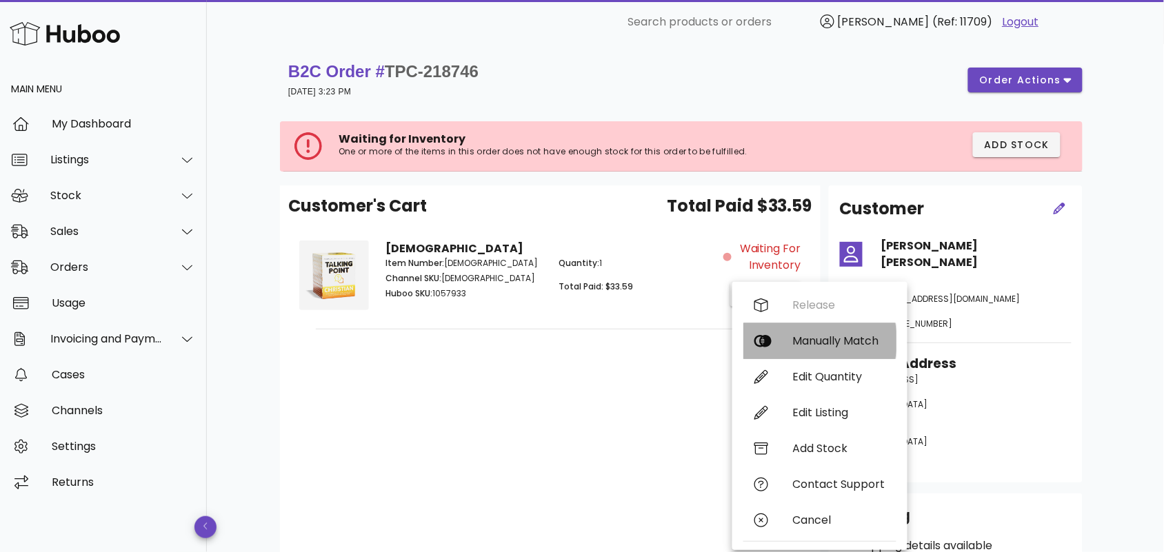
click at [809, 338] on div "Manually Match" at bounding box center [839, 340] width 92 height 13
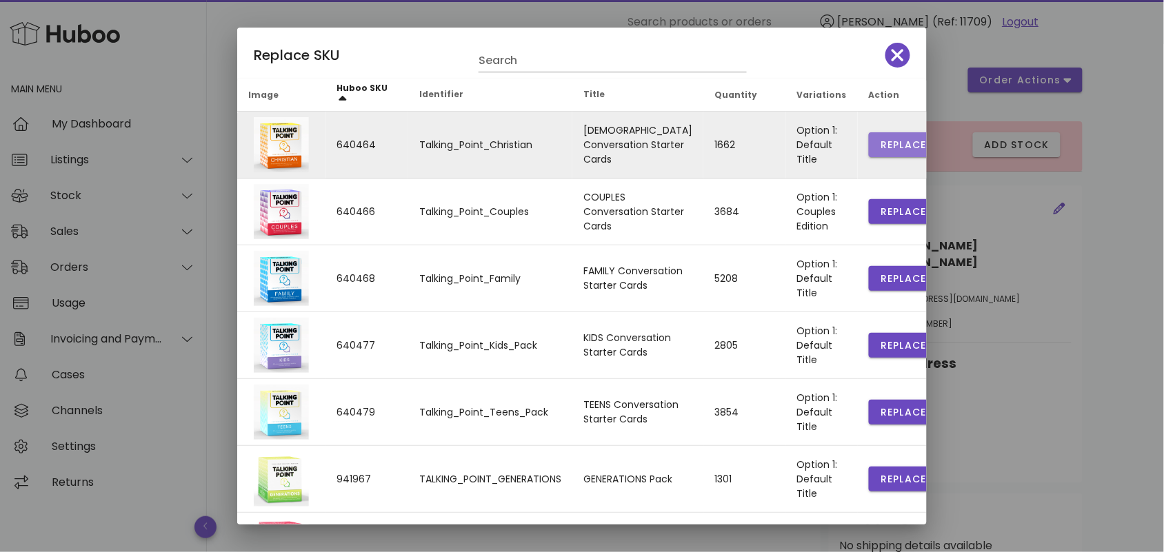
click at [880, 138] on span "Replace" at bounding box center [903, 145] width 47 height 14
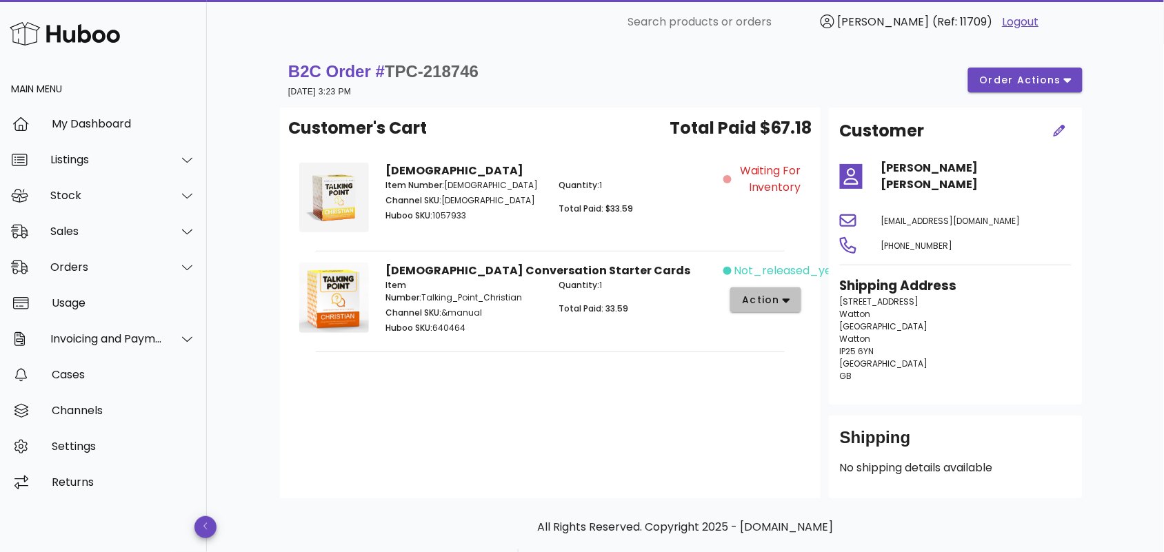
click at [771, 301] on span "action" at bounding box center [760, 300] width 39 height 14
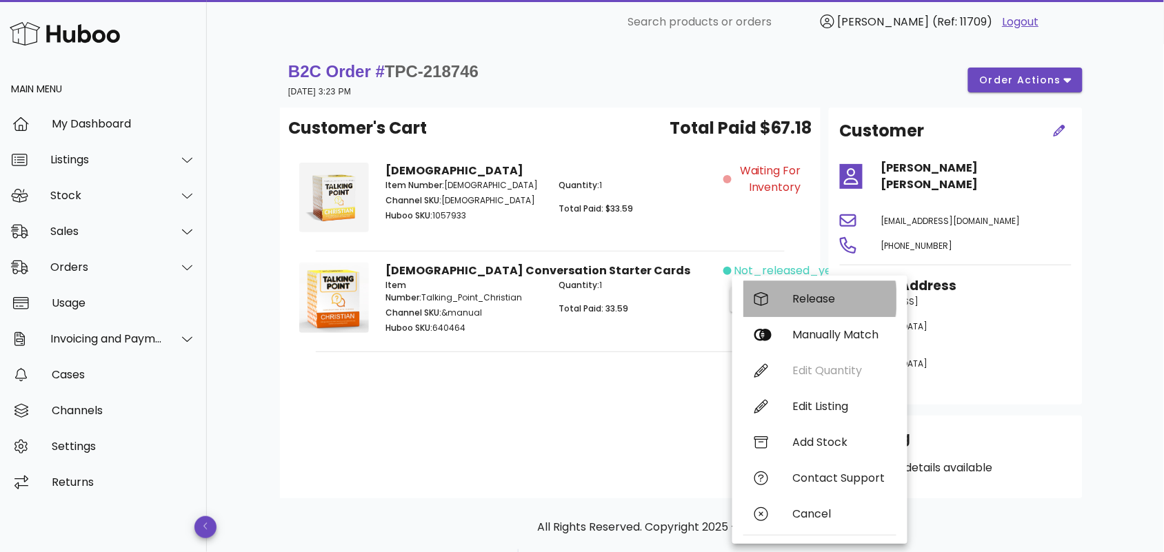
click at [787, 301] on div "Release" at bounding box center [819, 299] width 153 height 36
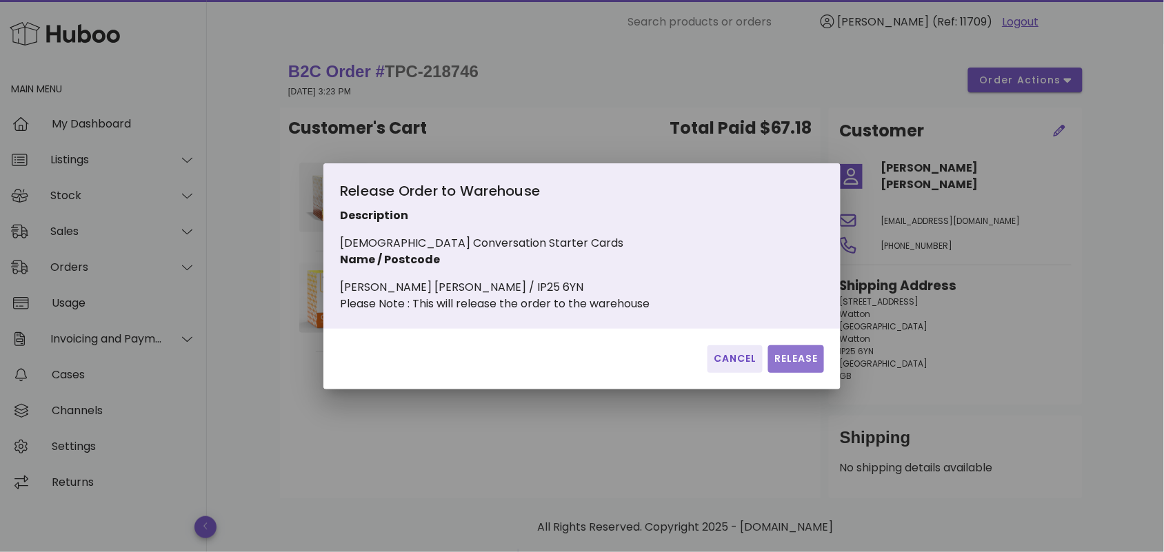
click at [783, 363] on span "Release" at bounding box center [795, 359] width 45 height 14
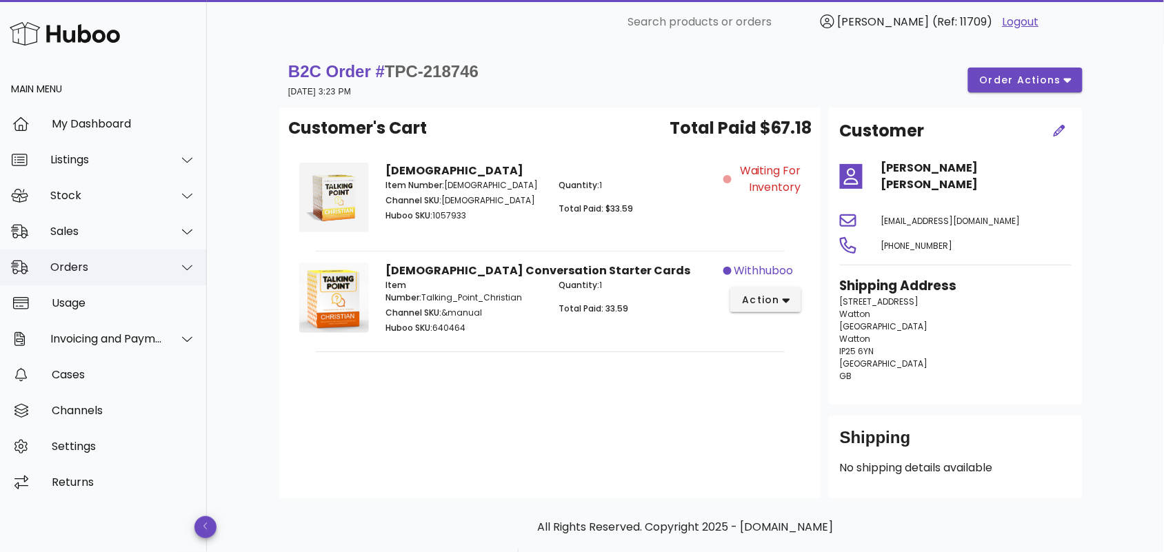
click at [95, 267] on div "Orders" at bounding box center [106, 267] width 112 height 13
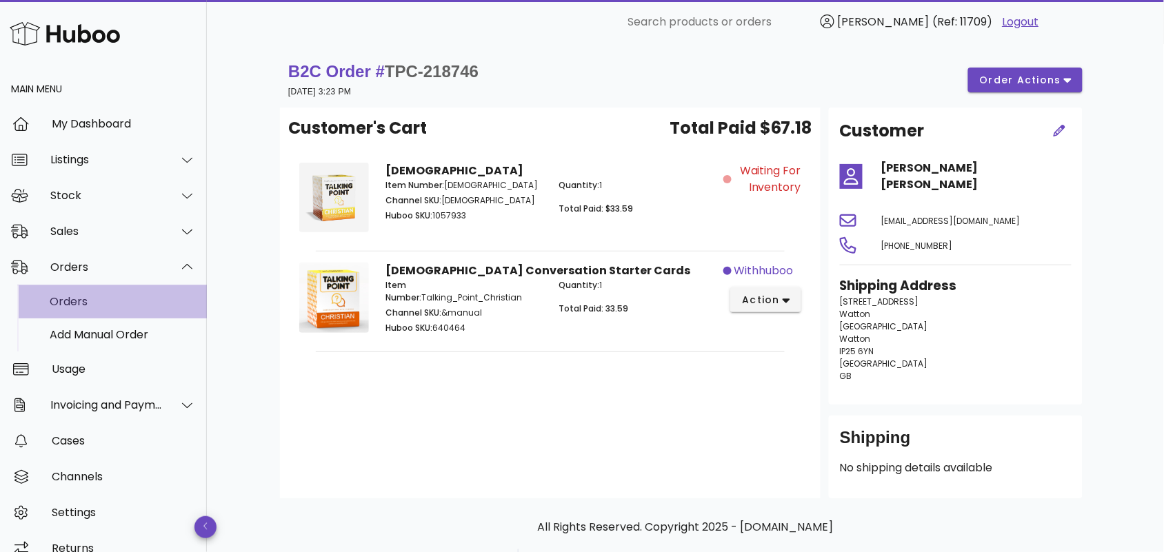
click at [132, 307] on div "Orders" at bounding box center [123, 301] width 146 height 13
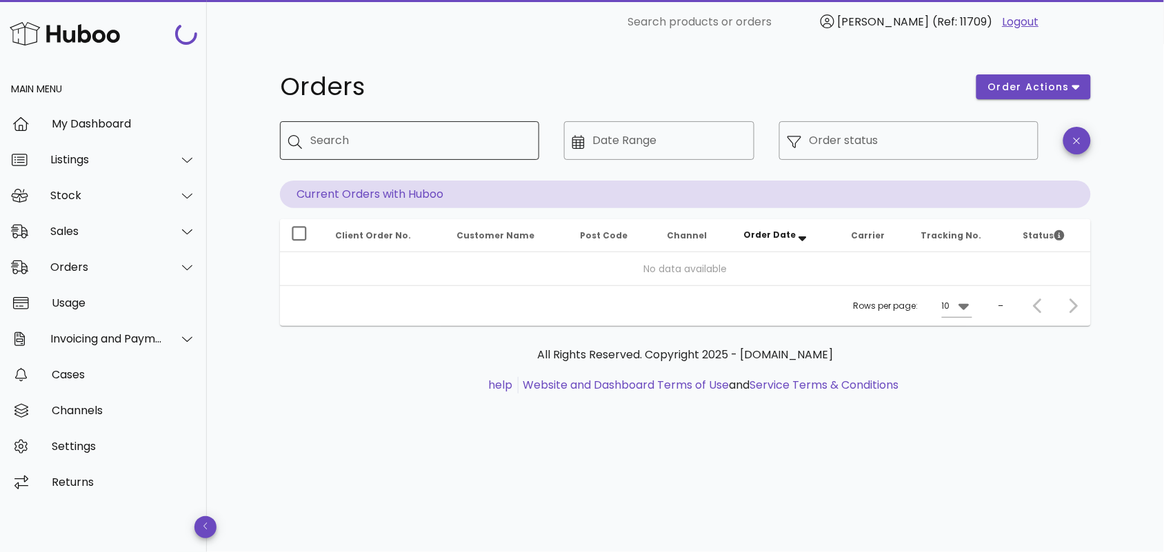
click at [377, 141] on input "Search" at bounding box center [419, 141] width 218 height 22
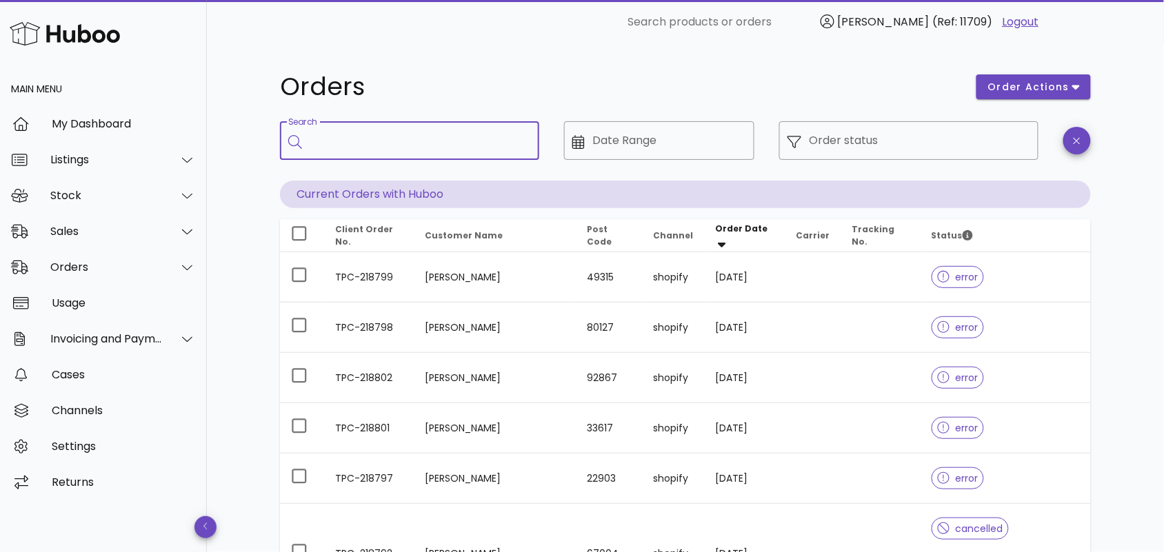
paste input "**********"
type input "**********"
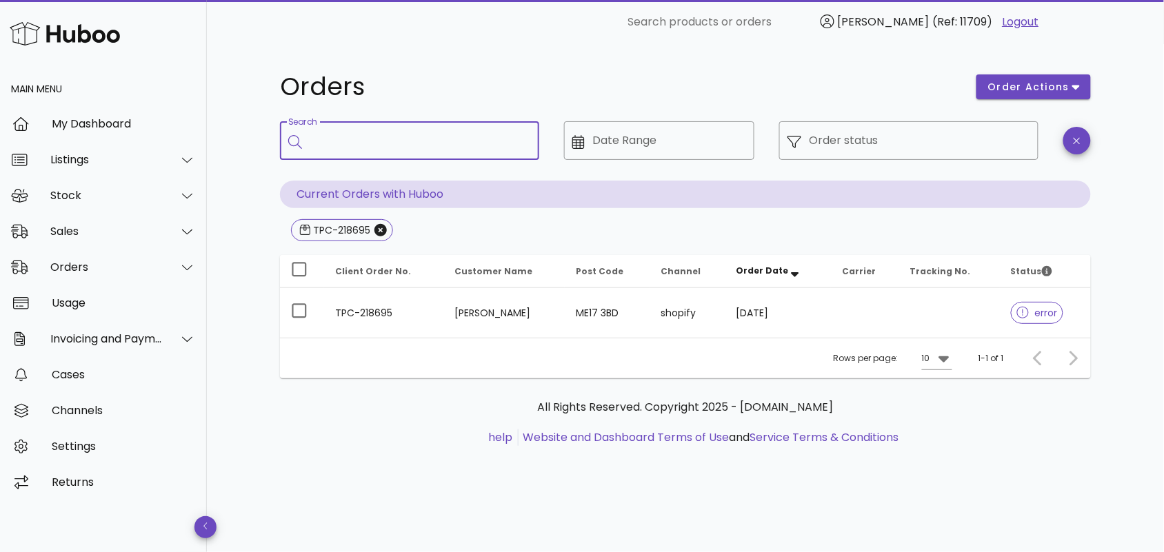
click at [443, 298] on td "[PERSON_NAME]" at bounding box center [504, 313] width 122 height 50
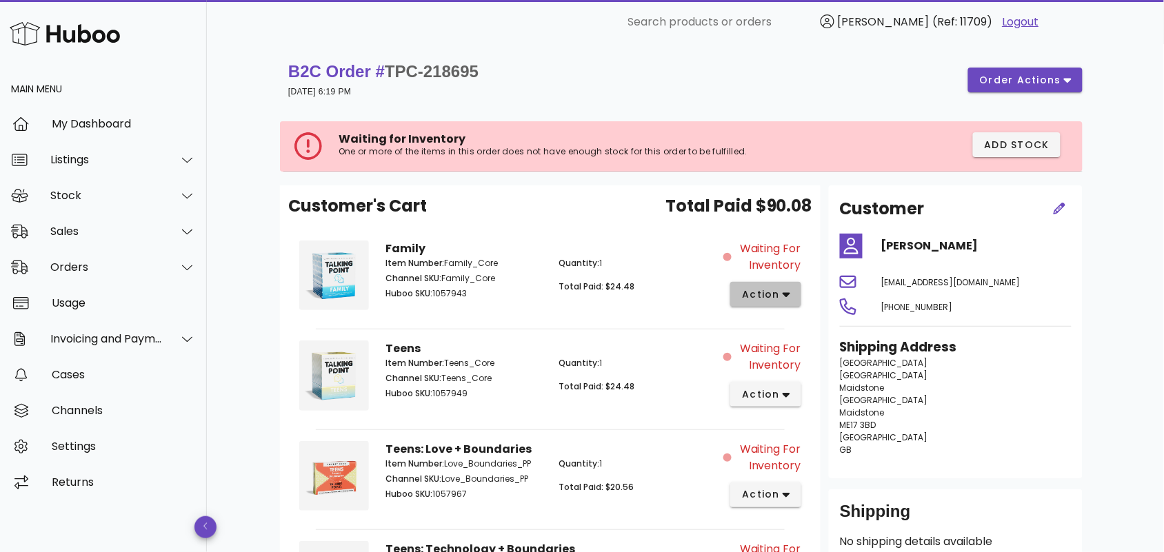
click at [797, 292] on button "action" at bounding box center [765, 294] width 71 height 25
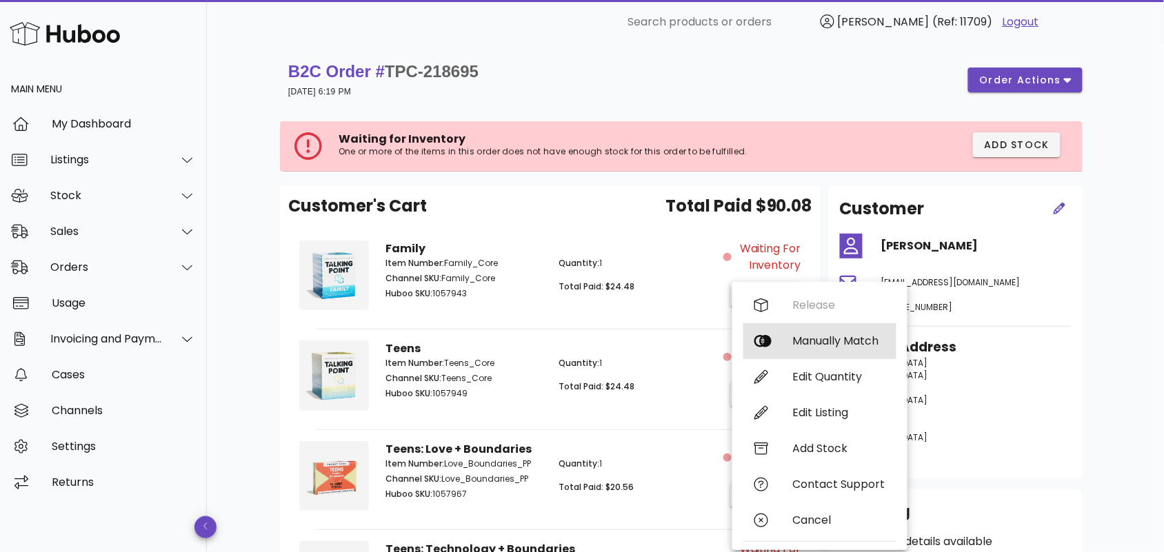
click at [810, 336] on div "Manually Match" at bounding box center [839, 340] width 92 height 13
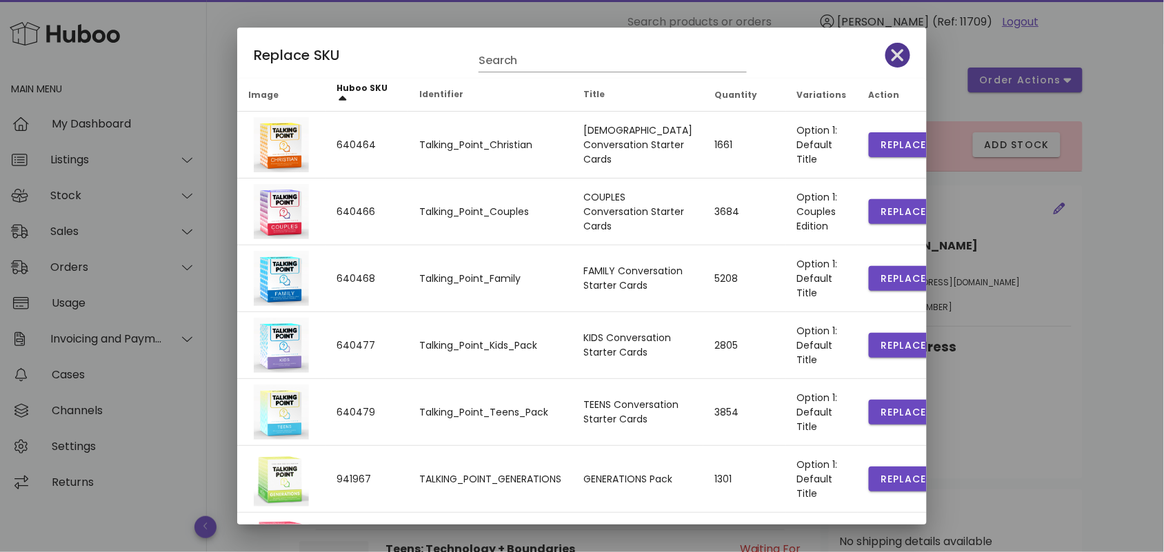
click at [885, 56] on span "button" at bounding box center [897, 54] width 25 height 19
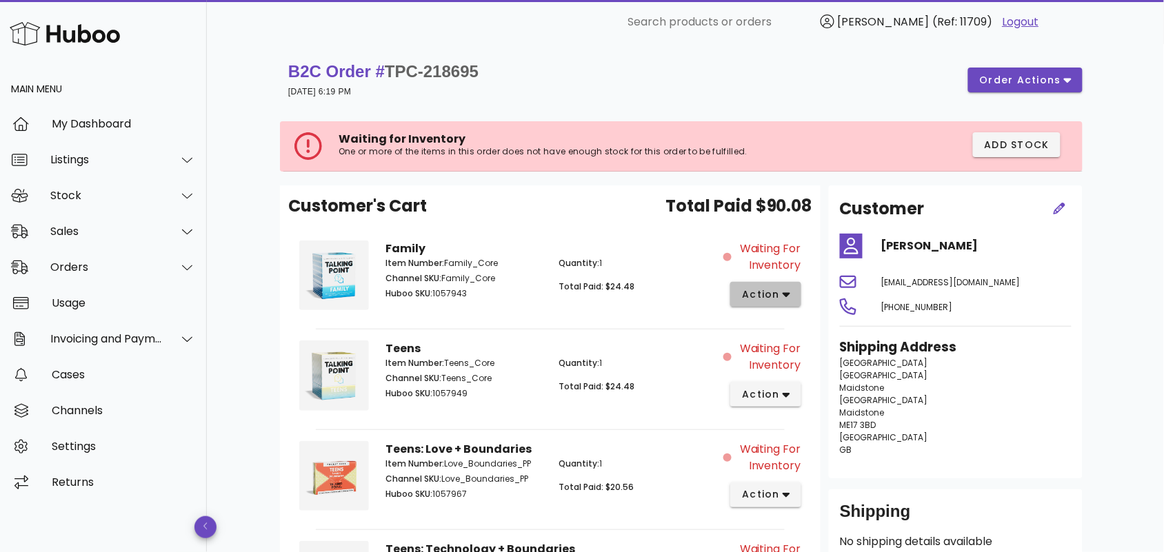
click at [779, 287] on span "action" at bounding box center [760, 294] width 39 height 14
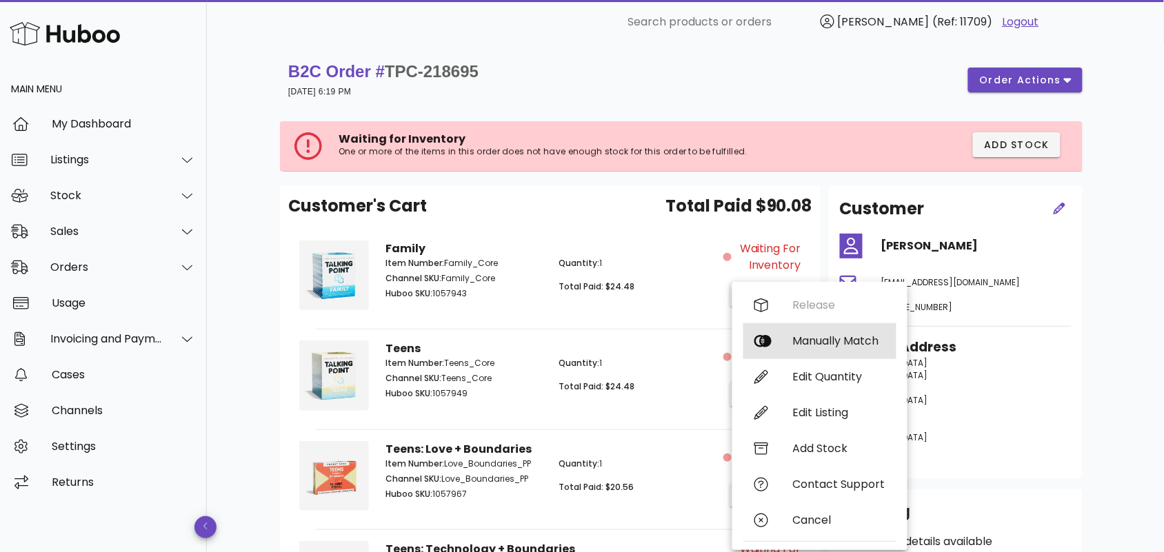
click at [795, 338] on div "Manually Match" at bounding box center [839, 340] width 92 height 13
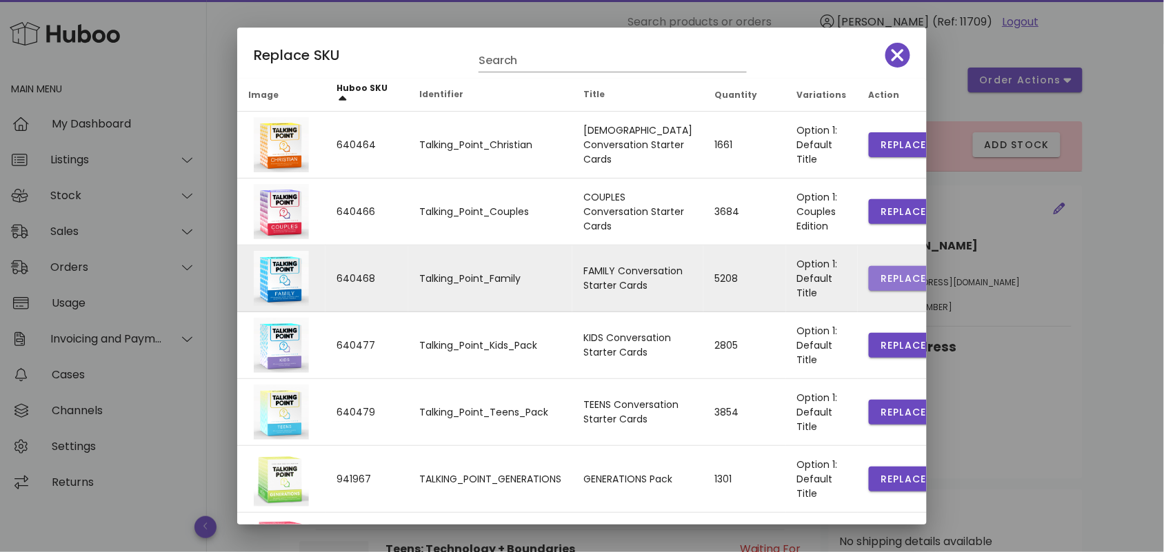
drag, startPoint x: 875, startPoint y: 274, endPoint x: 848, endPoint y: 279, distance: 28.0
click at [880, 274] on span "Replace" at bounding box center [903, 279] width 47 height 14
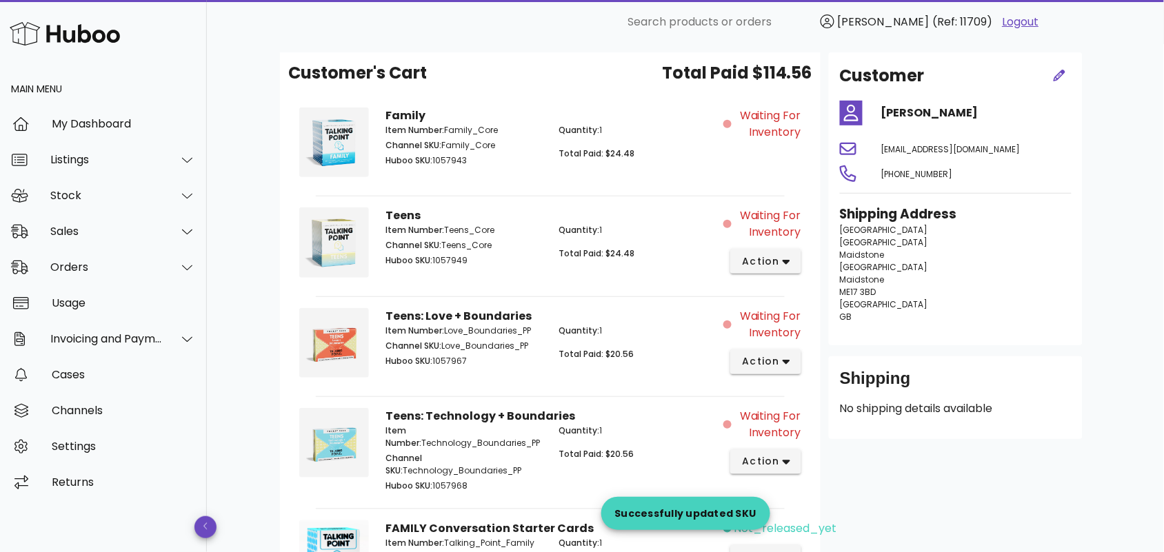
scroll to position [201, 0]
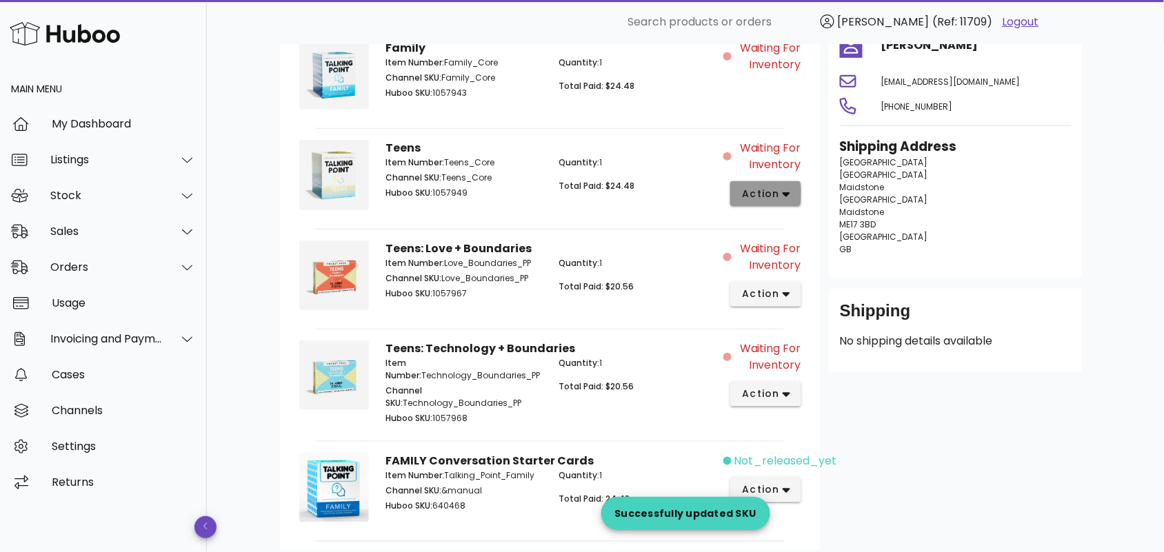
click at [781, 190] on span "action" at bounding box center [765, 194] width 49 height 14
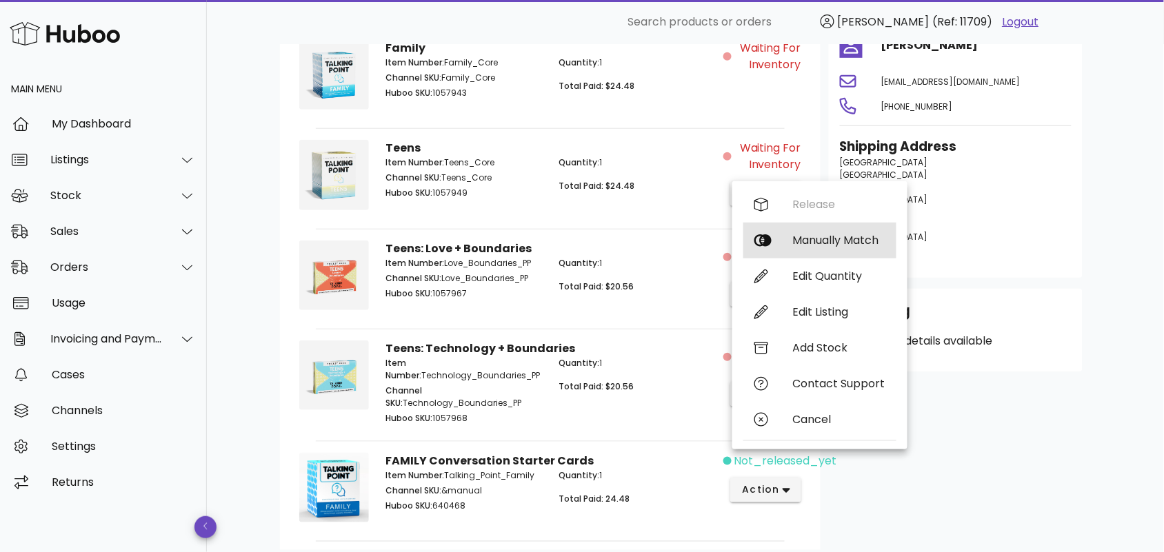
click at [797, 239] on div "Manually Match" at bounding box center [839, 240] width 92 height 13
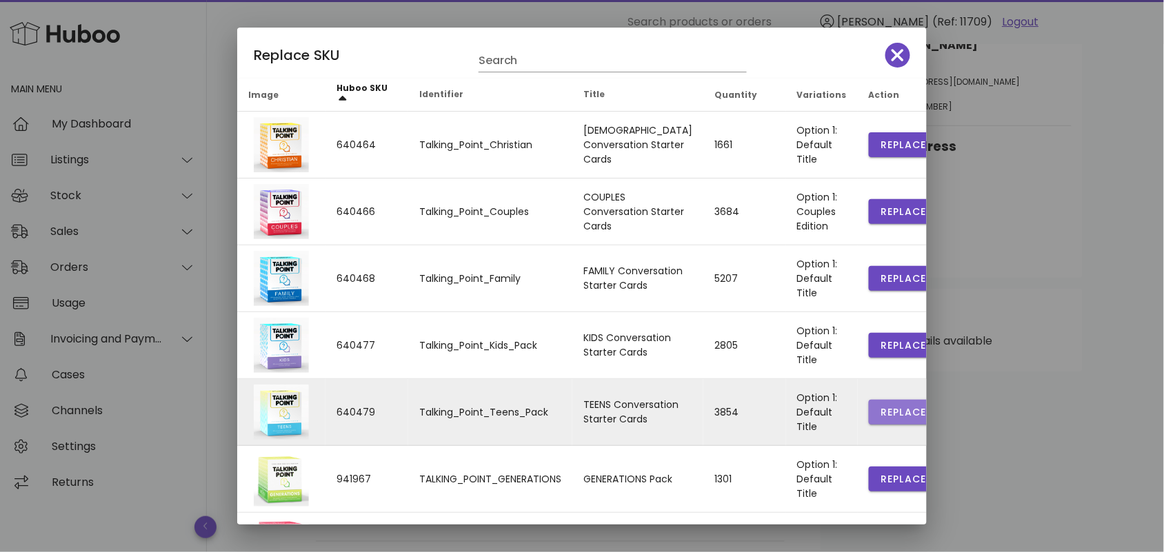
click at [880, 410] on span "Replace" at bounding box center [903, 412] width 47 height 14
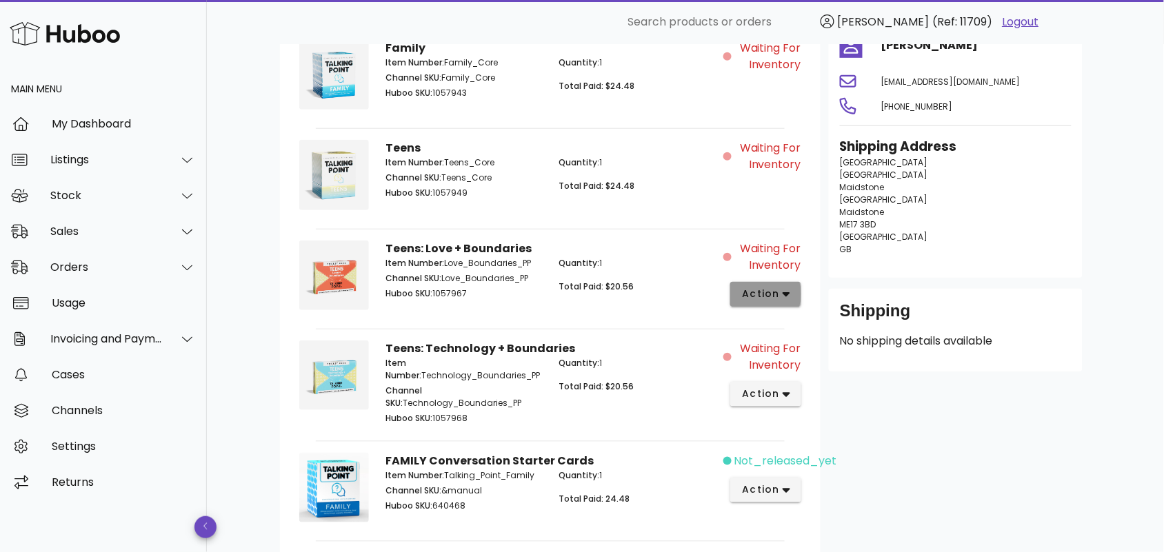
click at [780, 292] on span "action" at bounding box center [760, 294] width 39 height 14
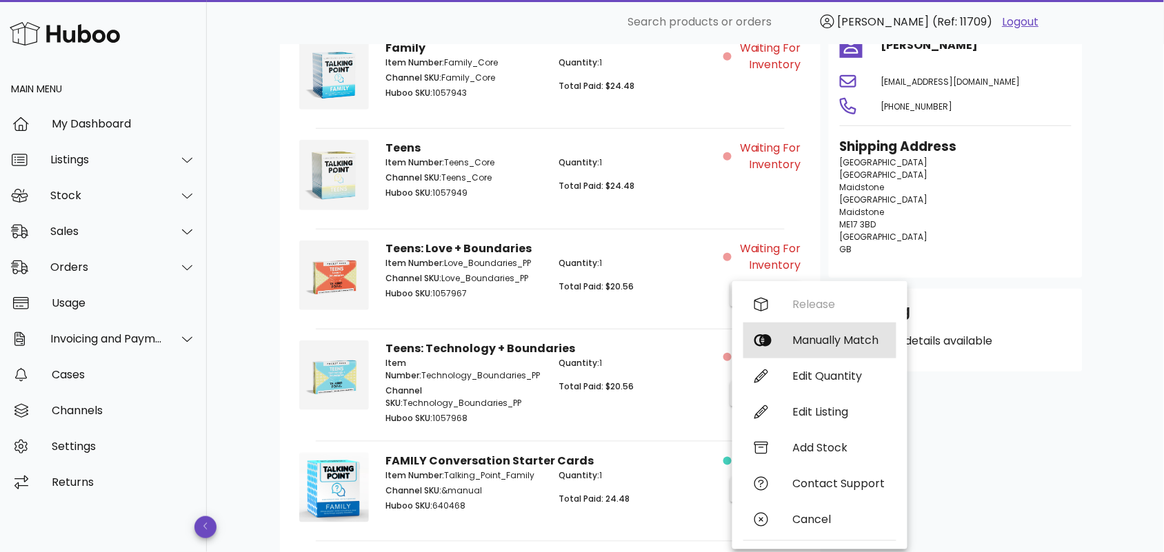
click at [796, 338] on div "Manually Match" at bounding box center [839, 340] width 92 height 13
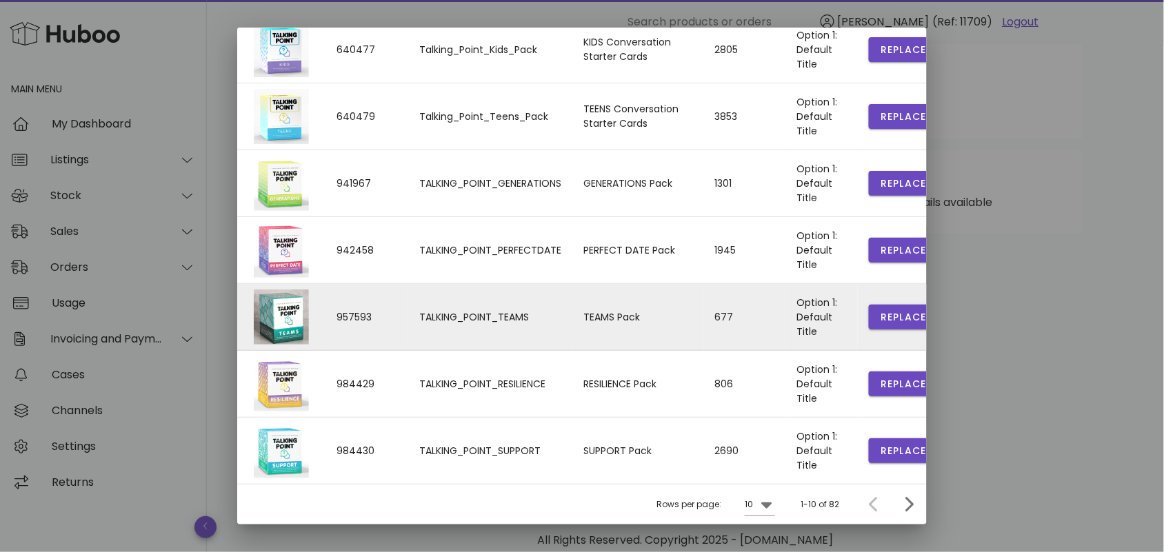
scroll to position [409, 0]
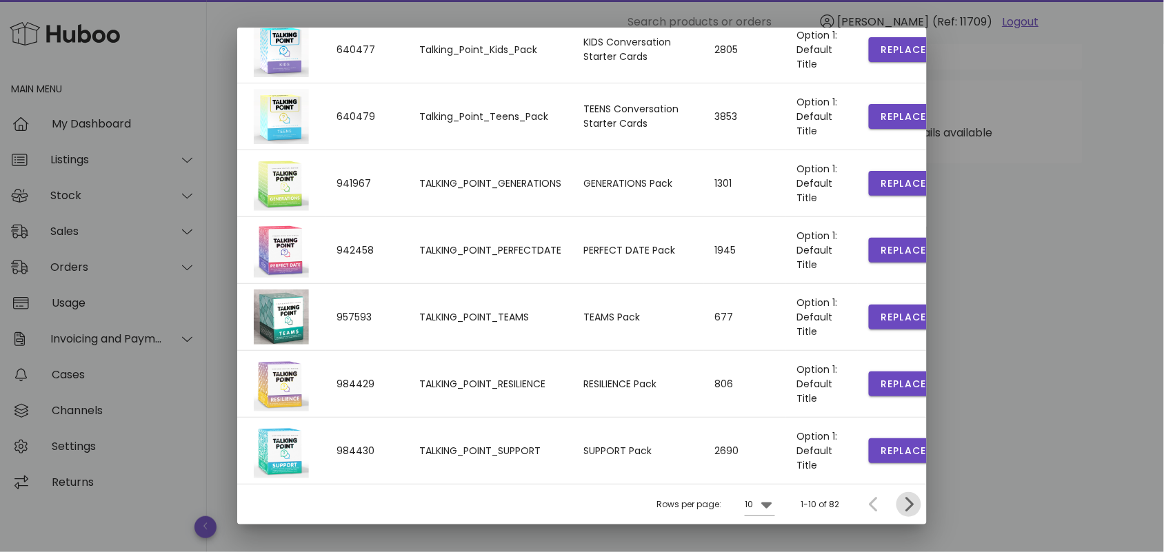
click at [905, 502] on icon "Next page" at bounding box center [909, 505] width 8 height 14
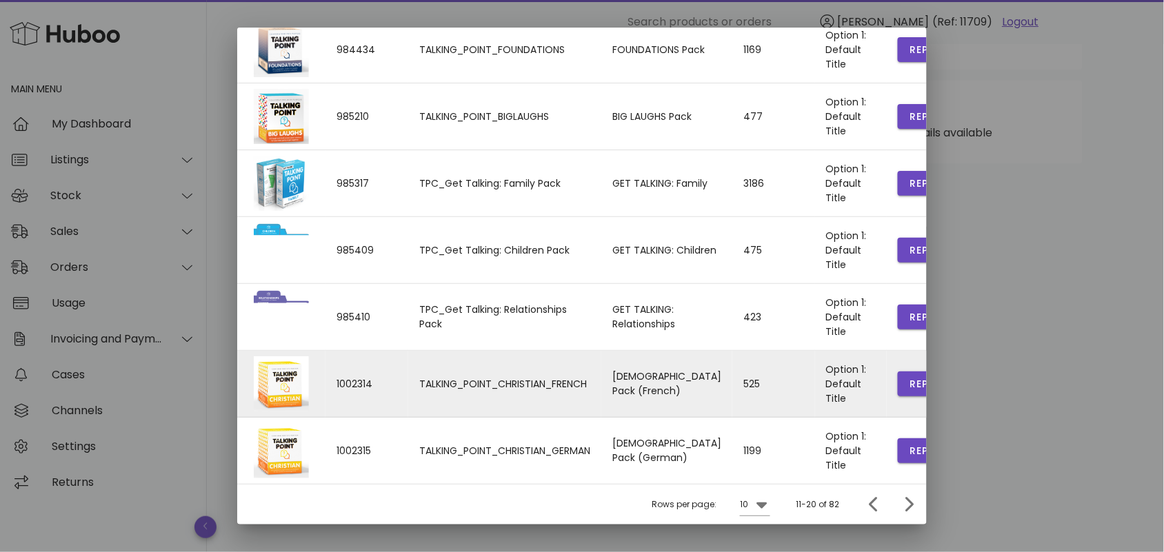
scroll to position [310, 0]
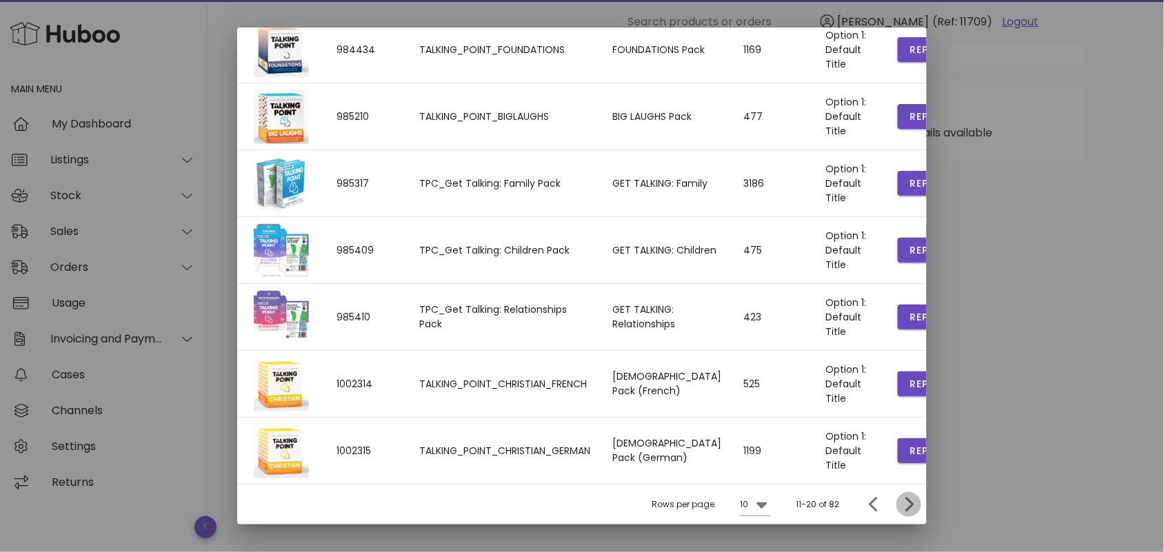
drag, startPoint x: 894, startPoint y: 501, endPoint x: 717, endPoint y: 474, distance: 179.3
click at [900, 501] on icon "Next page" at bounding box center [908, 504] width 17 height 17
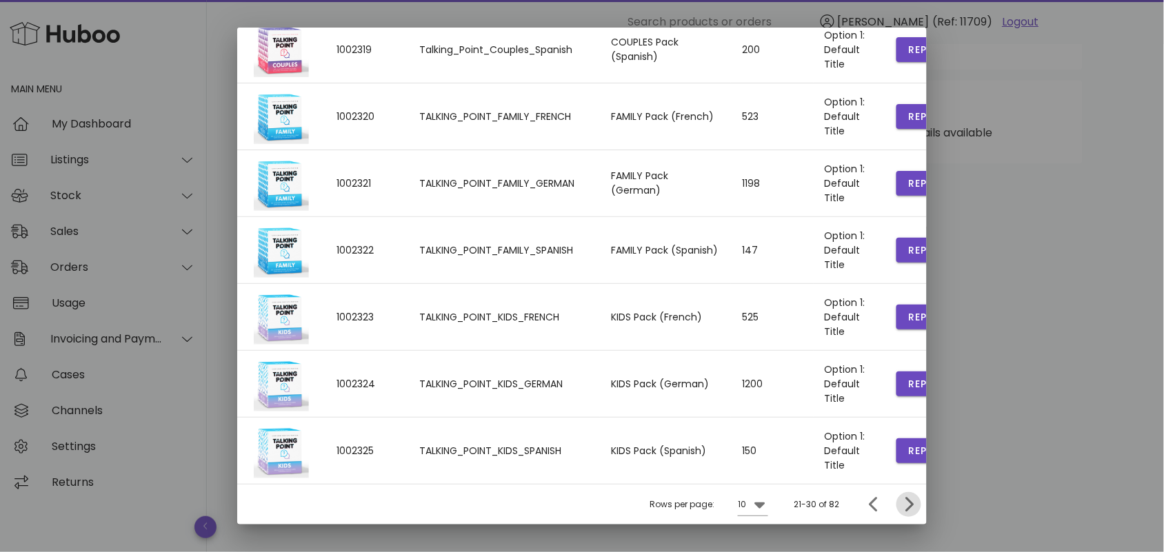
click at [900, 505] on icon "Next page" at bounding box center [908, 504] width 17 height 17
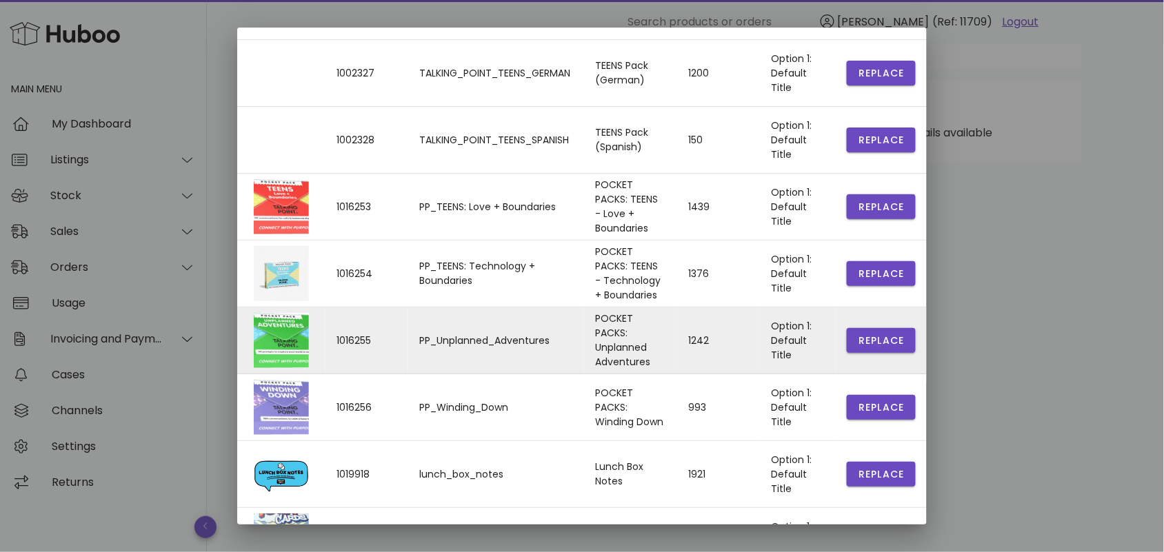
scroll to position [109, 0]
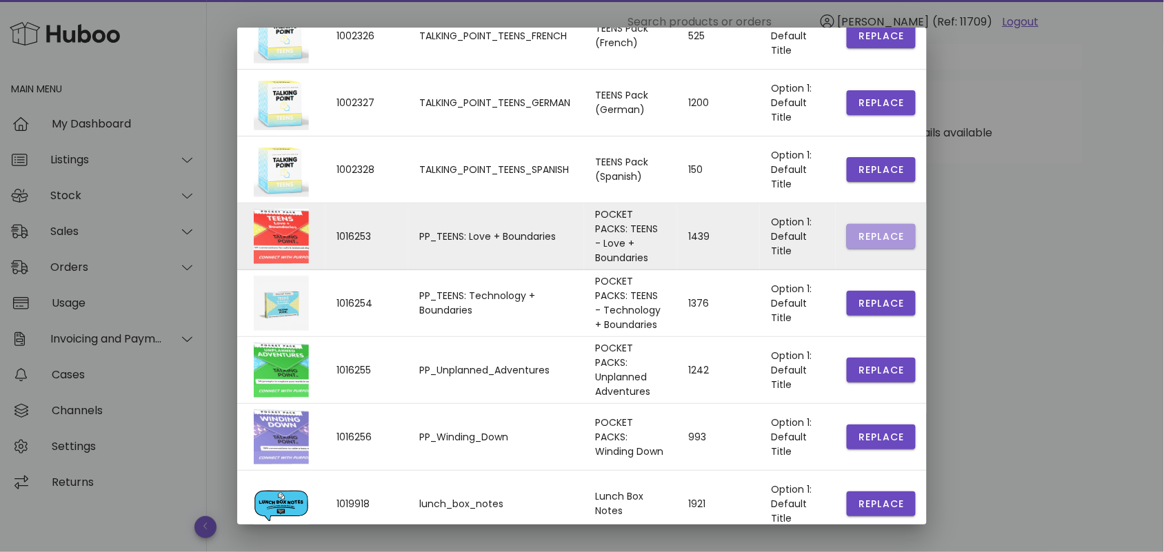
click at [860, 238] on span "Replace" at bounding box center [881, 237] width 47 height 14
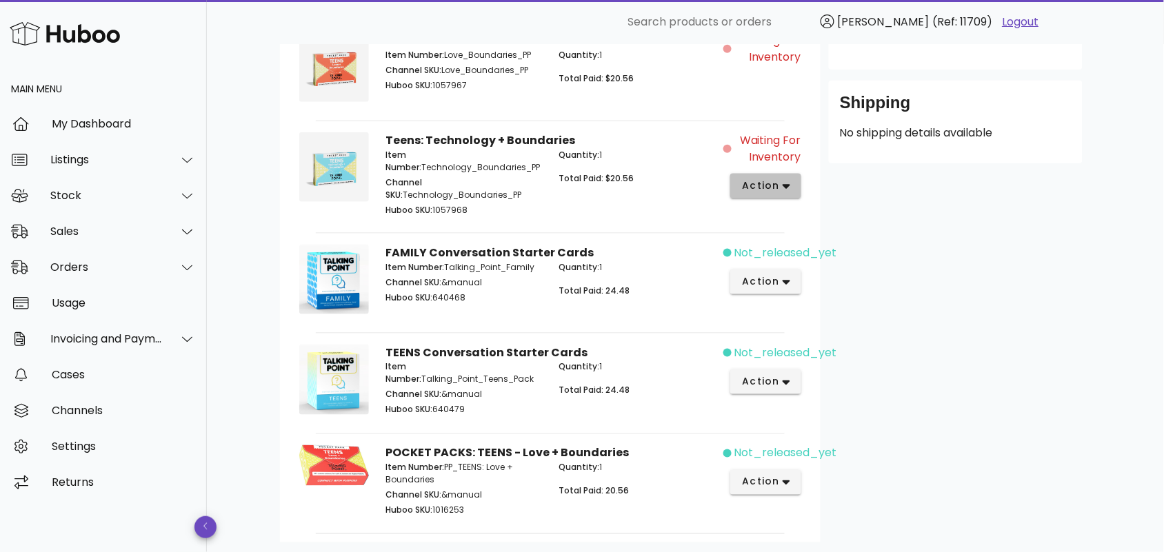
click at [766, 184] on span "action" at bounding box center [760, 186] width 39 height 14
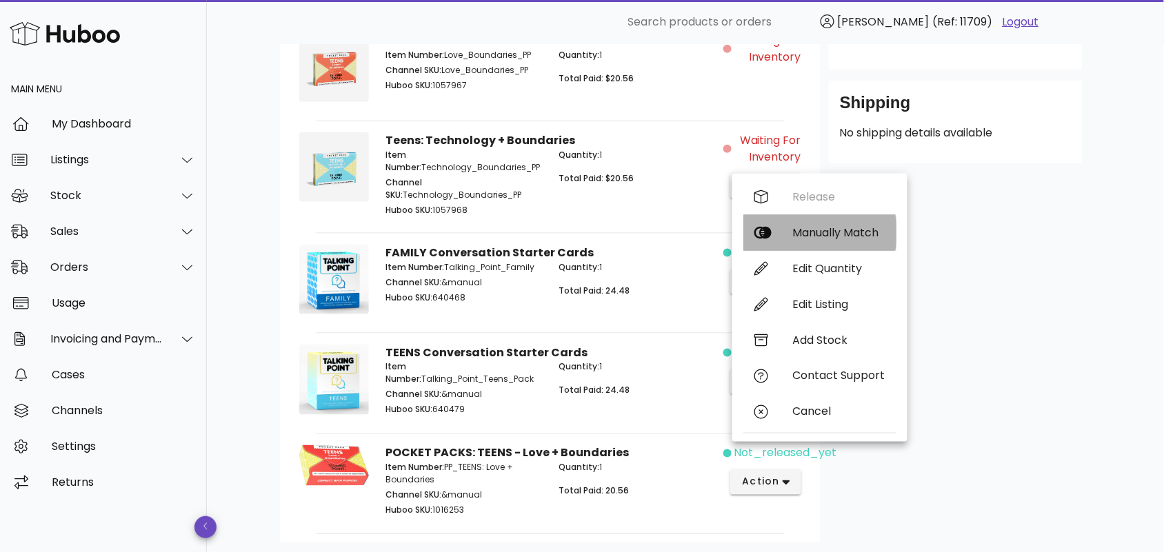
click at [817, 231] on div "Manually Match" at bounding box center [839, 232] width 92 height 13
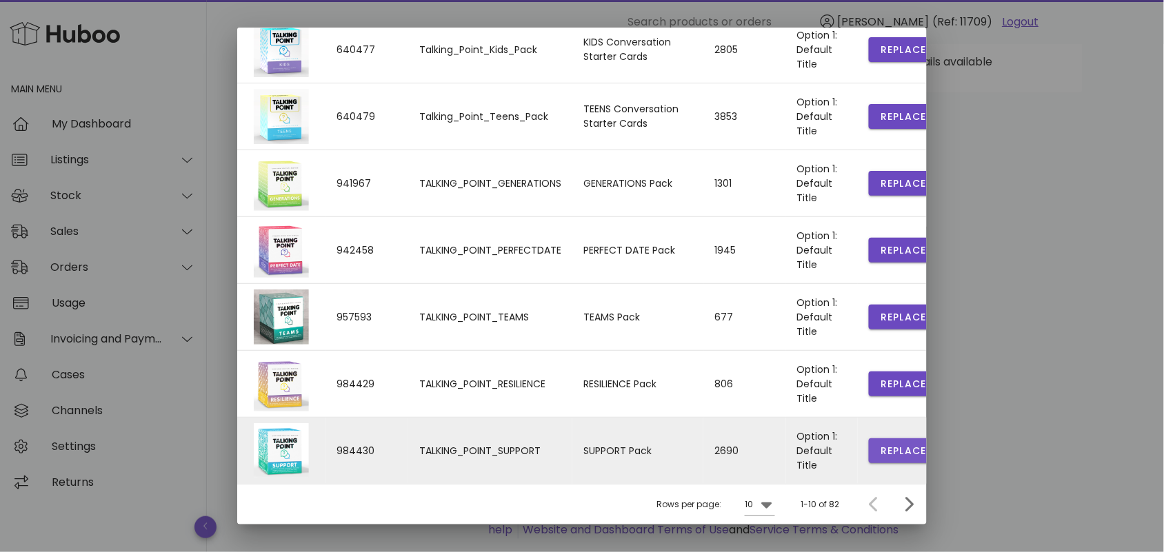
scroll to position [510, 0]
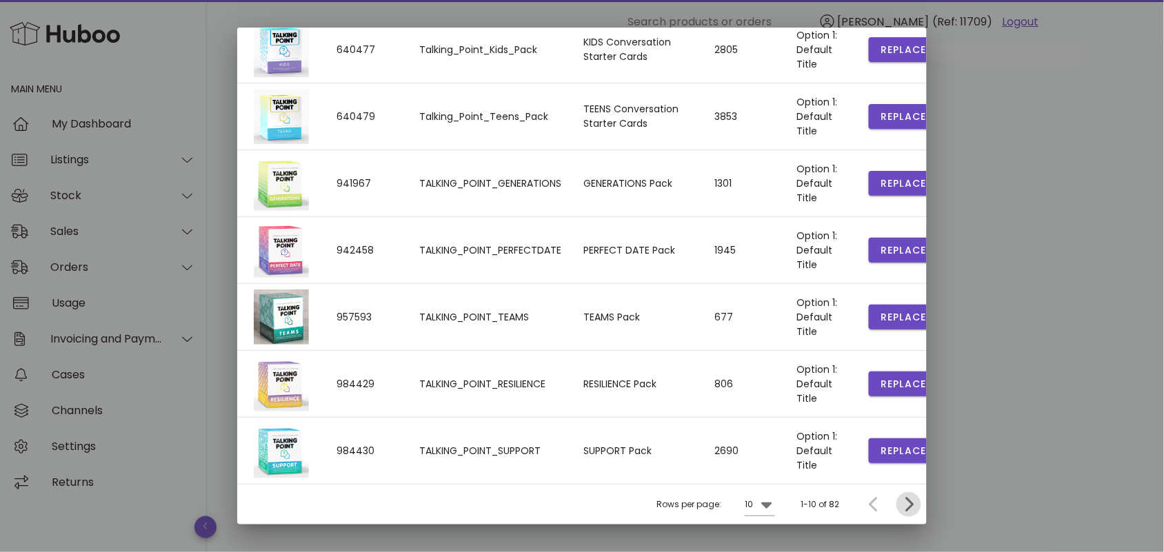
click at [905, 500] on icon "Next page" at bounding box center [909, 505] width 8 height 14
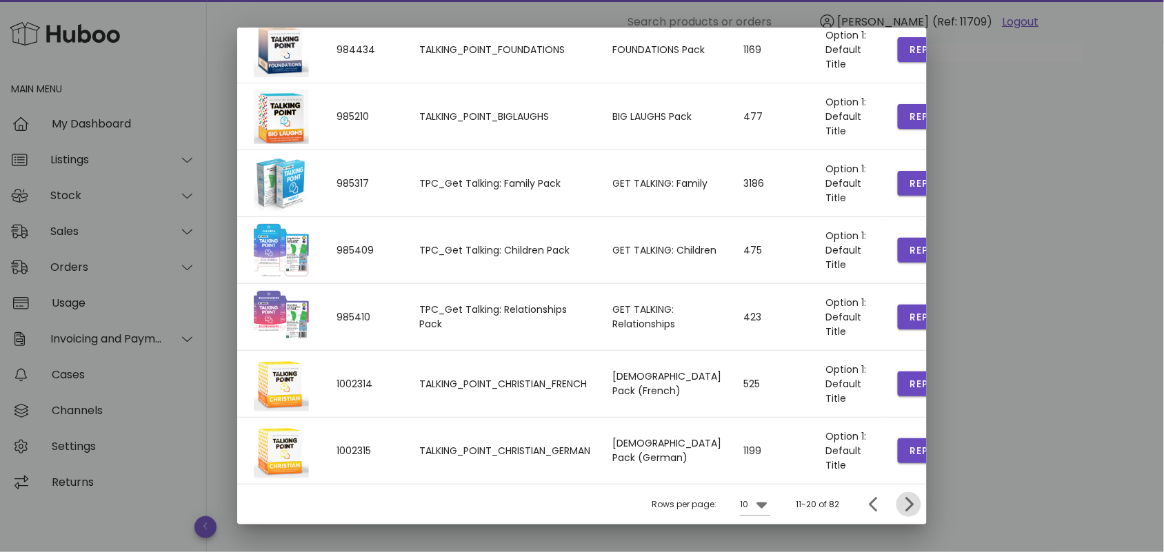
click at [900, 513] on icon "Next page" at bounding box center [908, 504] width 17 height 17
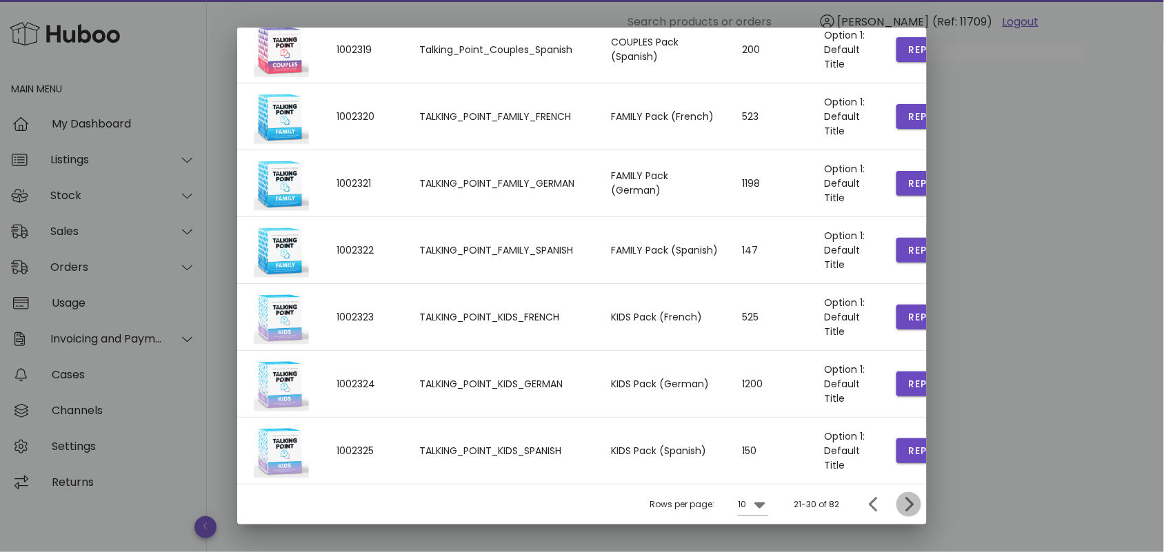
click at [900, 513] on icon "Next page" at bounding box center [908, 504] width 17 height 17
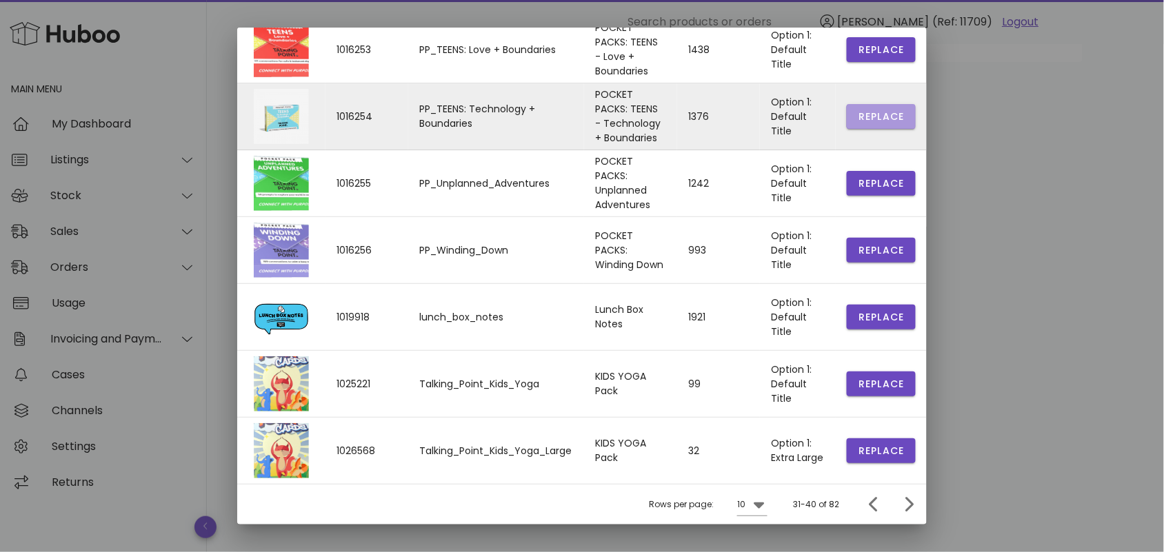
click at [869, 124] on span "Replace" at bounding box center [881, 117] width 47 height 14
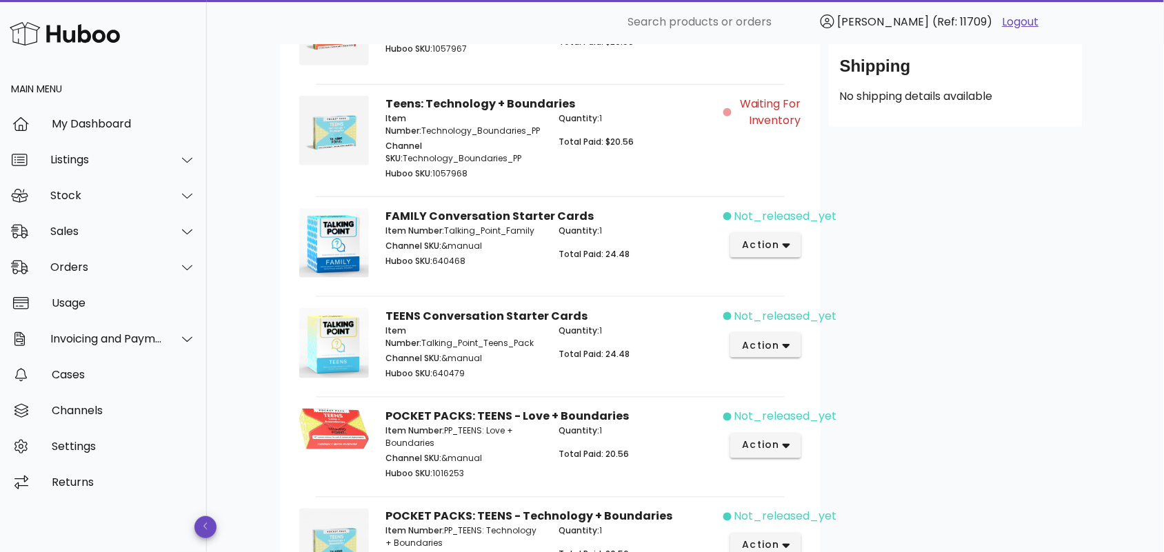
scroll to position [331, 0]
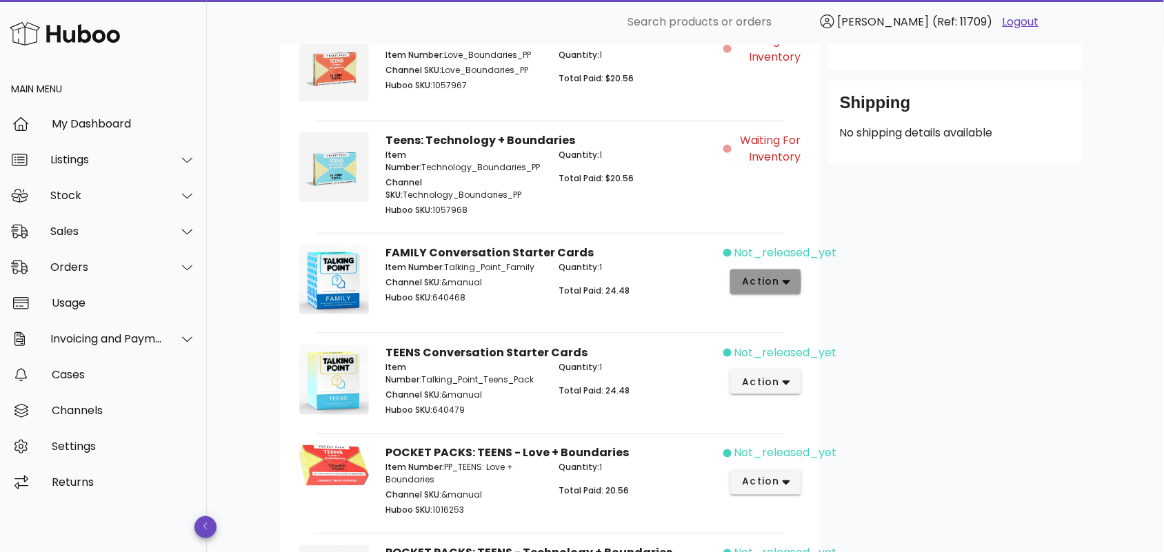
click at [793, 281] on button "action" at bounding box center [765, 282] width 71 height 25
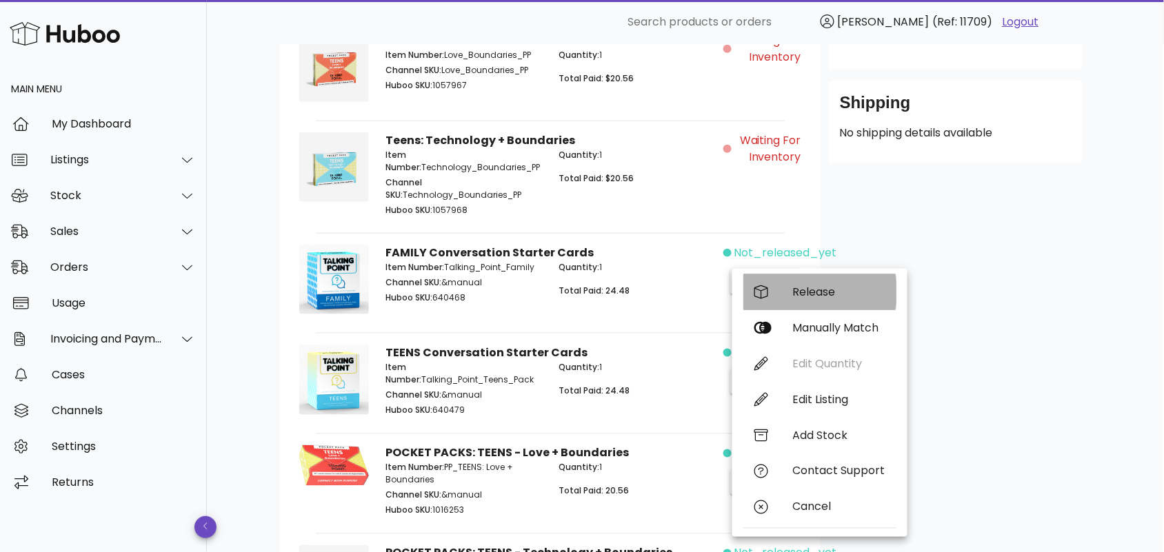
click at [825, 294] on div "Release" at bounding box center [839, 291] width 92 height 13
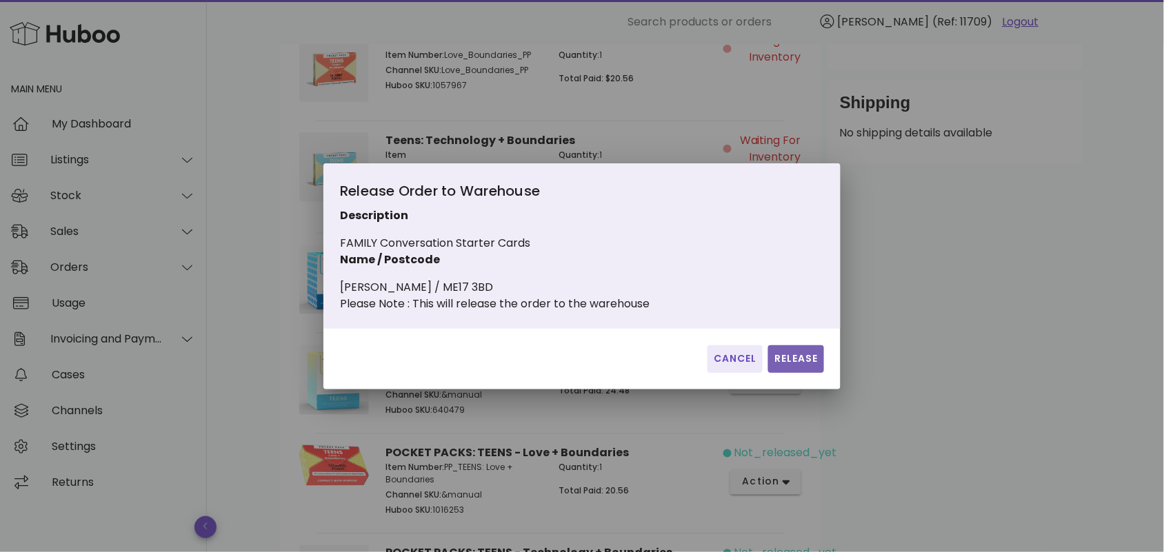
click at [791, 359] on span "Release" at bounding box center [795, 359] width 45 height 14
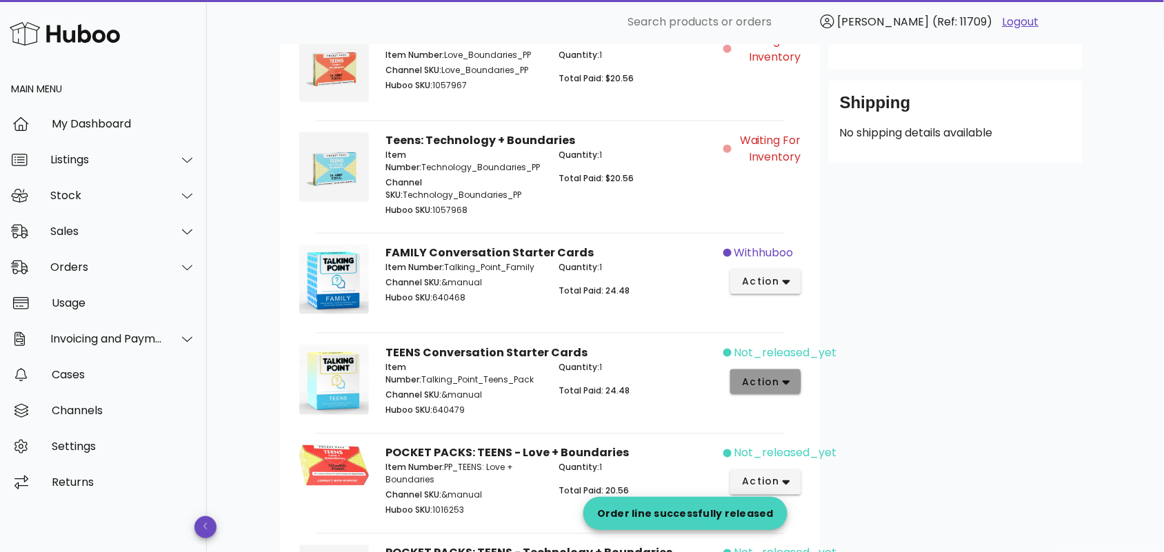
click at [790, 377] on icon "button" at bounding box center [786, 382] width 8 height 12
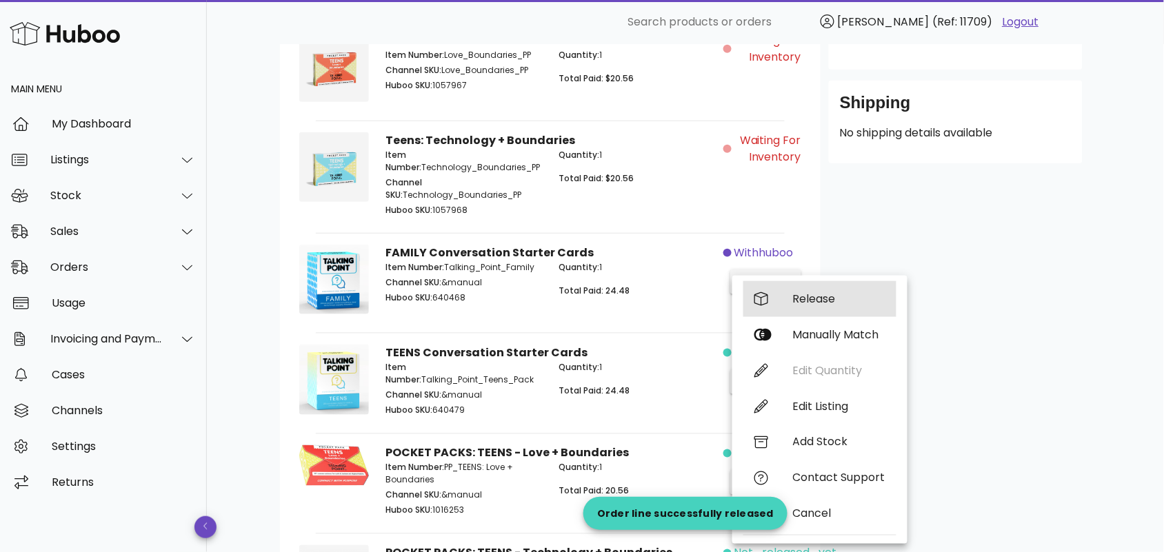
click at [804, 304] on div "Release" at bounding box center [839, 298] width 92 height 13
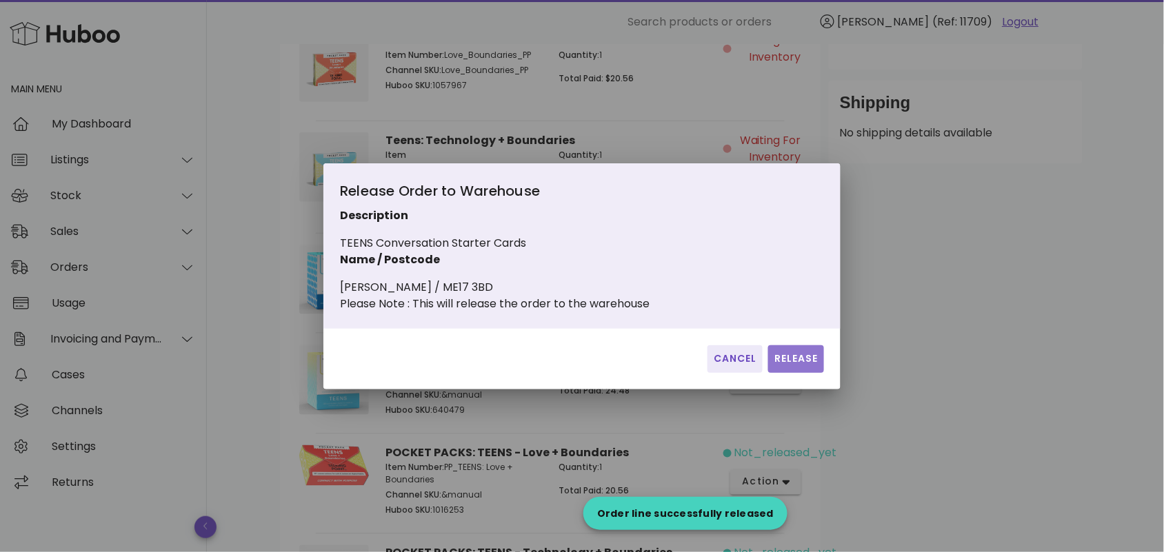
click at [793, 356] on button "Release" at bounding box center [796, 359] width 56 height 28
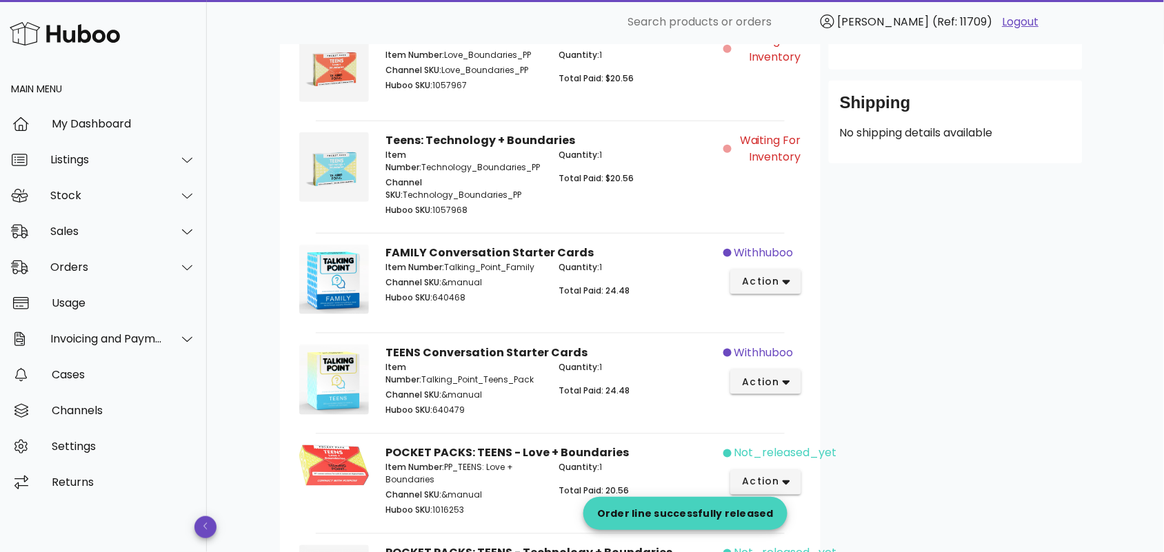
scroll to position [531, 0]
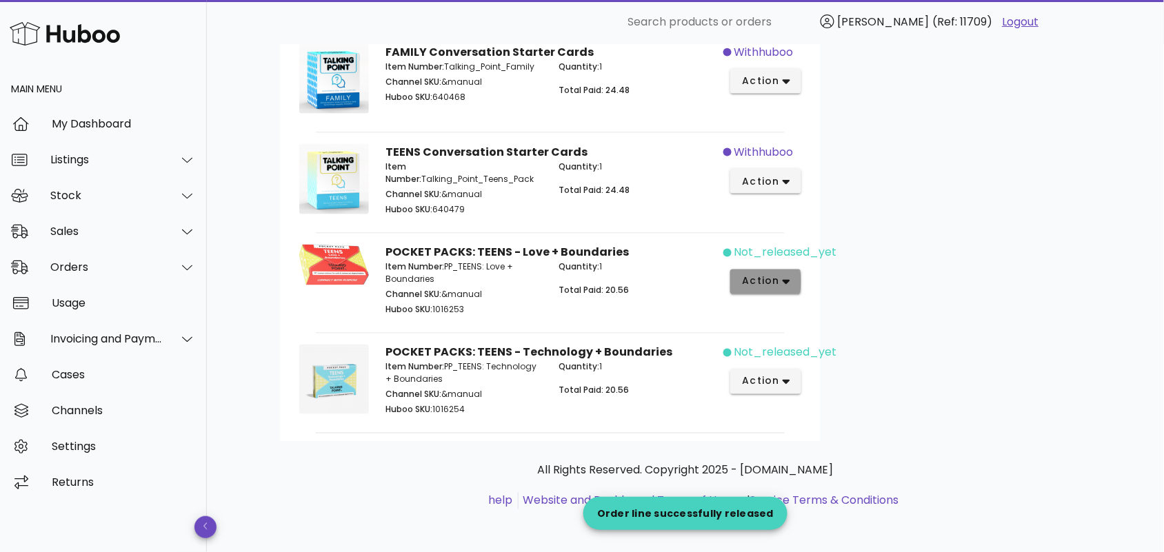
click at [787, 280] on icon "button" at bounding box center [786, 282] width 8 height 5
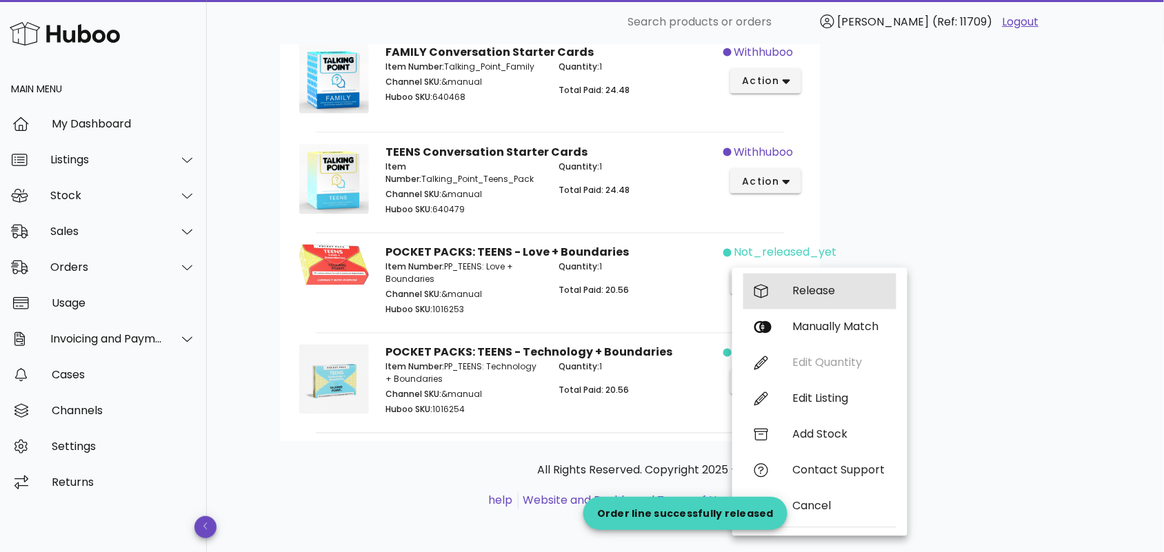
click at [811, 290] on div "Release" at bounding box center [839, 291] width 92 height 13
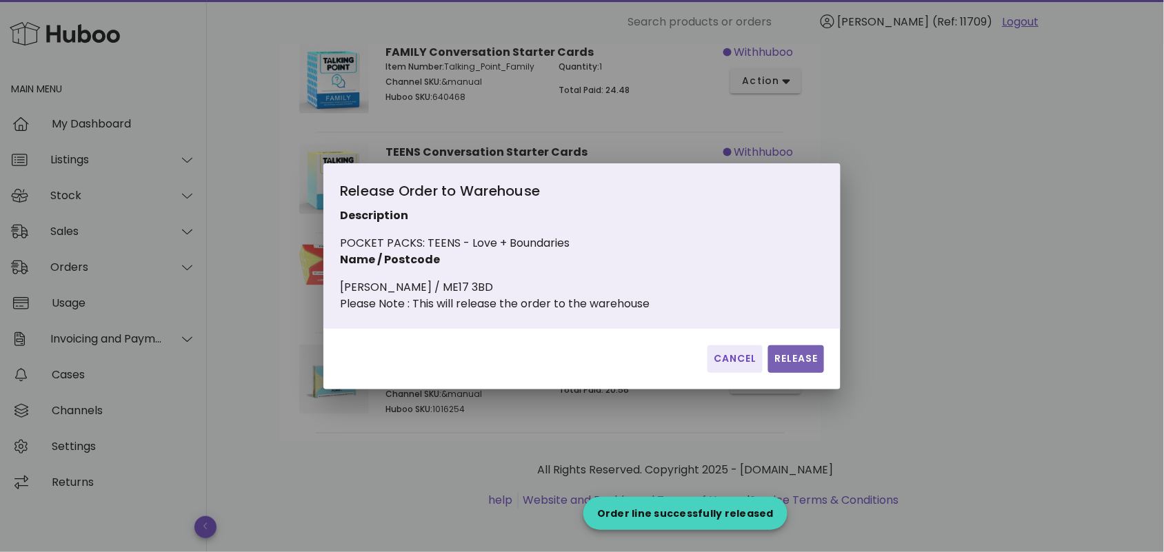
click at [780, 365] on span "Release" at bounding box center [795, 359] width 45 height 14
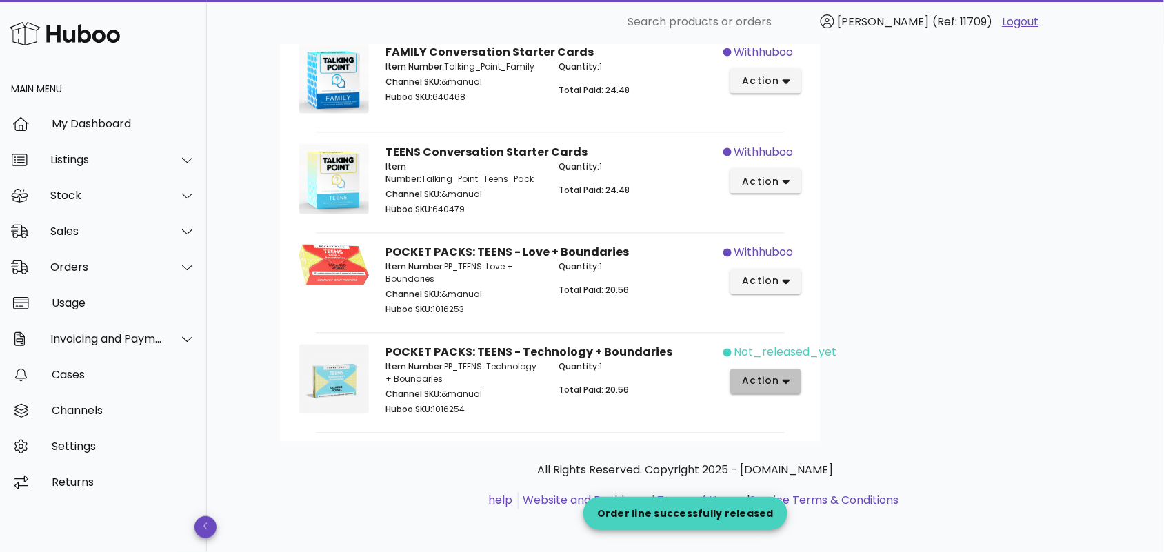
click at [782, 377] on icon "button" at bounding box center [786, 382] width 8 height 12
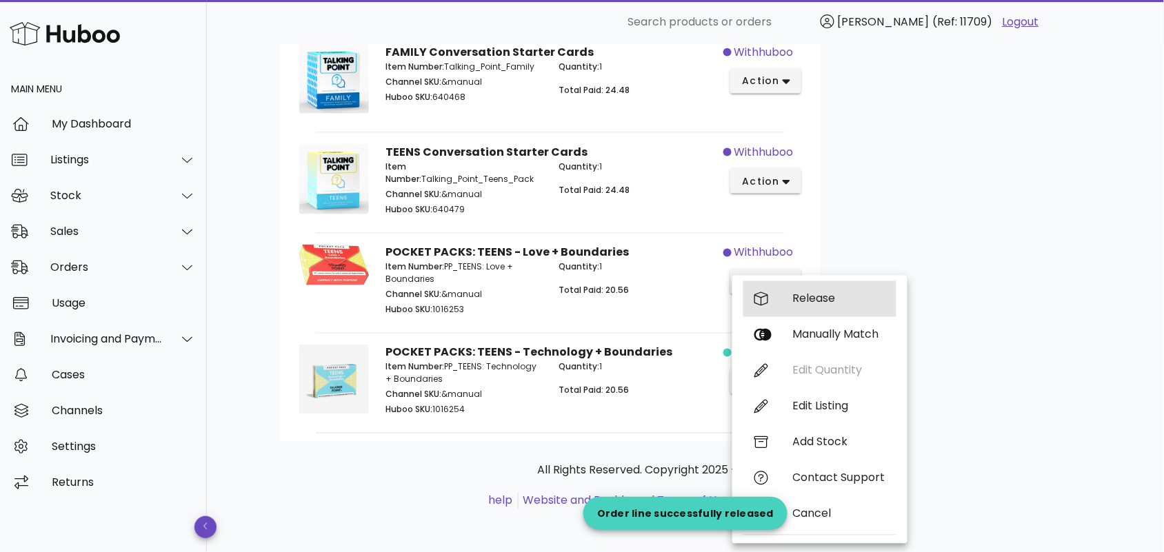
click at [821, 297] on div "Release" at bounding box center [839, 298] width 92 height 13
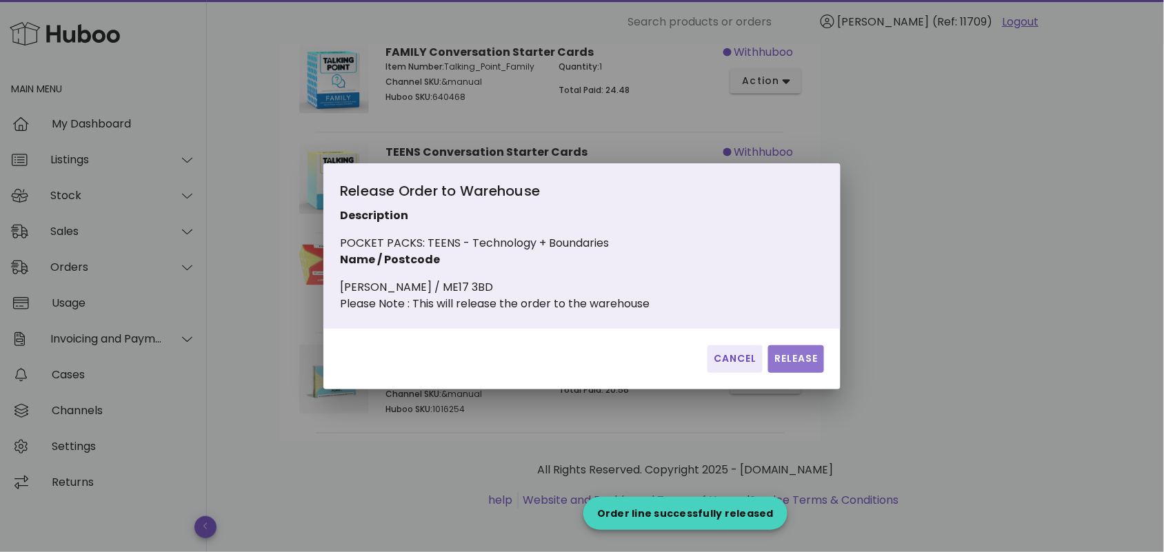
click at [784, 361] on span "Release" at bounding box center [795, 359] width 45 height 14
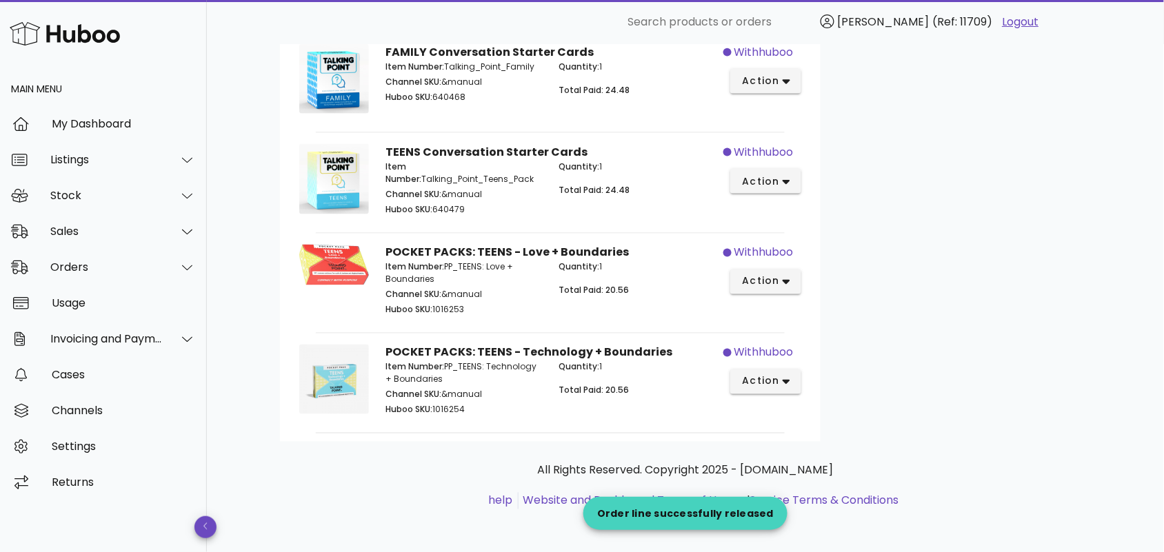
scroll to position [0, 0]
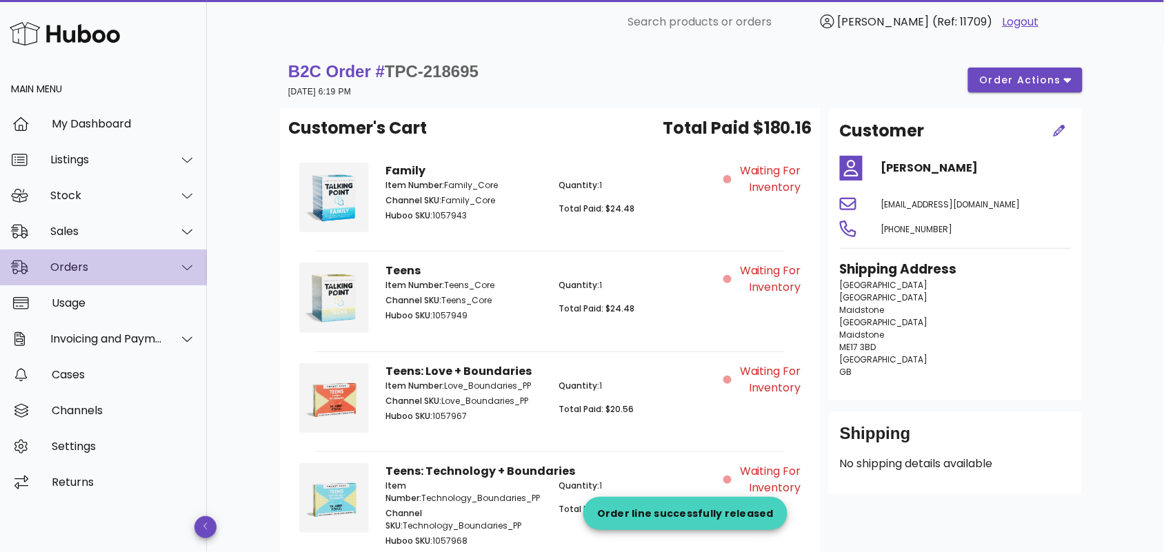
click at [142, 267] on div "Orders" at bounding box center [106, 267] width 112 height 13
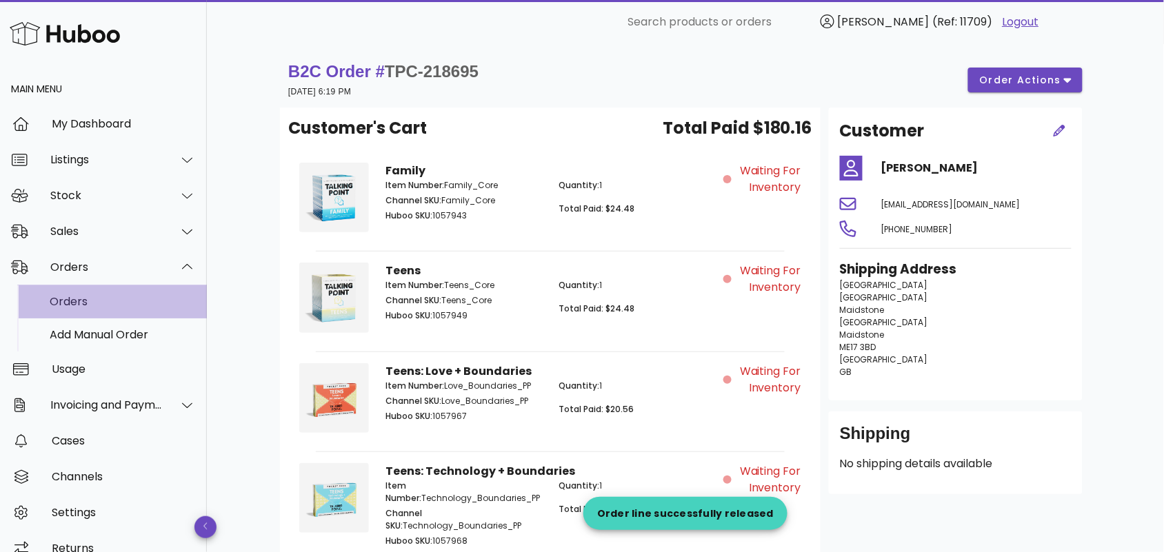
click at [138, 300] on div "Orders" at bounding box center [123, 301] width 146 height 13
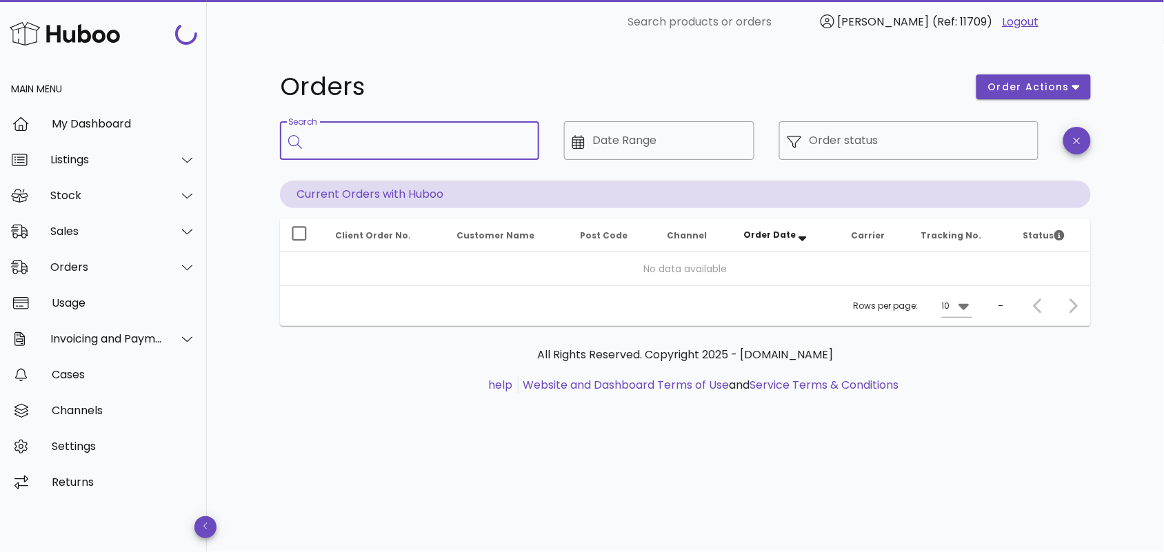
click at [432, 143] on input "Search" at bounding box center [419, 141] width 218 height 22
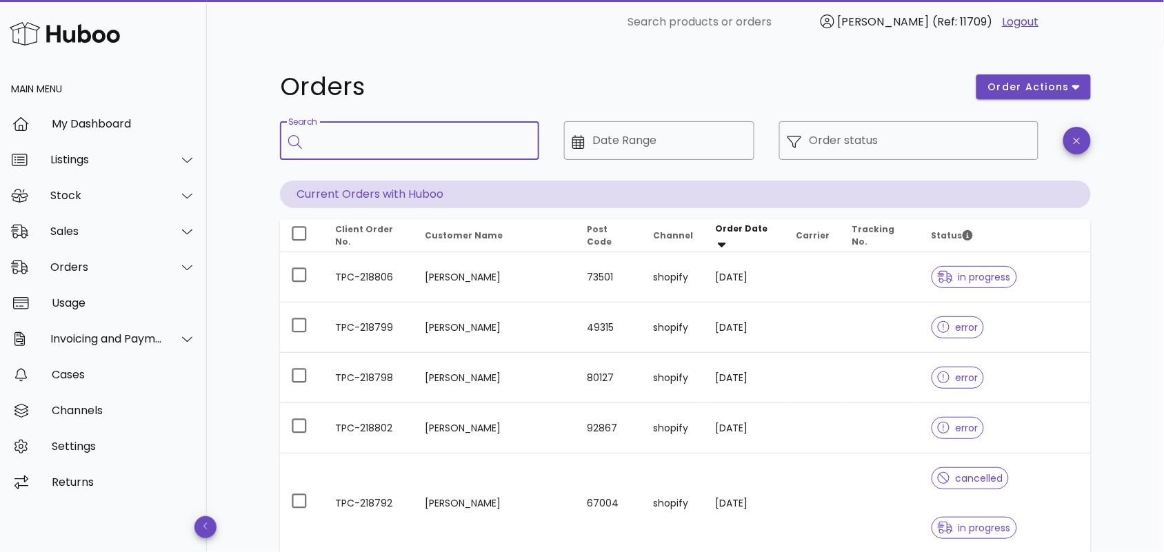
paste input "**********"
type input "**********"
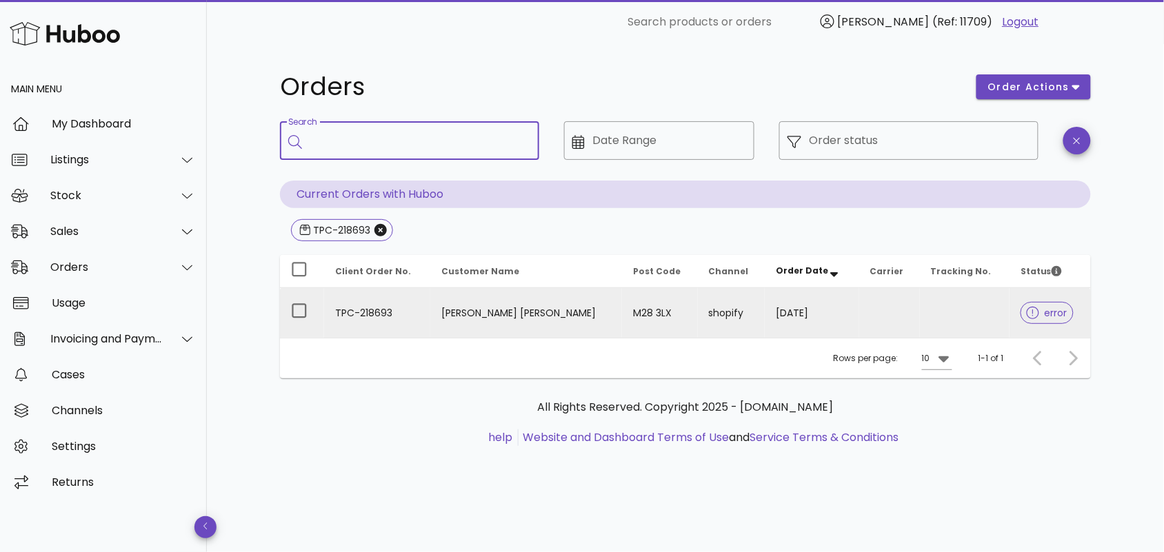
click at [487, 307] on td "[PERSON_NAME] [PERSON_NAME]" at bounding box center [526, 313] width 192 height 50
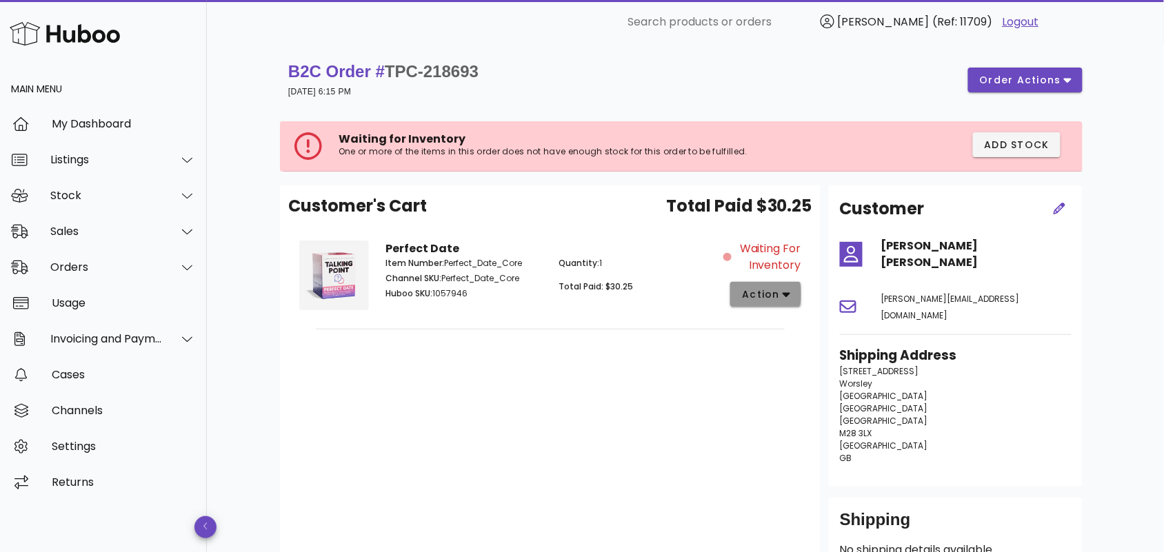
click at [782, 296] on icon "button" at bounding box center [786, 294] width 8 height 12
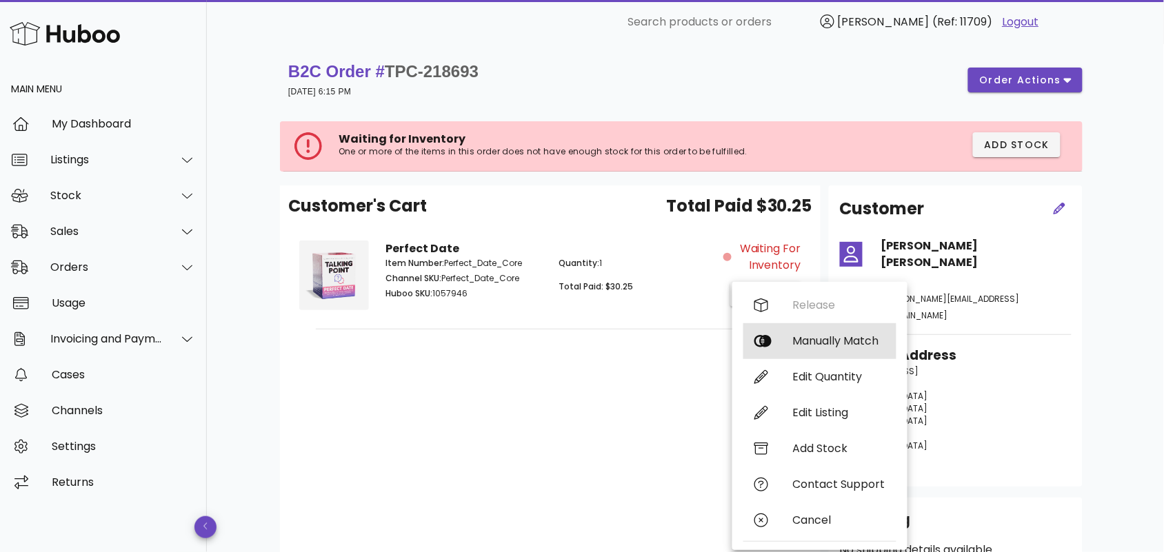
click at [796, 341] on div "Manually Match" at bounding box center [839, 340] width 92 height 13
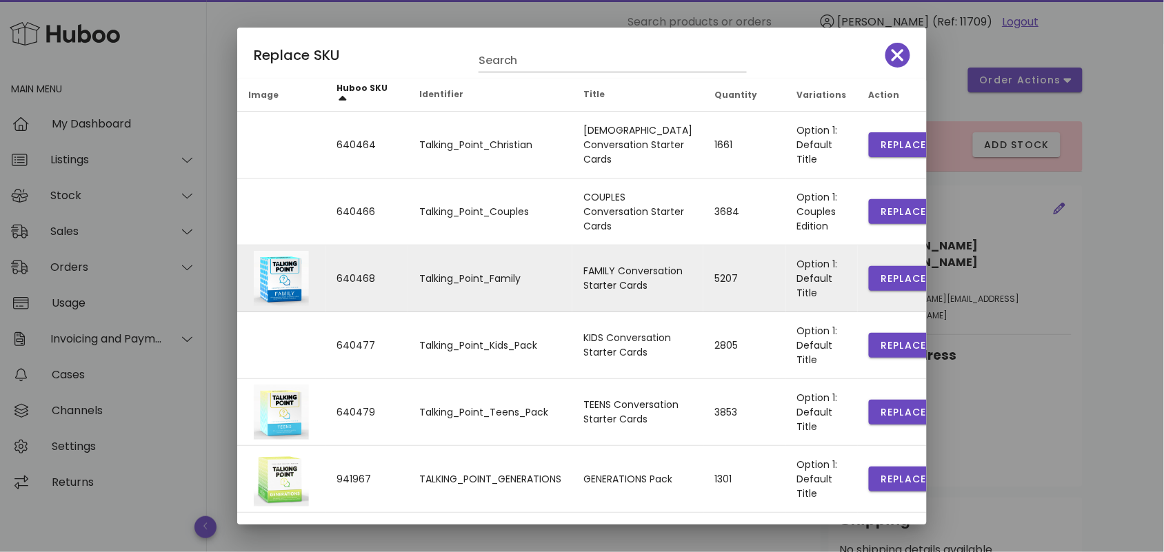
scroll to position [201, 0]
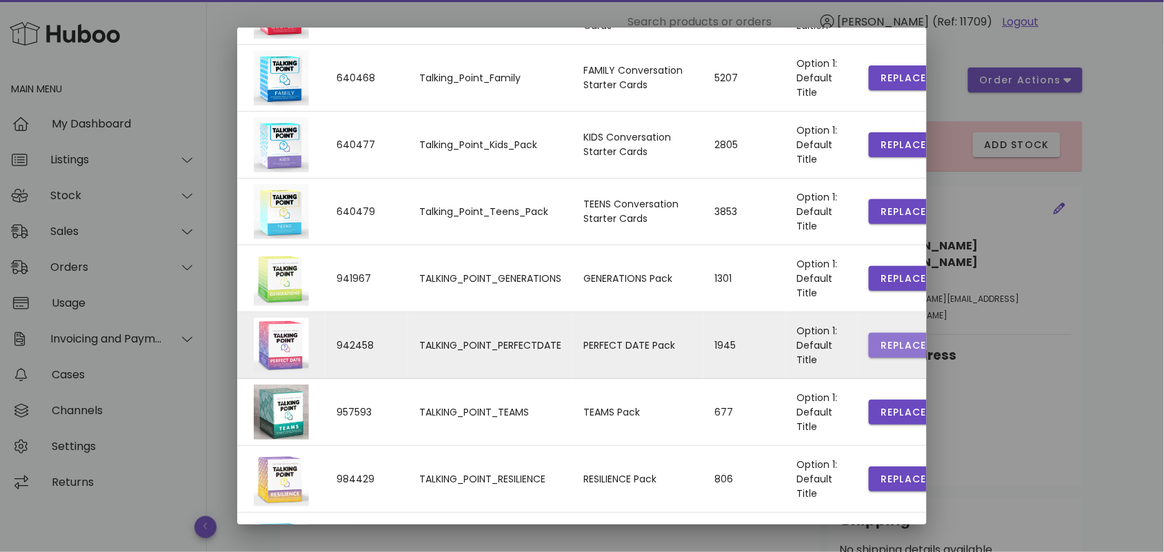
click at [880, 345] on span "Replace" at bounding box center [903, 345] width 47 height 14
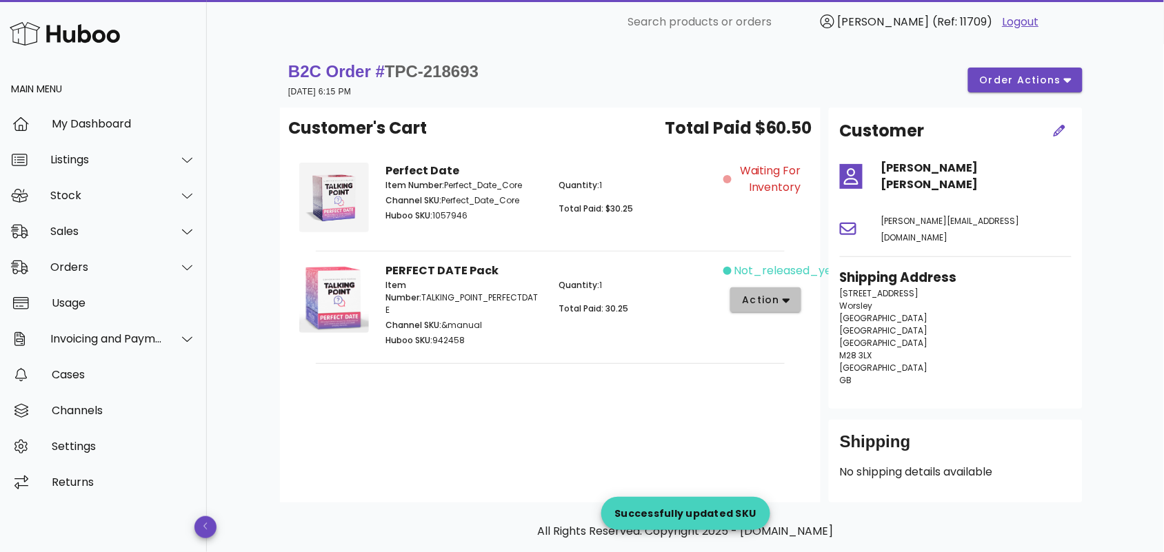
click at [771, 298] on span "action" at bounding box center [760, 300] width 39 height 14
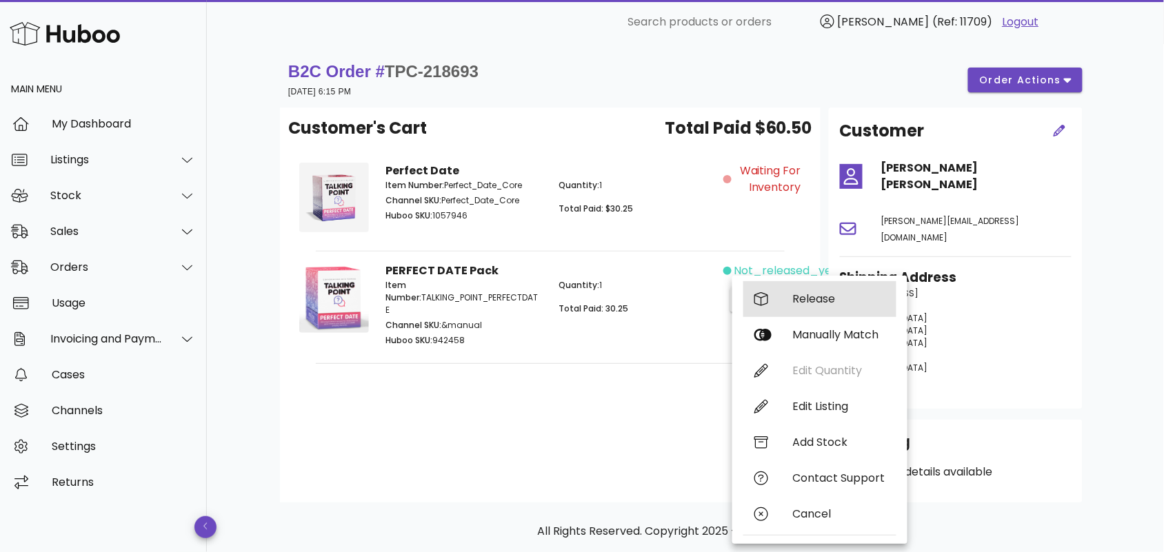
click at [798, 298] on div "Release" at bounding box center [839, 298] width 92 height 13
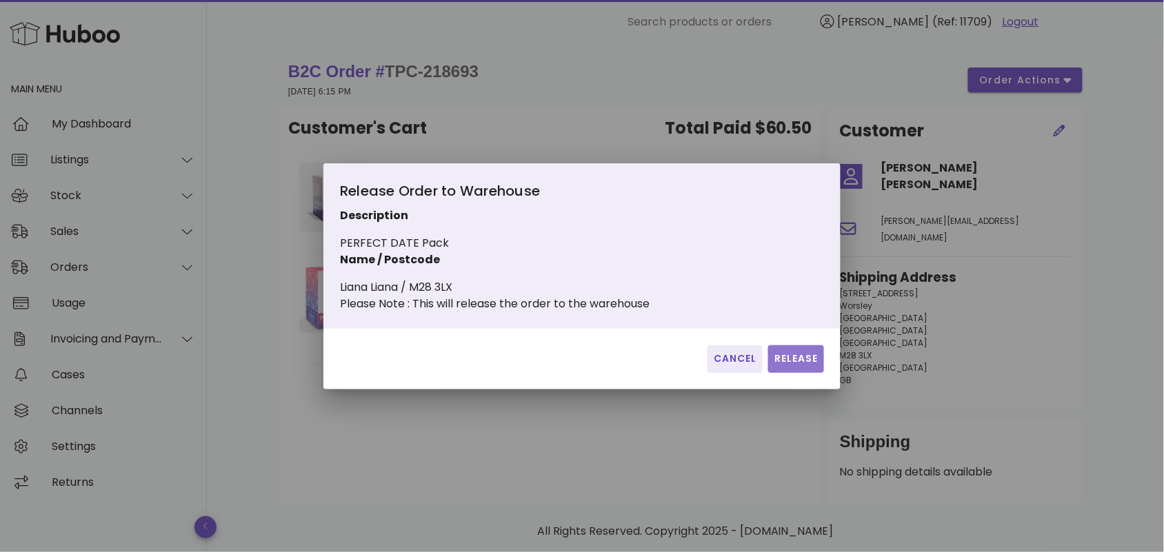
click at [790, 356] on button "Release" at bounding box center [796, 359] width 56 height 28
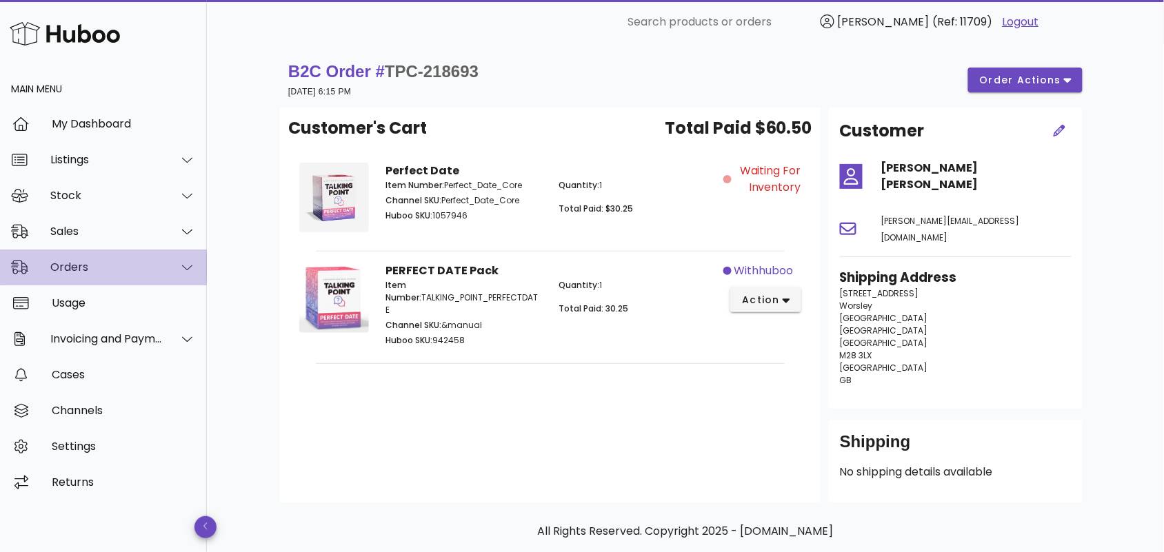
click at [116, 271] on div "Orders" at bounding box center [106, 267] width 112 height 13
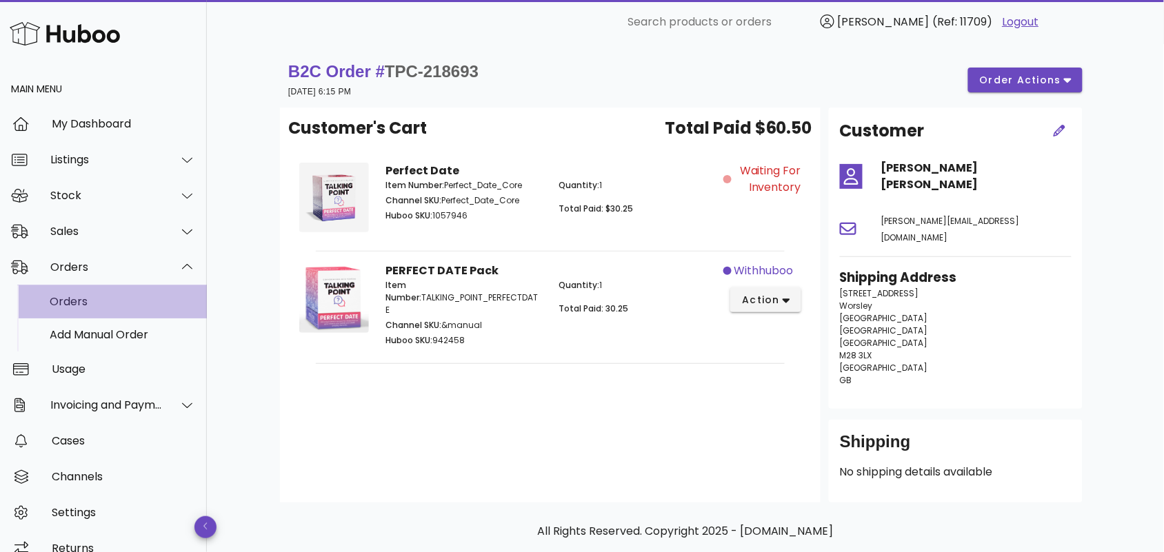
click at [115, 298] on div "Orders" at bounding box center [123, 301] width 146 height 13
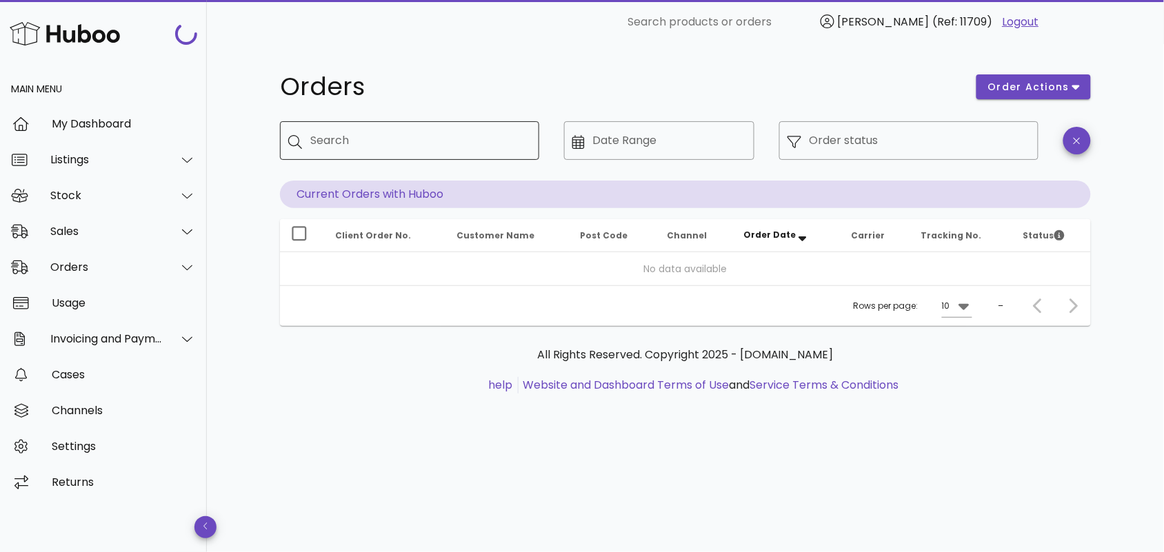
click at [394, 147] on input "Search" at bounding box center [419, 141] width 218 height 22
paste input "**********"
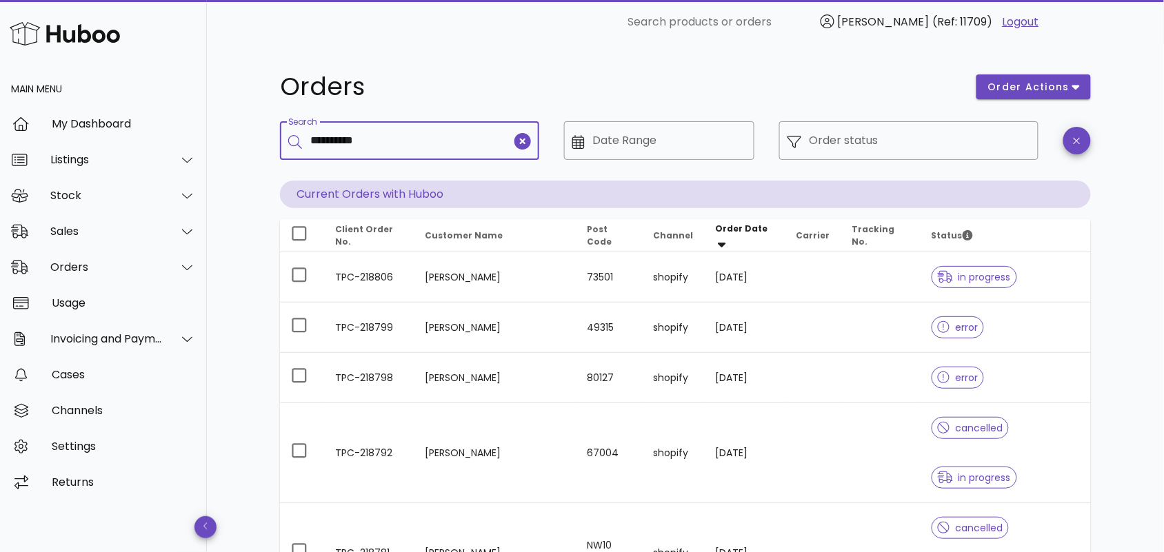
type input "**********"
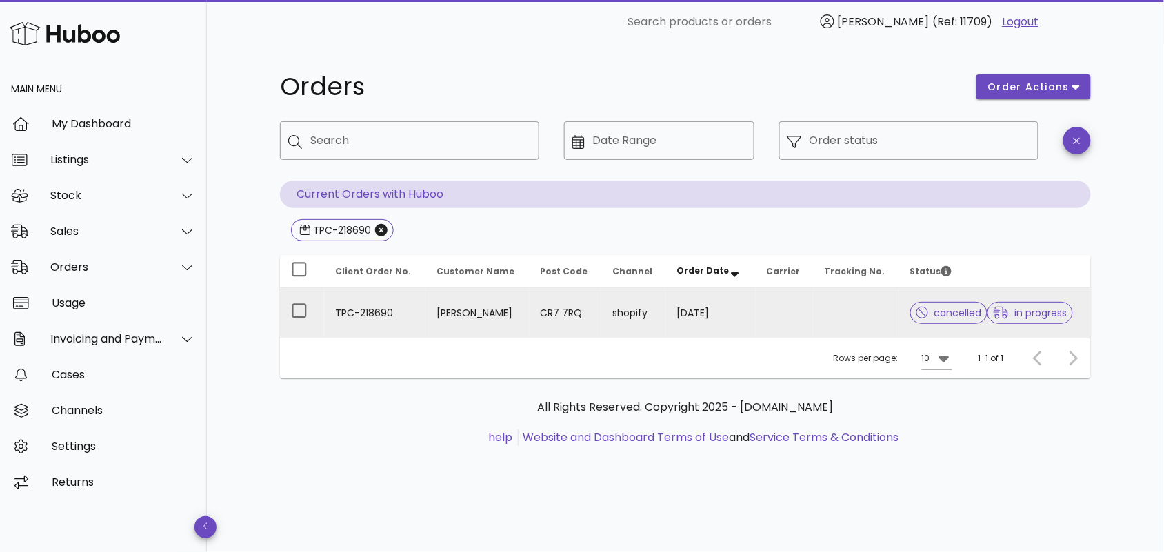
click at [397, 312] on td "TPC-218690" at bounding box center [374, 313] width 101 height 50
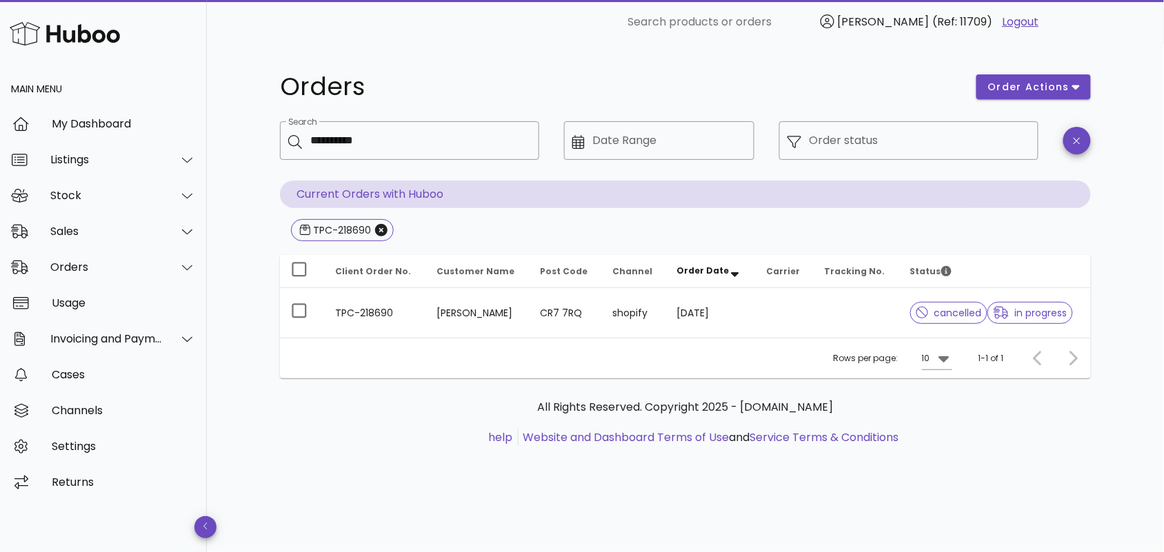
click at [369, 372] on div "Rows per page: 10 1-1 of 1" at bounding box center [685, 358] width 811 height 41
